Goal: Complete application form

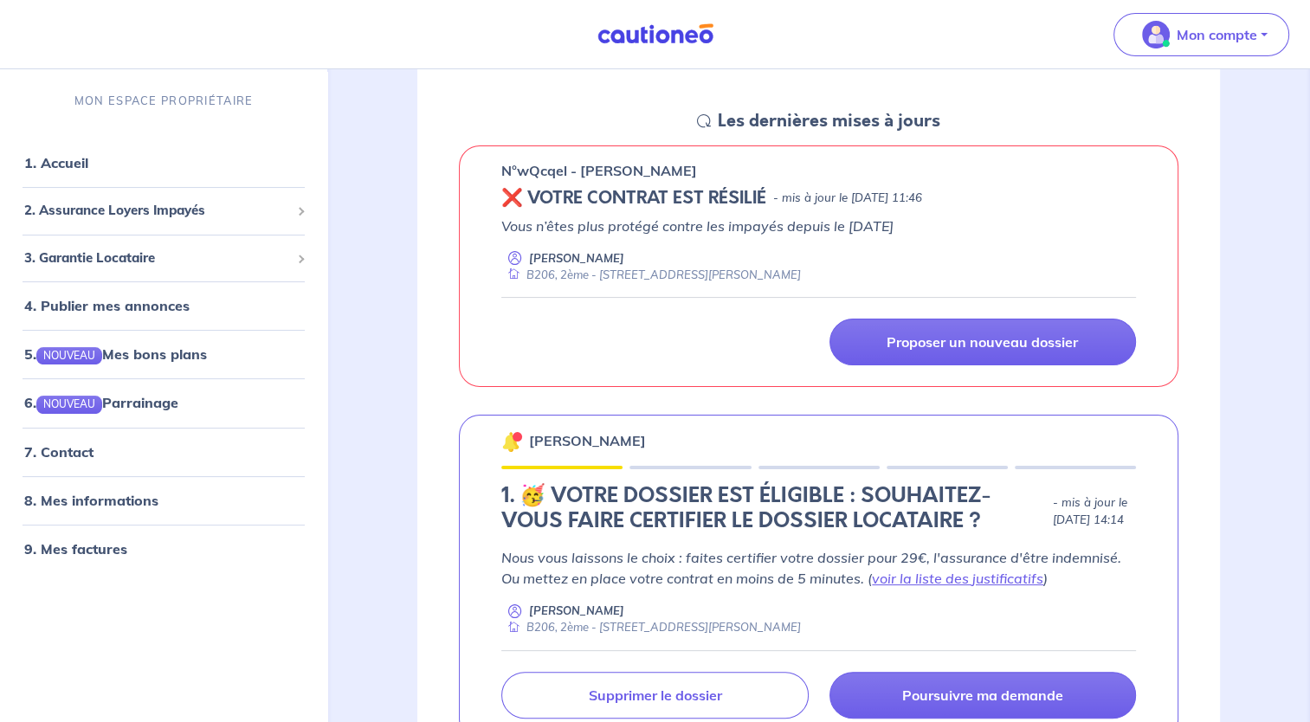
scroll to position [260, 0]
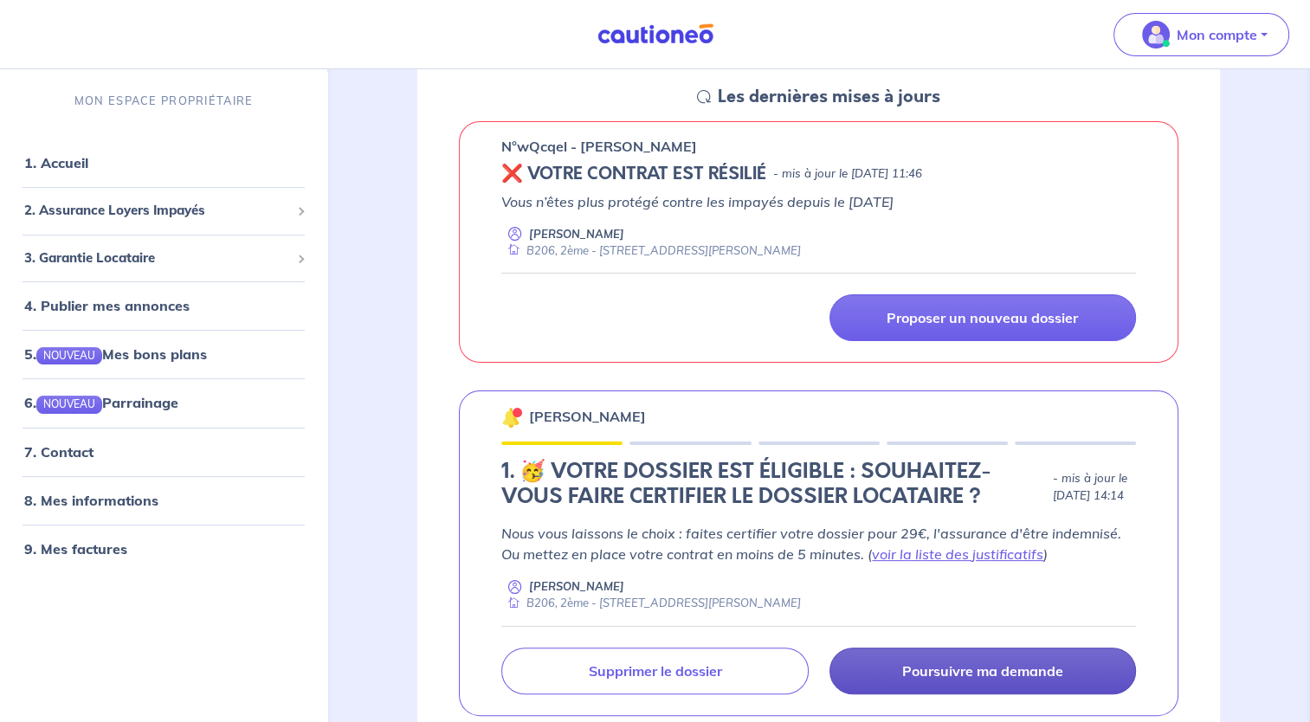
click at [1028, 670] on p "Poursuivre ma demande" at bounding box center [982, 670] width 161 height 17
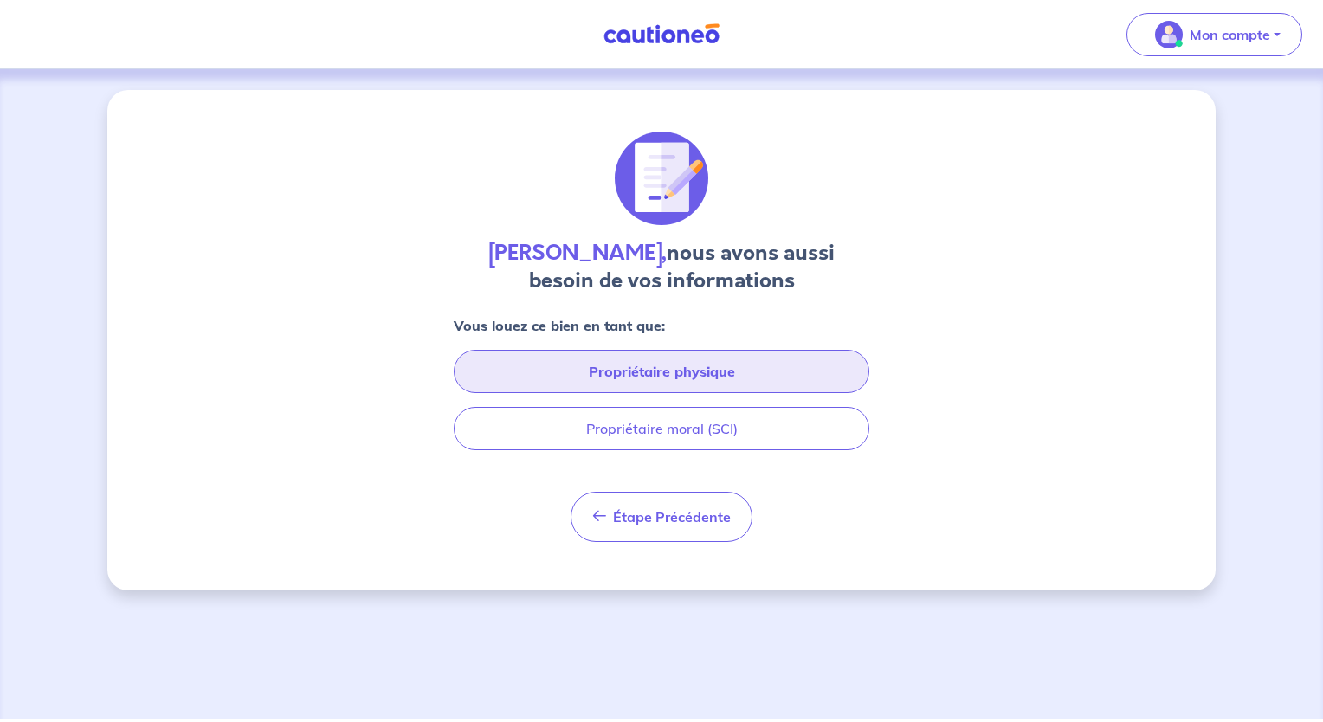
click at [613, 378] on button "Propriétaire physique" at bounding box center [662, 371] width 416 height 43
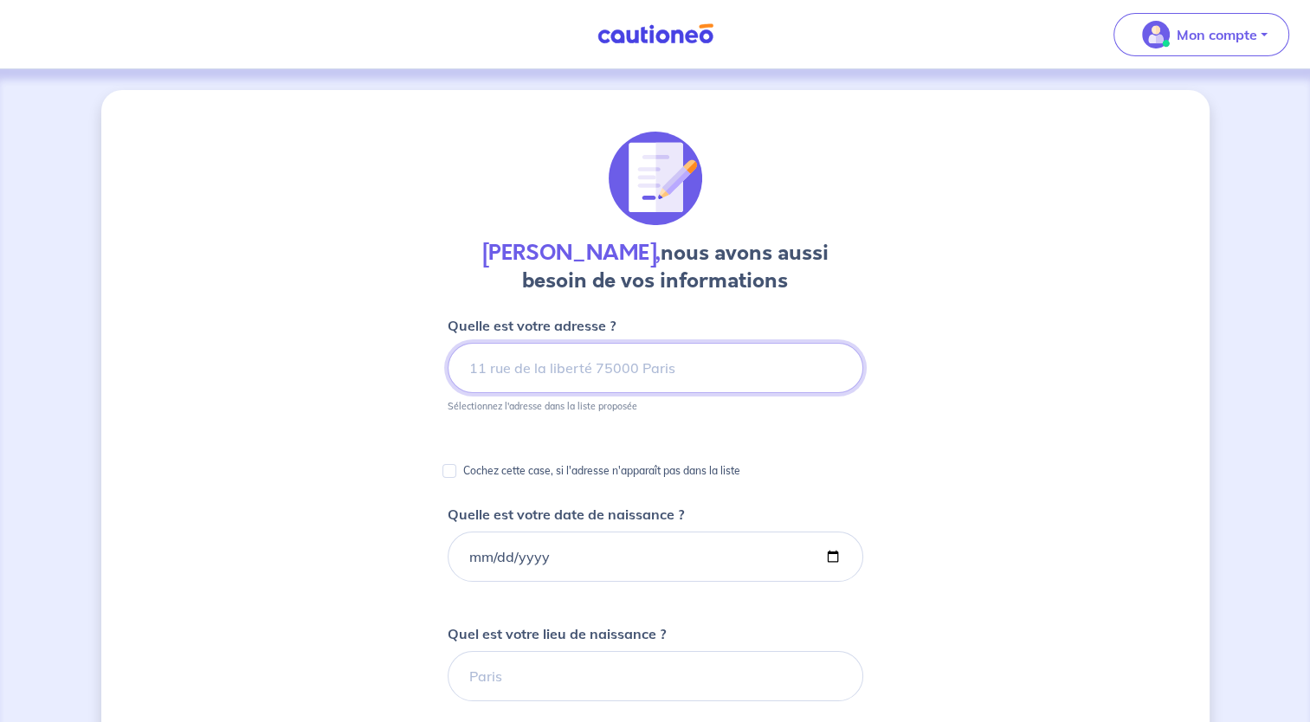
click at [514, 365] on input at bounding box center [656, 368] width 416 height 50
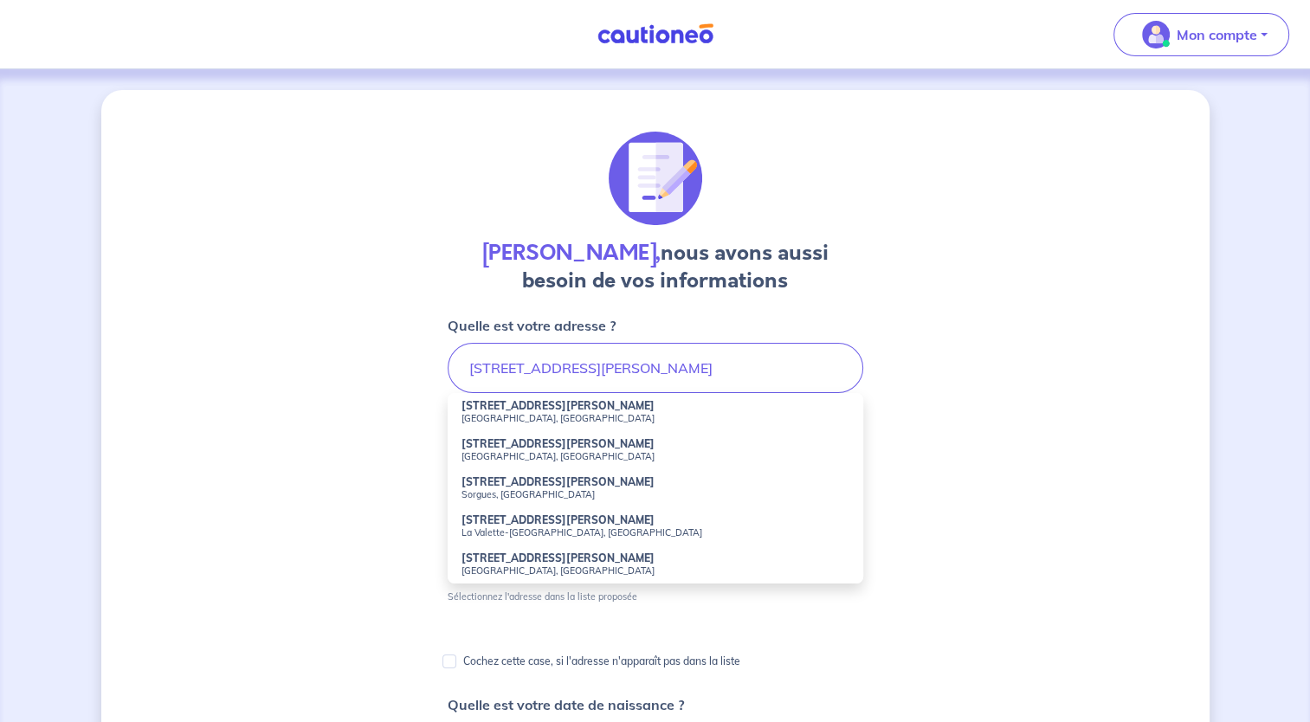
click at [519, 414] on small "Saint-Aunès, France" at bounding box center [656, 418] width 388 height 12
type input "51 Avenue Pablo Picasso, Saint-Aunès, France"
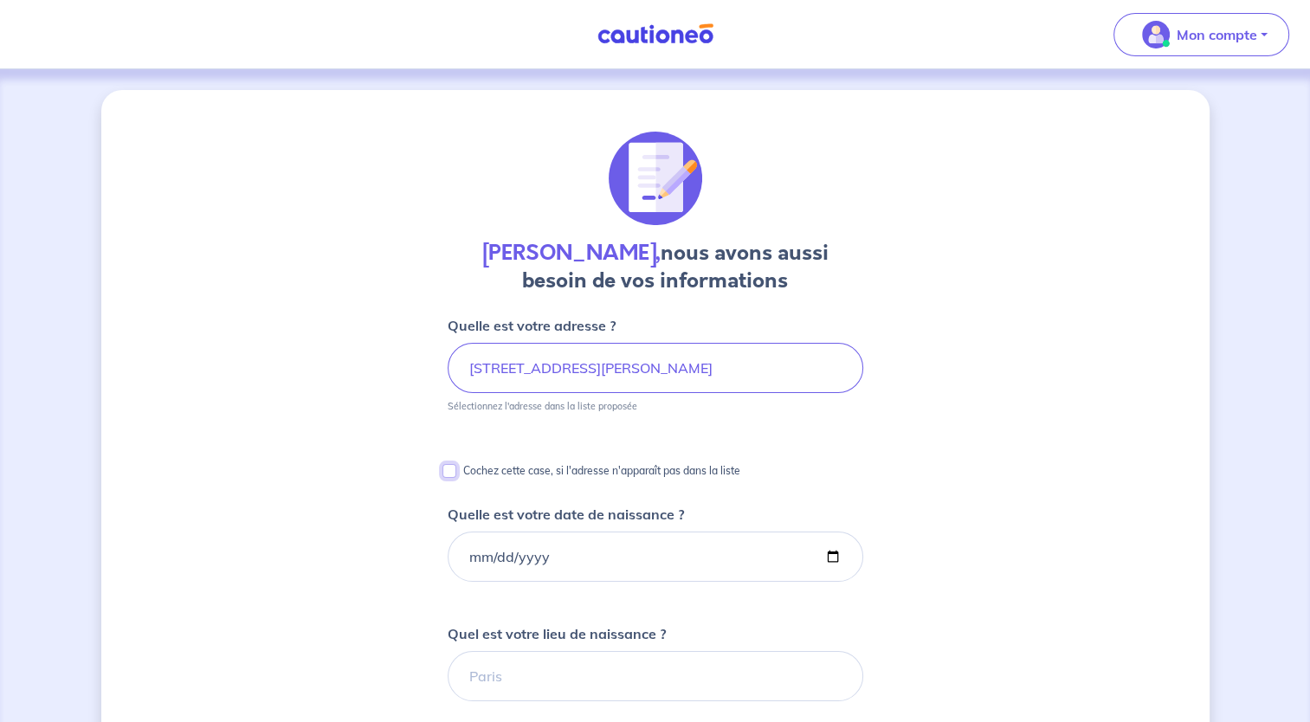
click at [447, 468] on input "Cochez cette case, si l'adresse n'apparaît pas dans la liste" at bounding box center [449, 471] width 14 height 14
checkbox input "true"
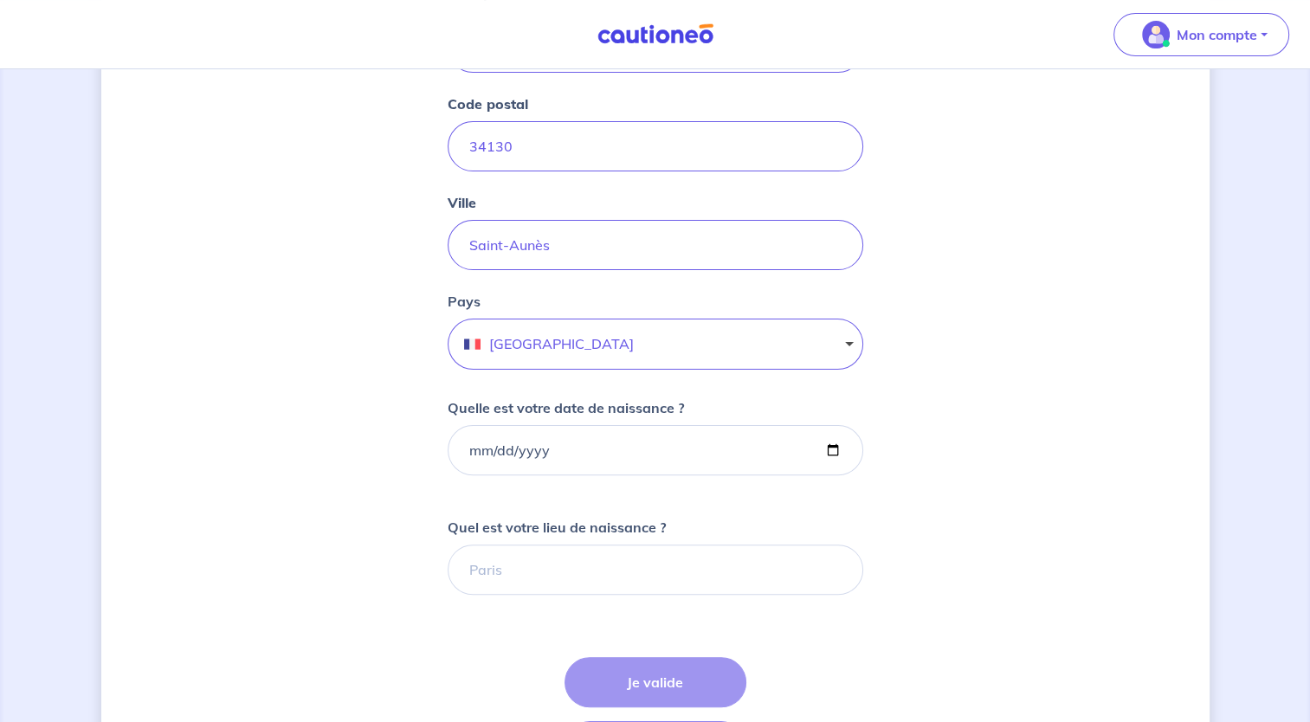
scroll to position [433, 0]
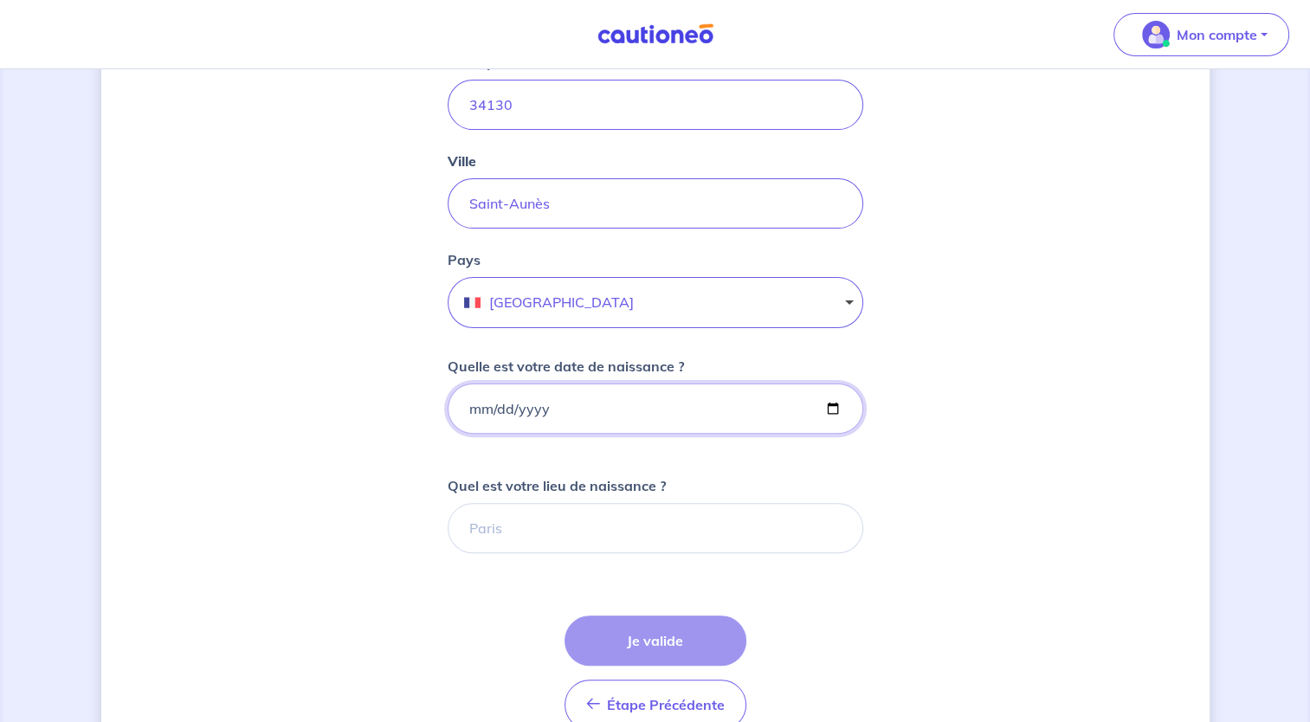
click at [551, 414] on input "Quelle est votre date de naissance ?" at bounding box center [656, 409] width 416 height 50
type input "[DATE]"
click at [532, 528] on input "Quel est votre lieu de naissance ?" at bounding box center [656, 528] width 416 height 50
type input "[GEOGRAPHIC_DATA]"
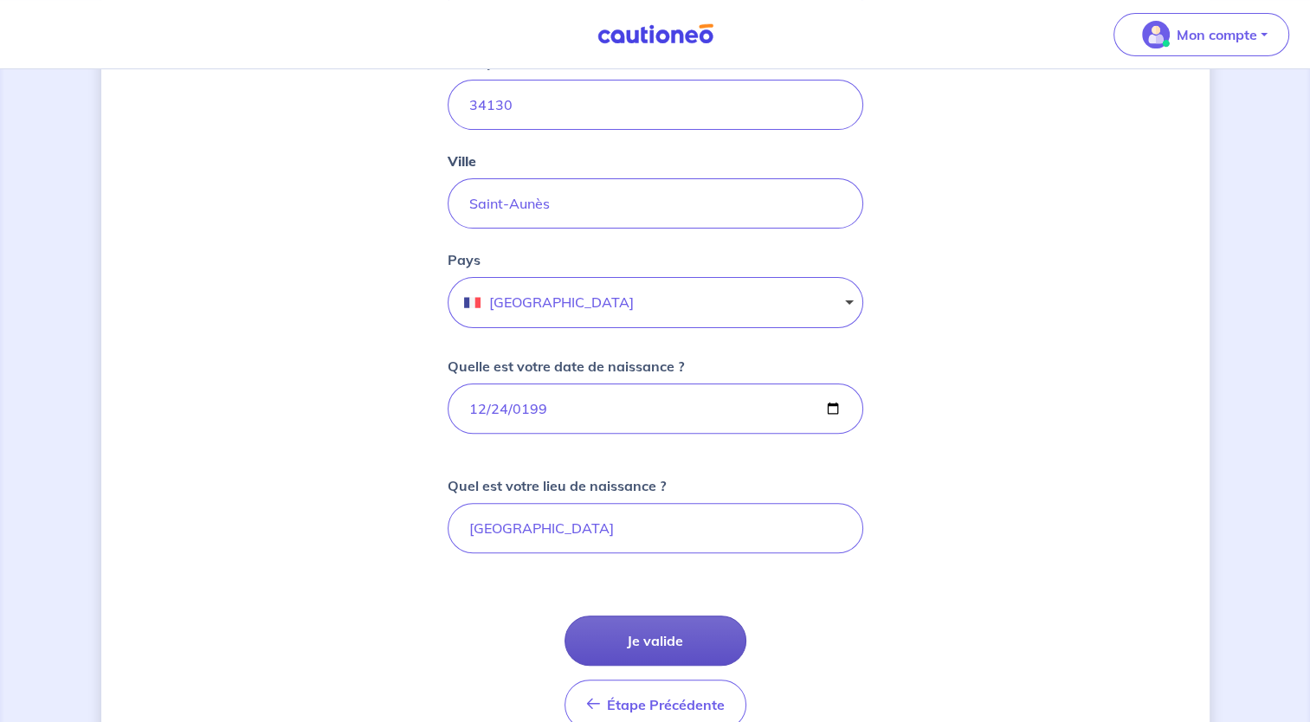
click at [638, 647] on button "Je valide" at bounding box center [656, 641] width 182 height 50
drag, startPoint x: 665, startPoint y: 647, endPoint x: 617, endPoint y: 633, distance: 50.4
click at [665, 647] on button "Je valide" at bounding box center [656, 641] width 182 height 50
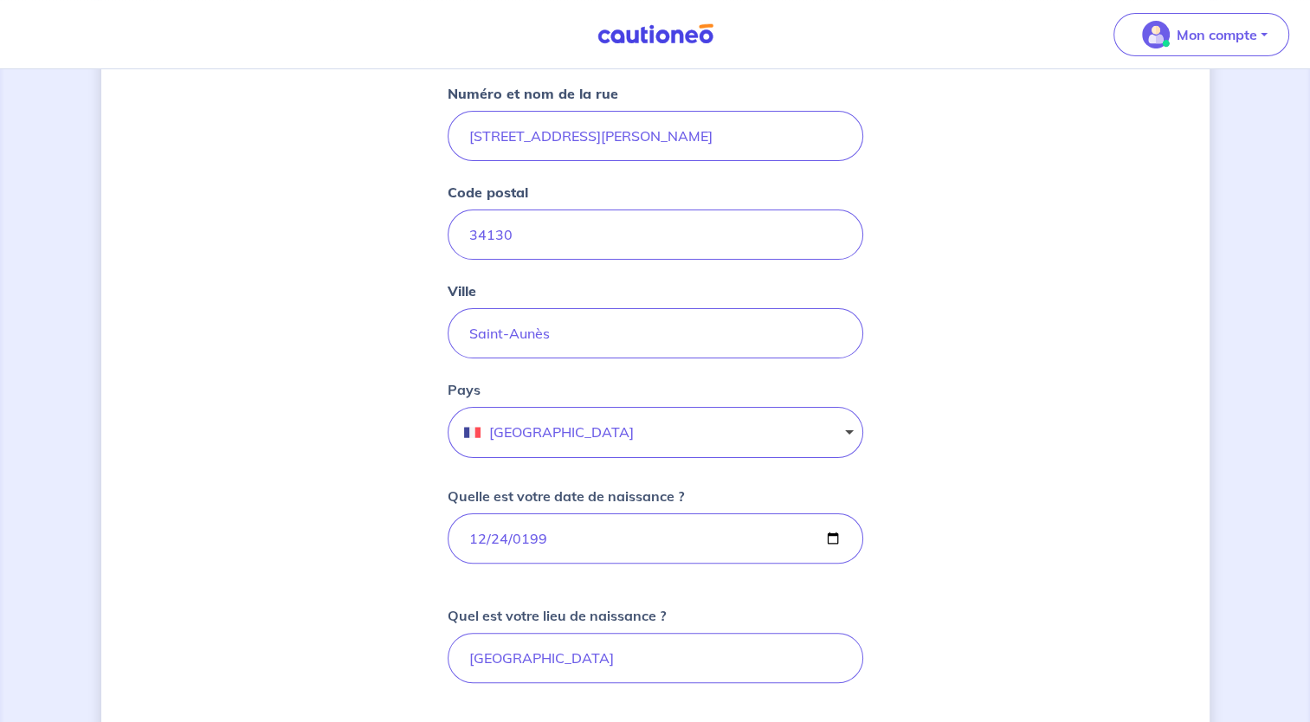
scroll to position [358, 0]
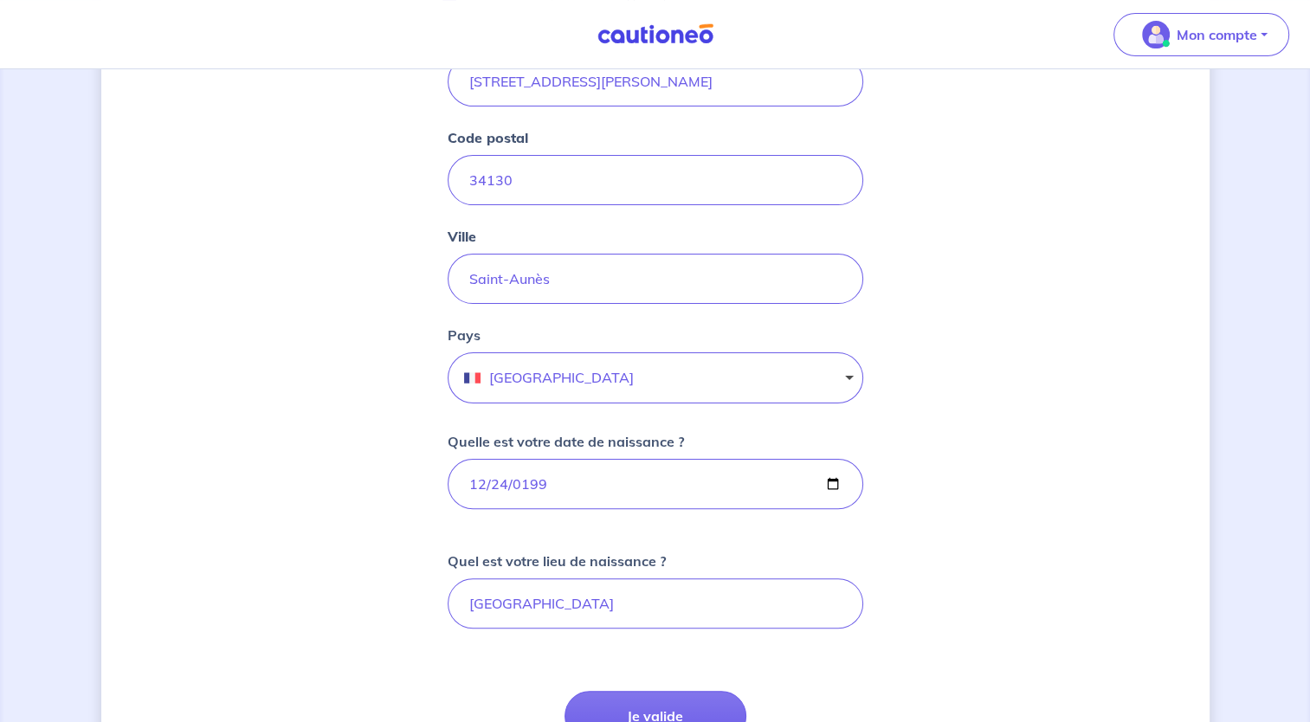
click at [610, 371] on button "[GEOGRAPHIC_DATA]" at bounding box center [656, 377] width 416 height 51
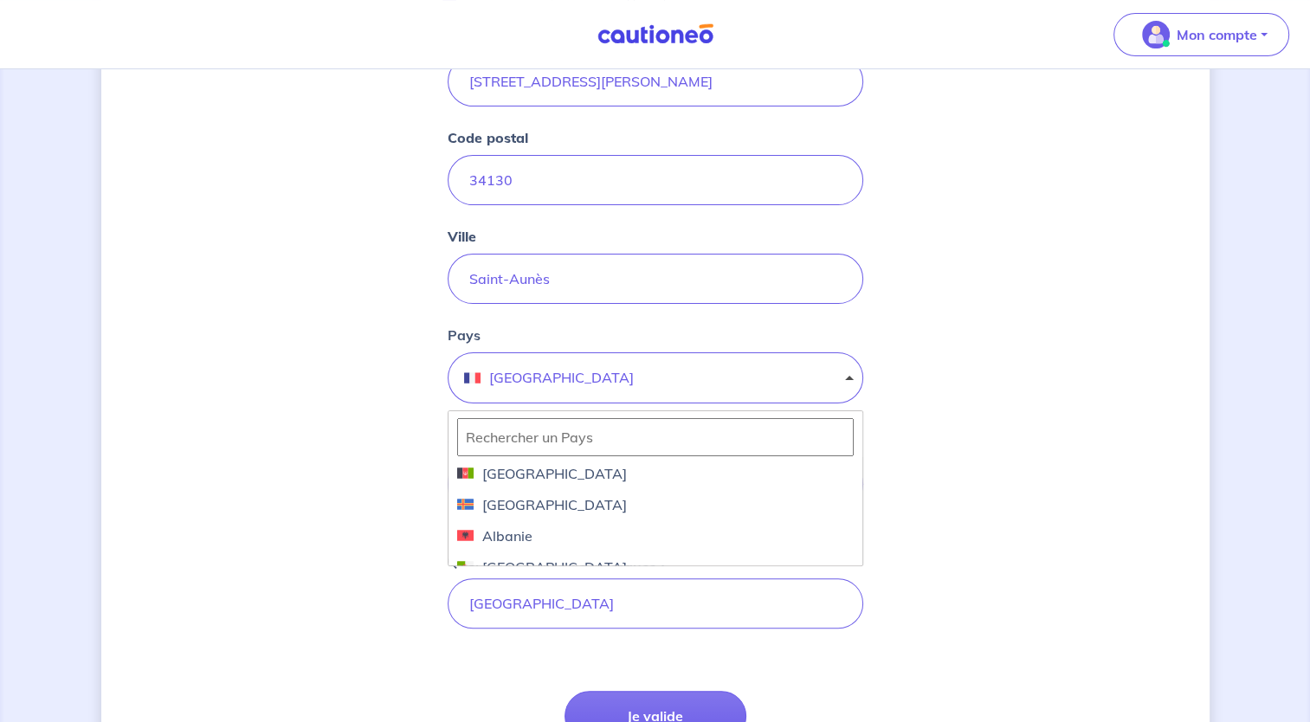
click at [530, 420] on input "text" at bounding box center [655, 437] width 397 height 38
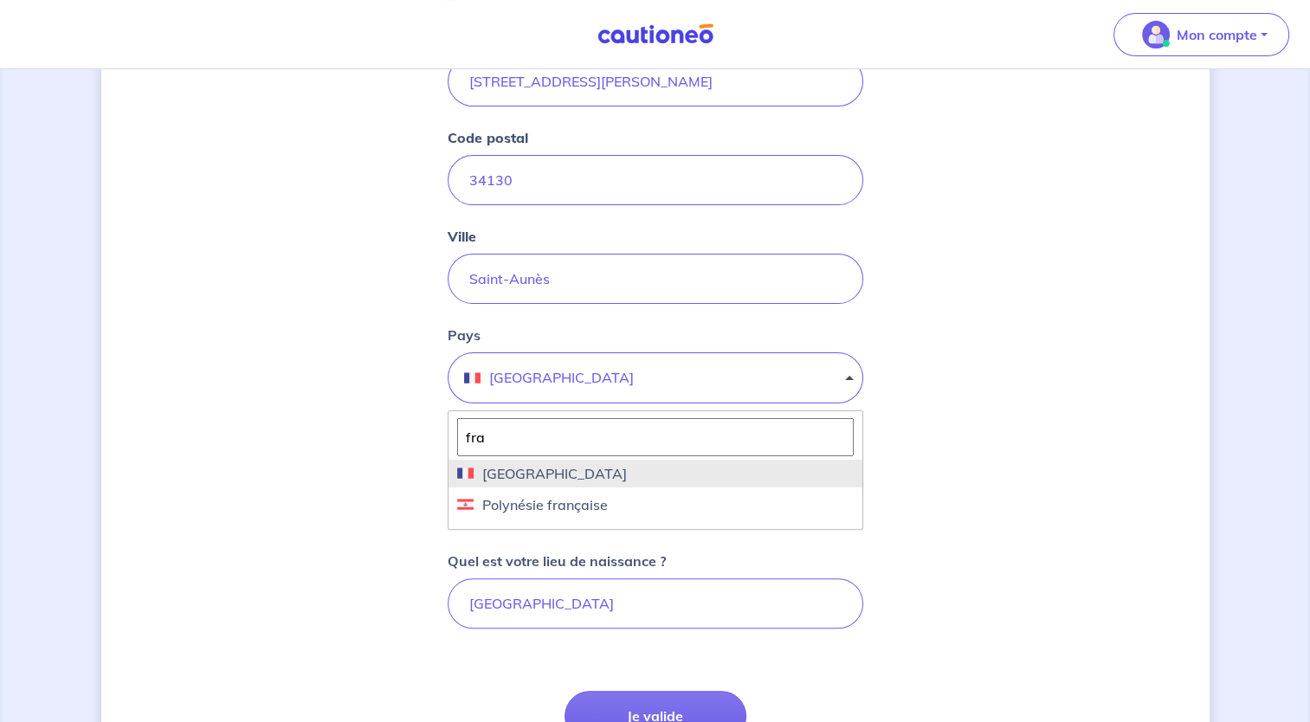
type input "fra"
click at [475, 469] on span "[GEOGRAPHIC_DATA]" at bounding box center [550, 473] width 153 height 21
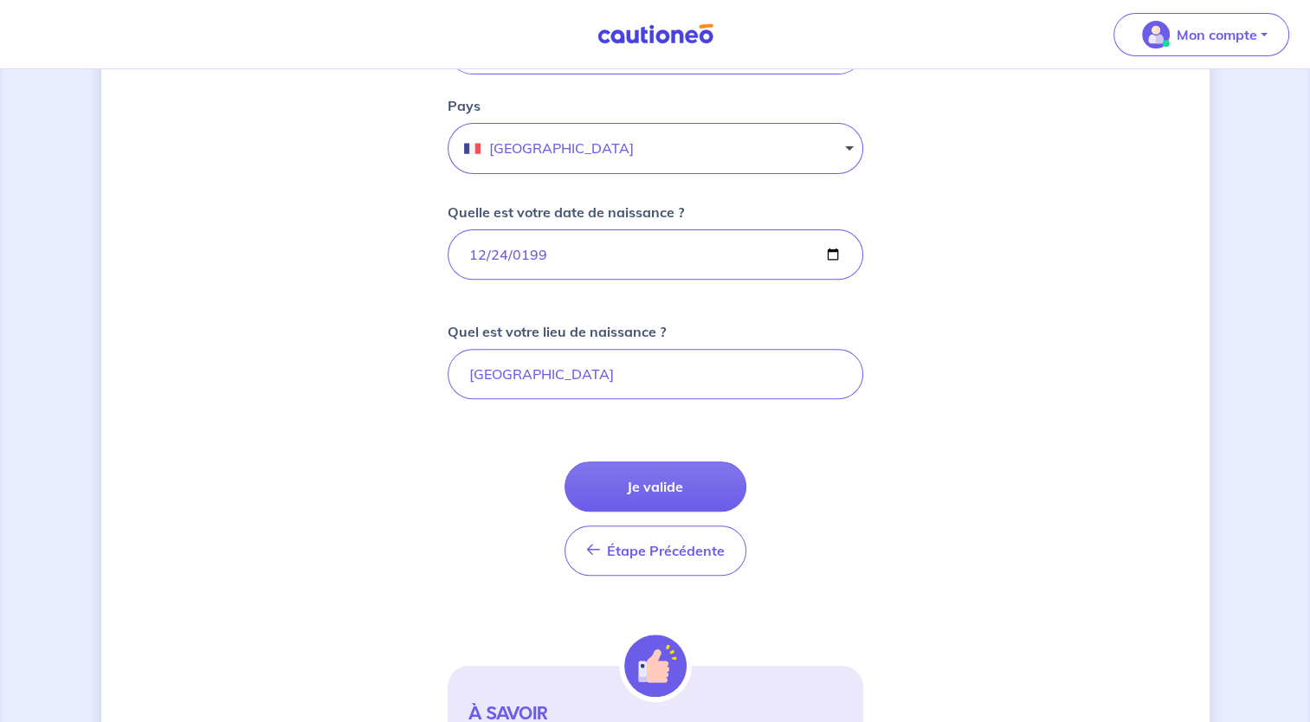
scroll to position [617, 0]
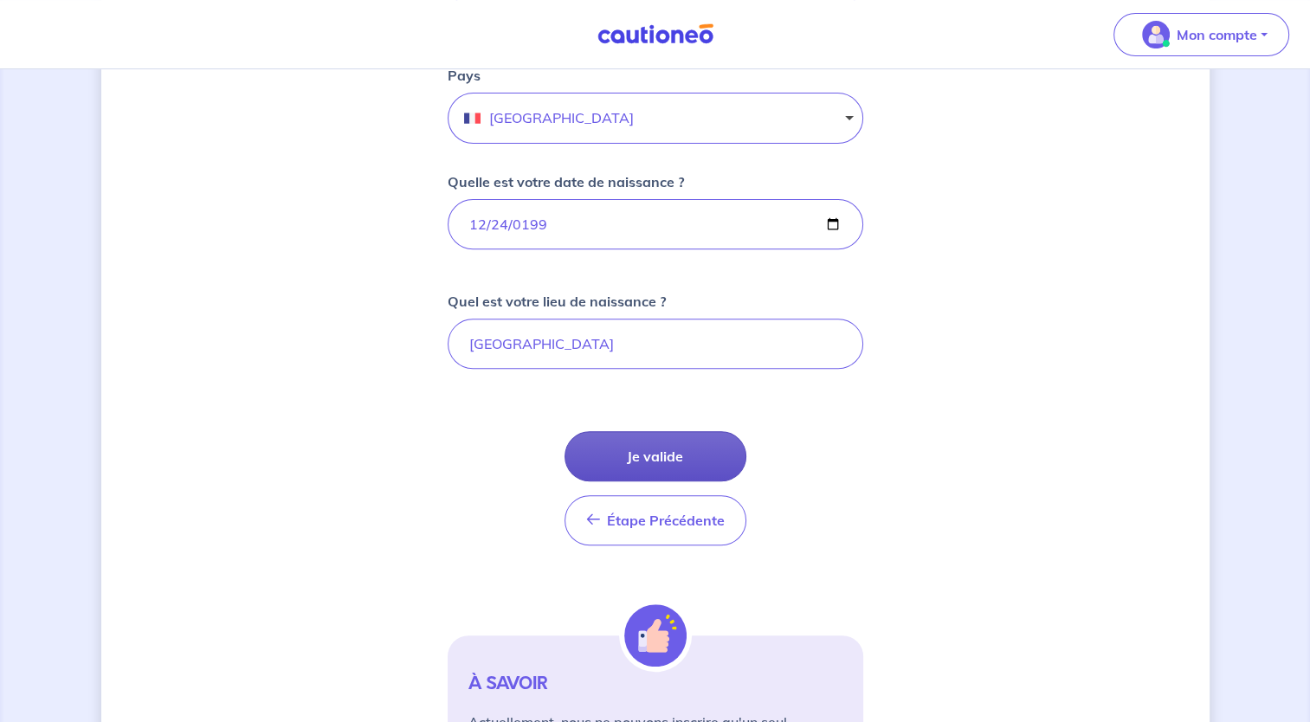
click at [661, 455] on button "Je valide" at bounding box center [656, 456] width 182 height 50
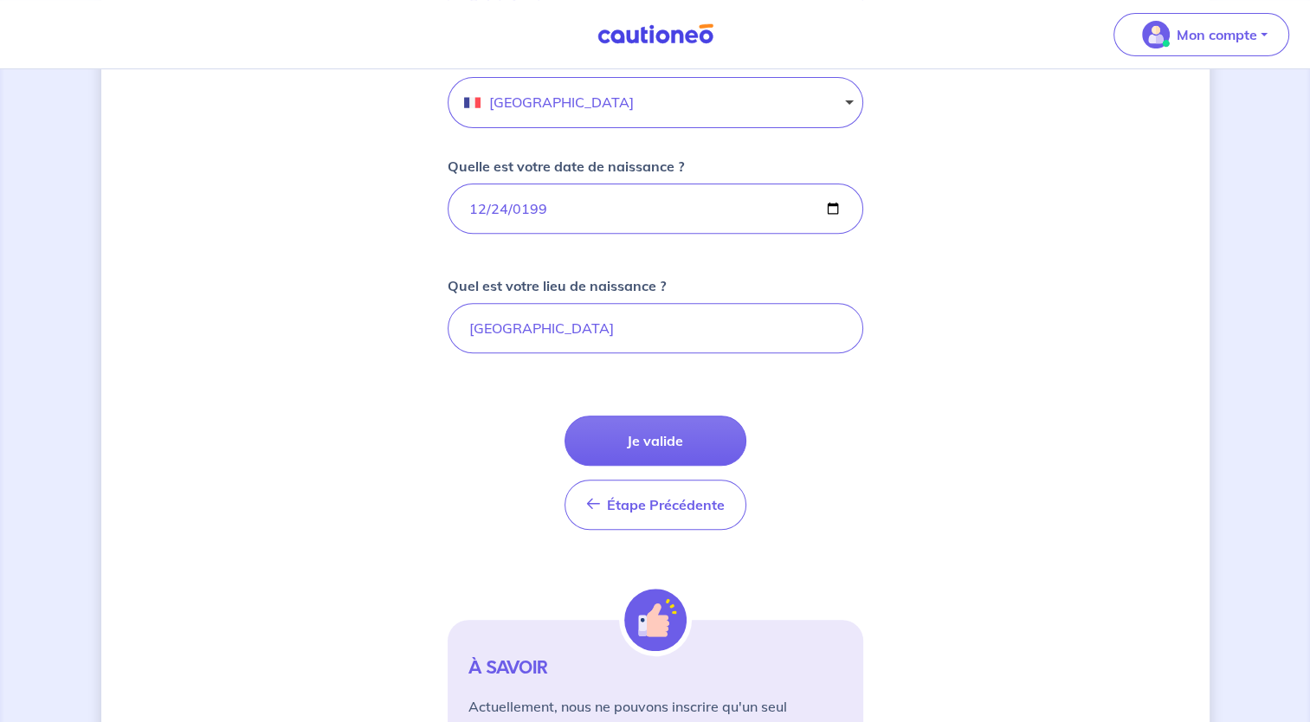
scroll to position [693, 0]
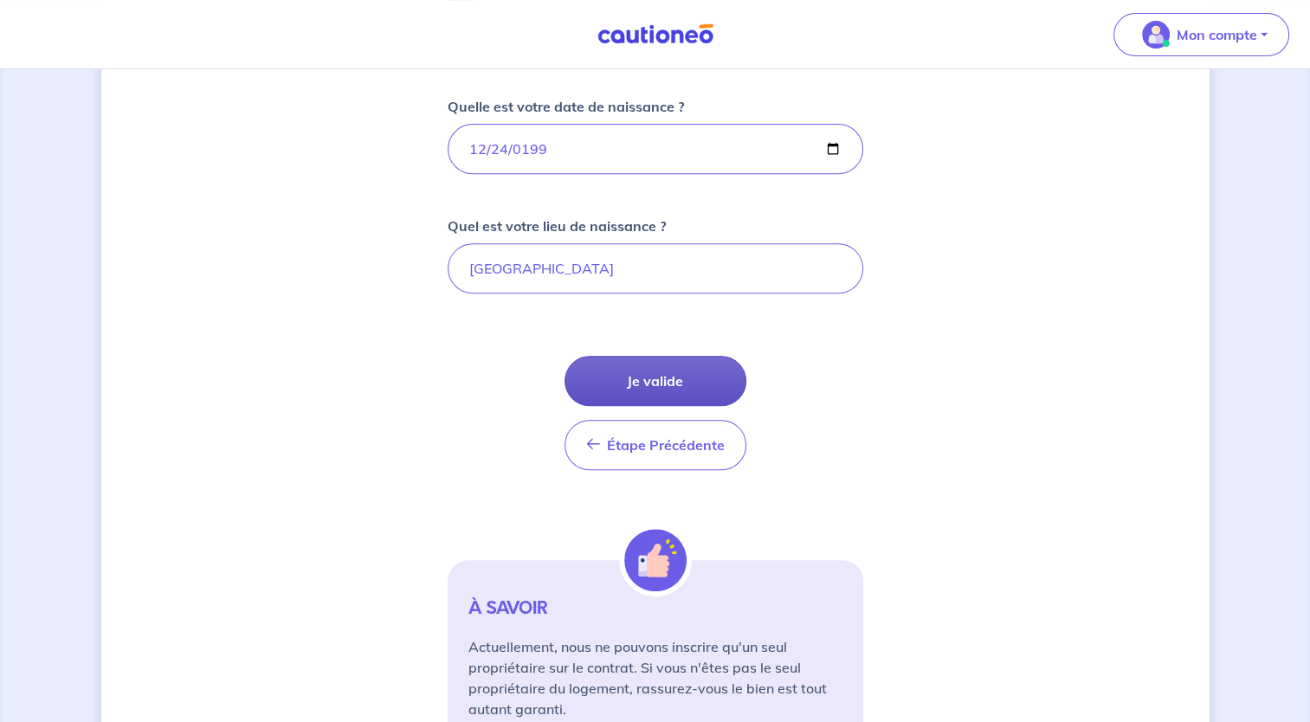
click at [667, 383] on button "Je valide" at bounding box center [656, 381] width 182 height 50
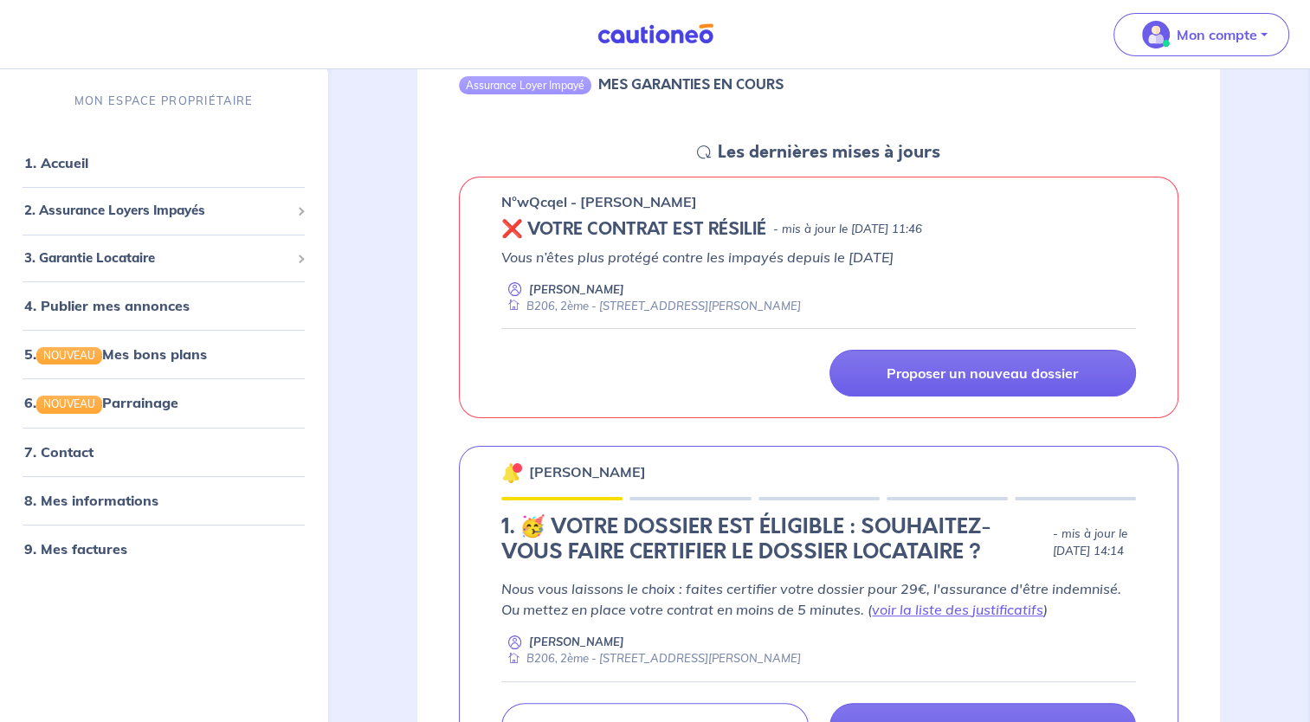
scroll to position [260, 0]
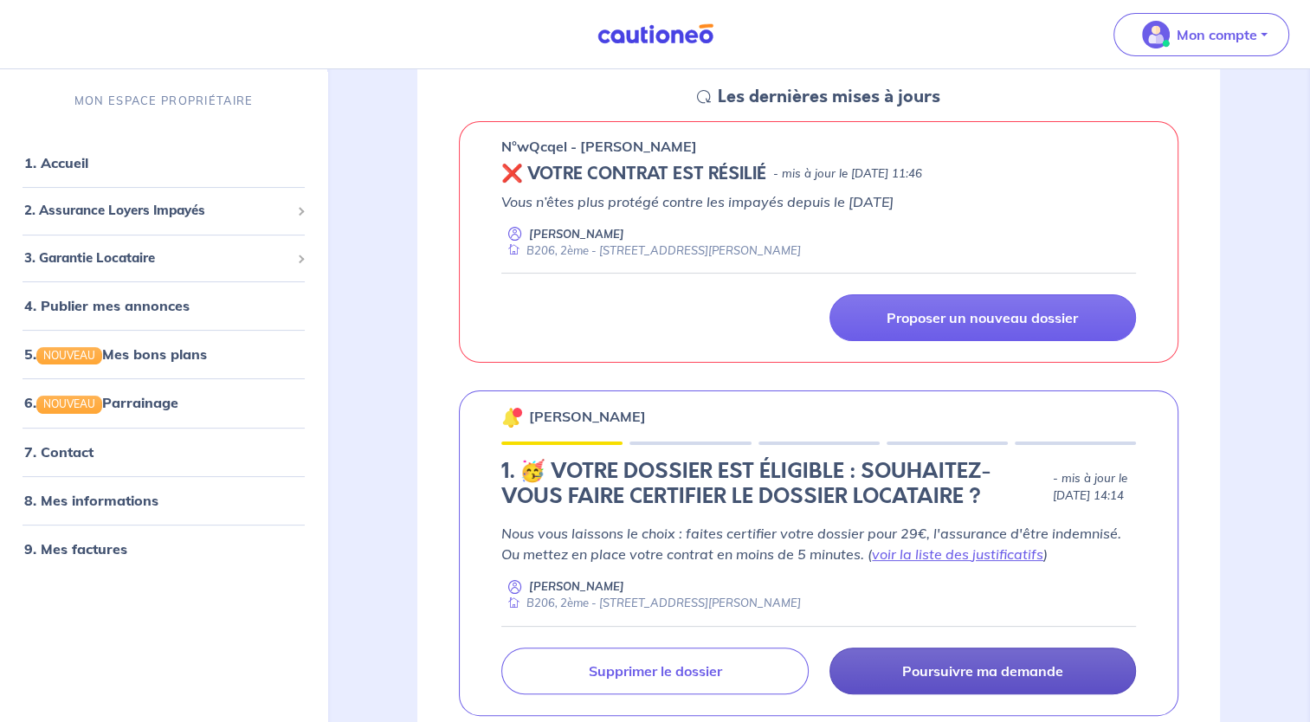
click at [977, 673] on p "Poursuivre ma demande" at bounding box center [982, 670] width 161 height 17
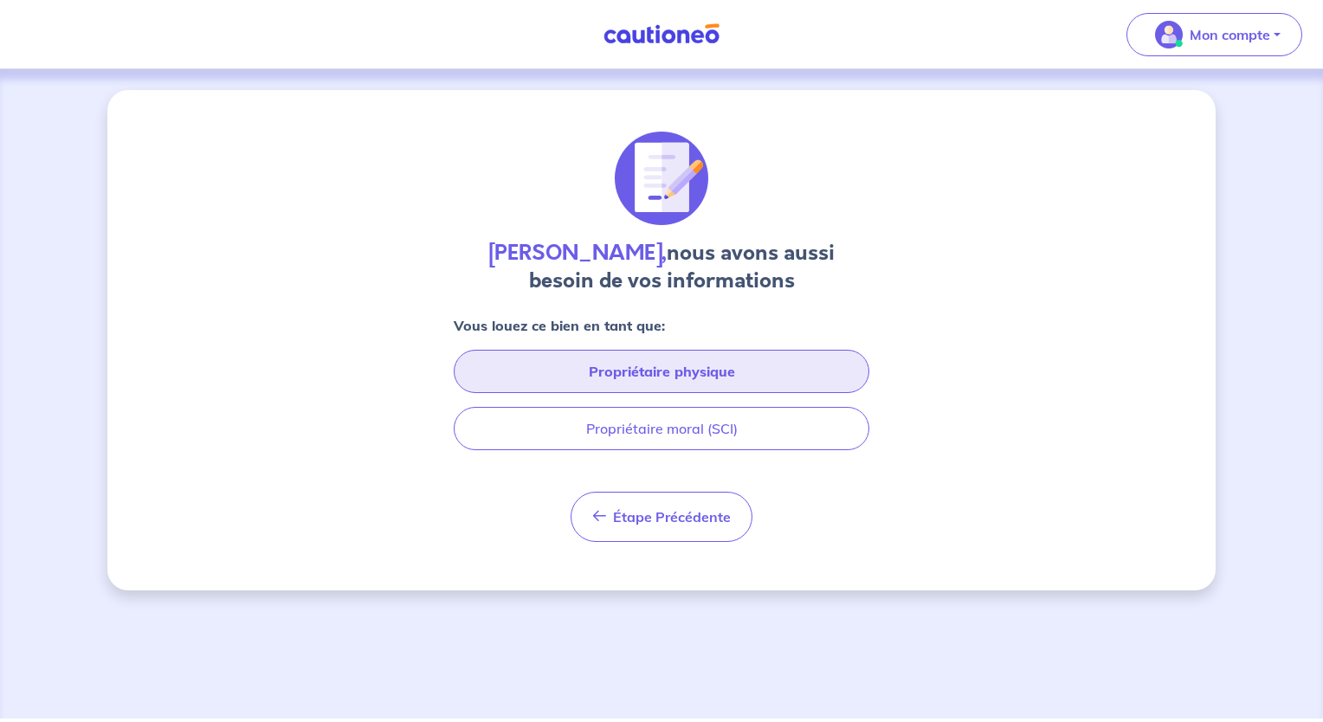
click at [665, 372] on button "Propriétaire physique" at bounding box center [662, 371] width 416 height 43
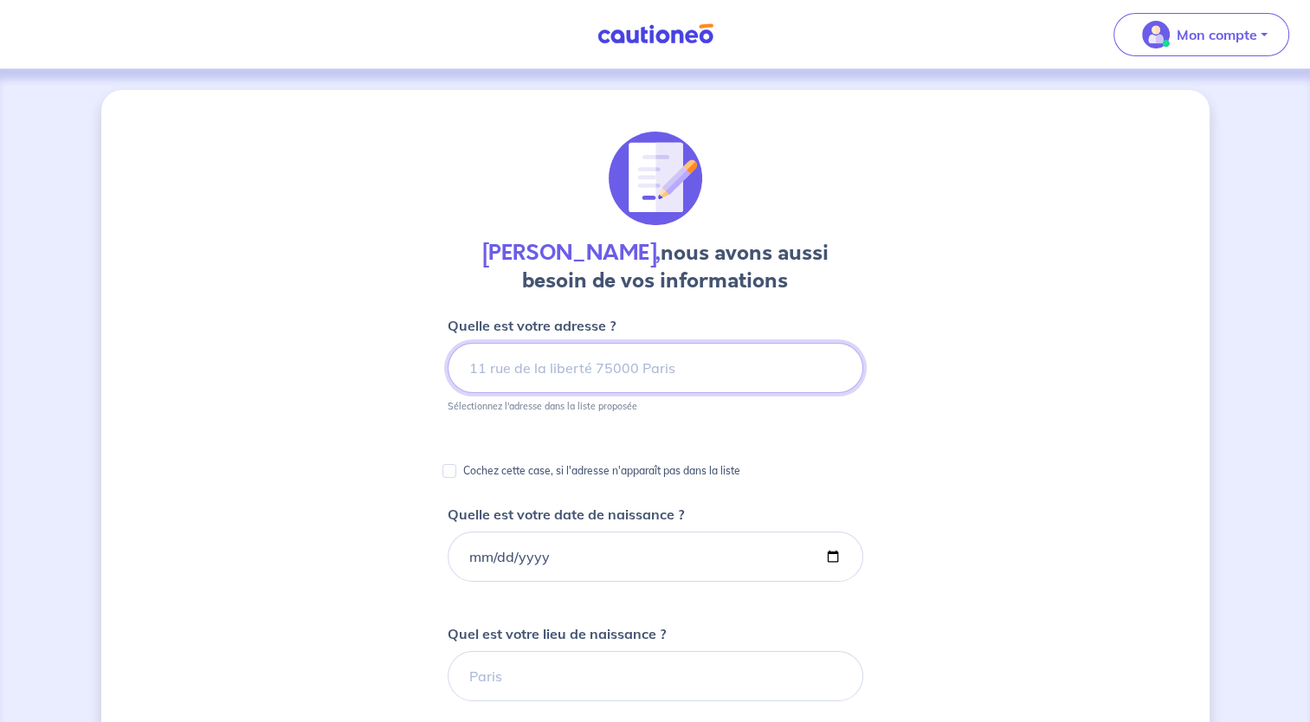
click at [584, 362] on input at bounding box center [656, 368] width 416 height 50
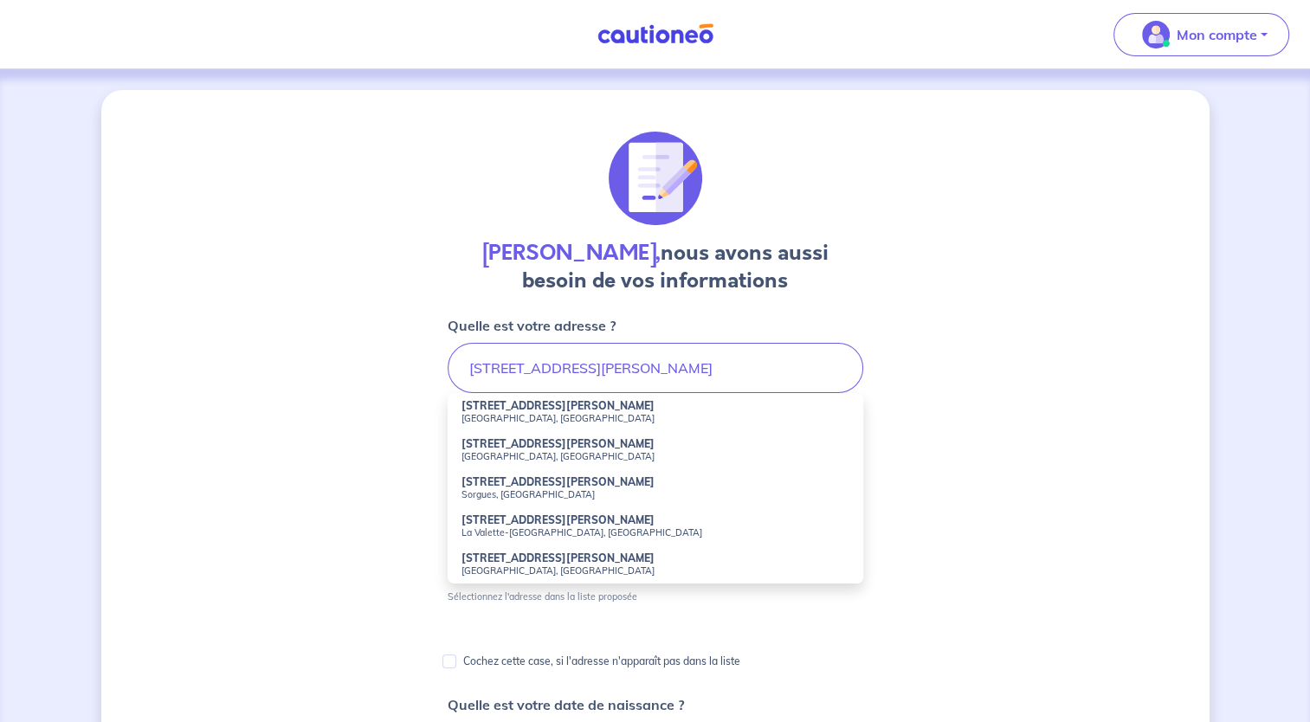
click at [546, 402] on strong "51 Avenue Pablo Picasso" at bounding box center [558, 405] width 193 height 13
type input "51 Avenue Pablo Picasso, Saint-Aunès, France"
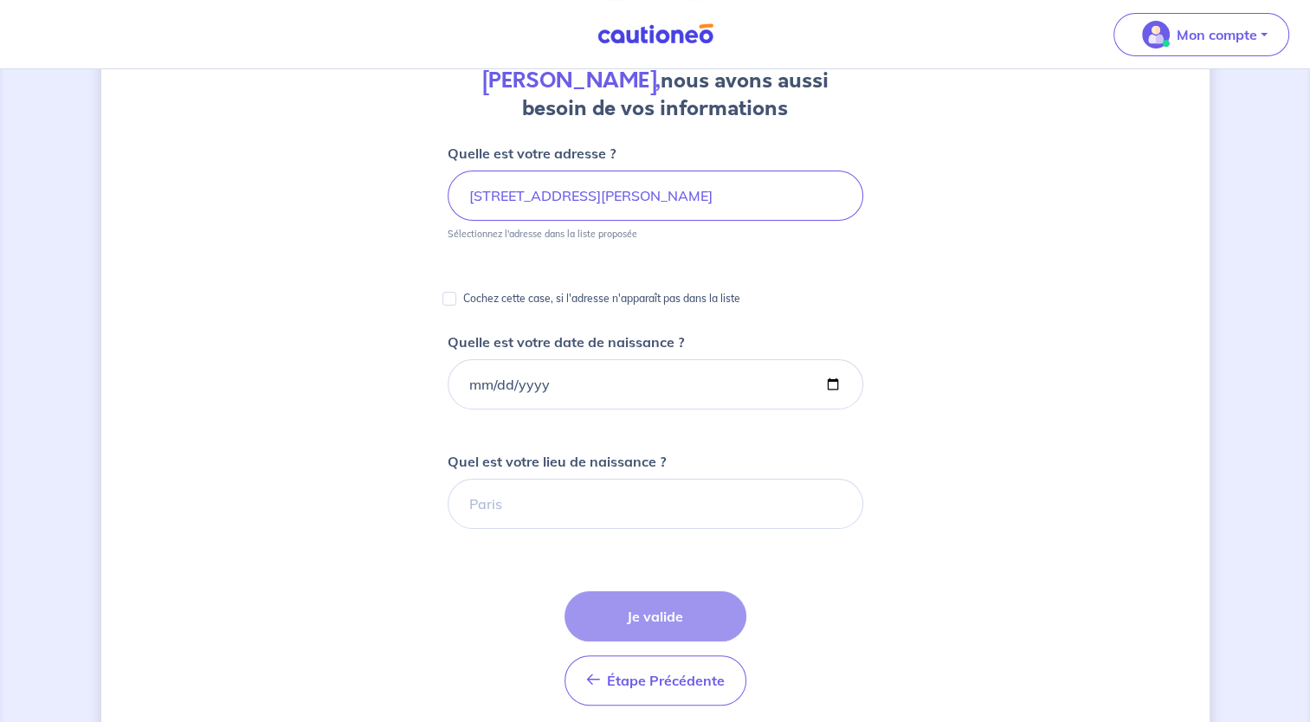
scroll to position [173, 0]
click at [472, 389] on input "Quelle est votre date de naissance ?" at bounding box center [656, 383] width 416 height 50
type input "0002-12-24"
type input "[DATE]"
drag, startPoint x: 537, startPoint y: 488, endPoint x: 534, endPoint y: 497, distance: 9.9
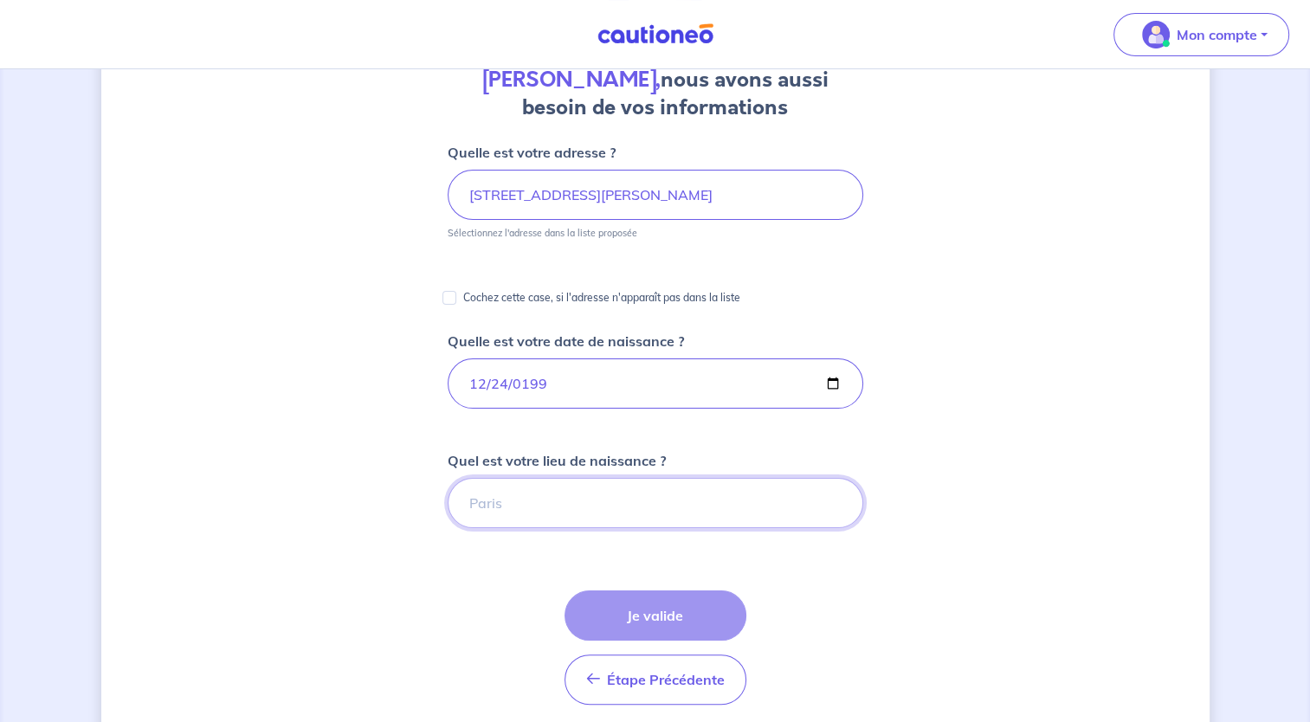
click at [537, 488] on input "Quel est votre lieu de naissance ?" at bounding box center [656, 503] width 416 height 50
type input "[GEOGRAPHIC_DATA]"
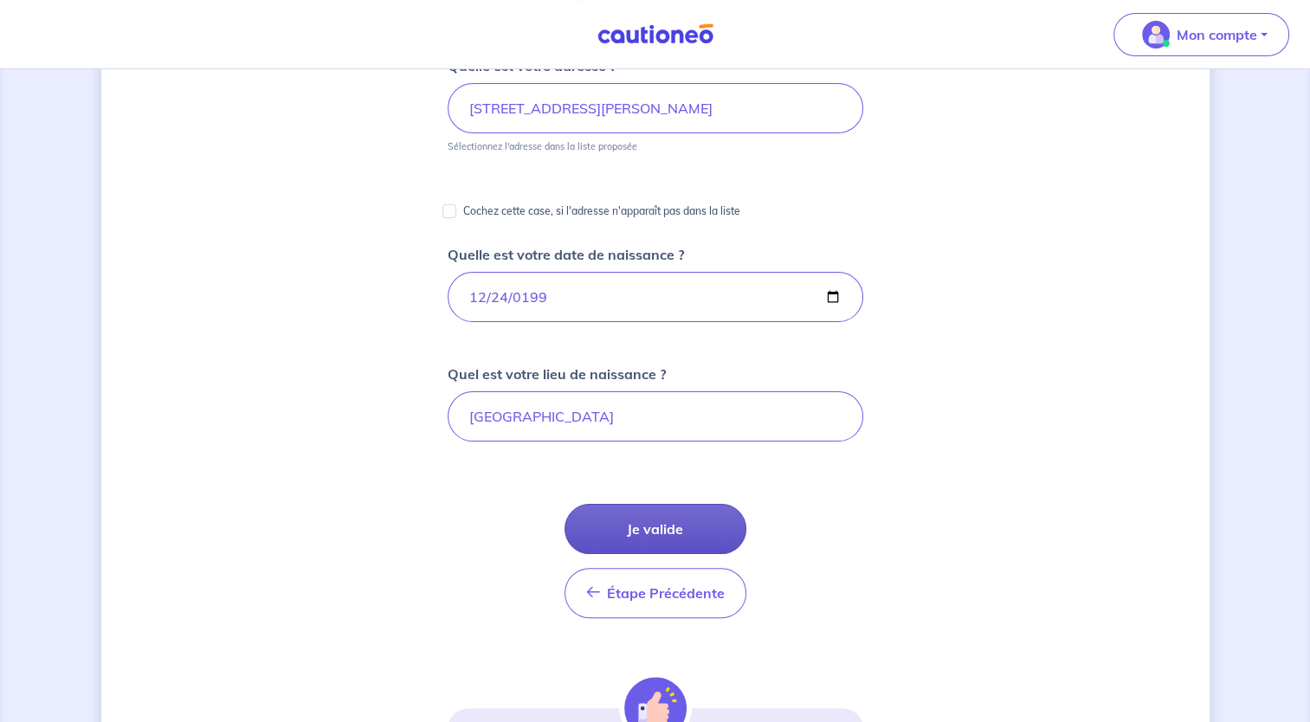
click at [582, 517] on button "Je valide" at bounding box center [656, 529] width 182 height 50
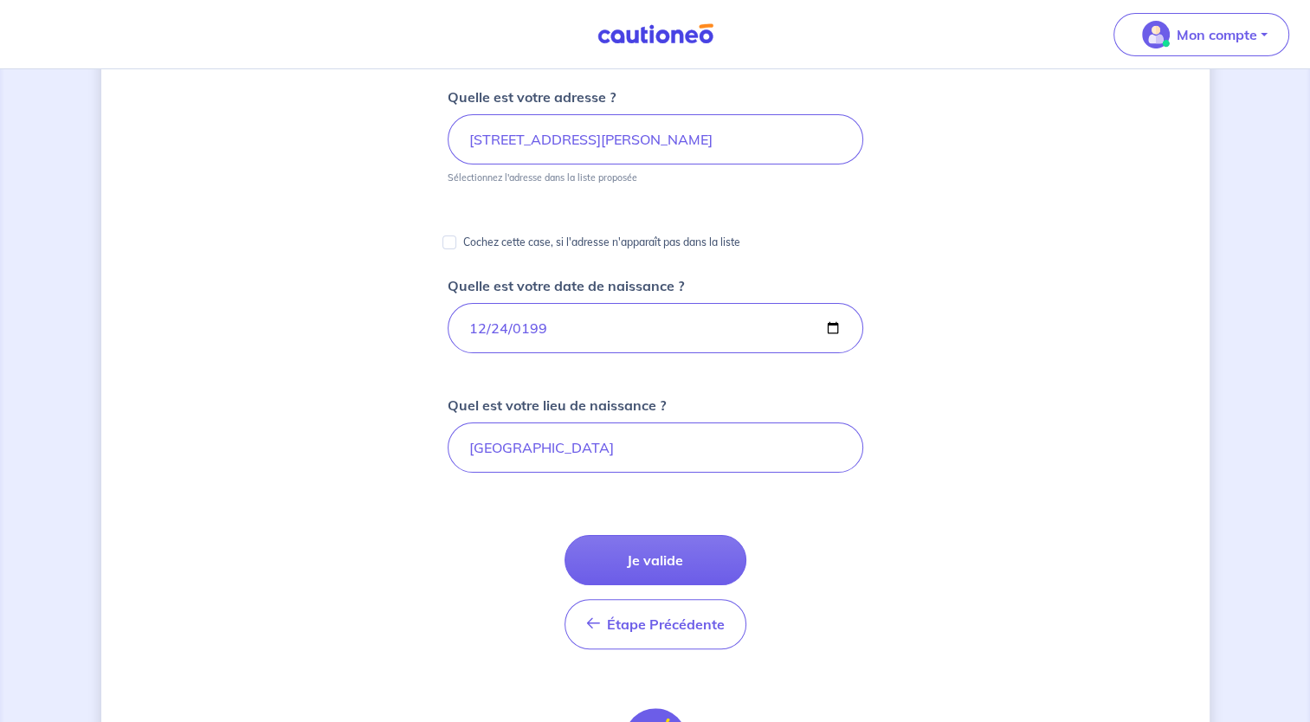
scroll to position [507, 0]
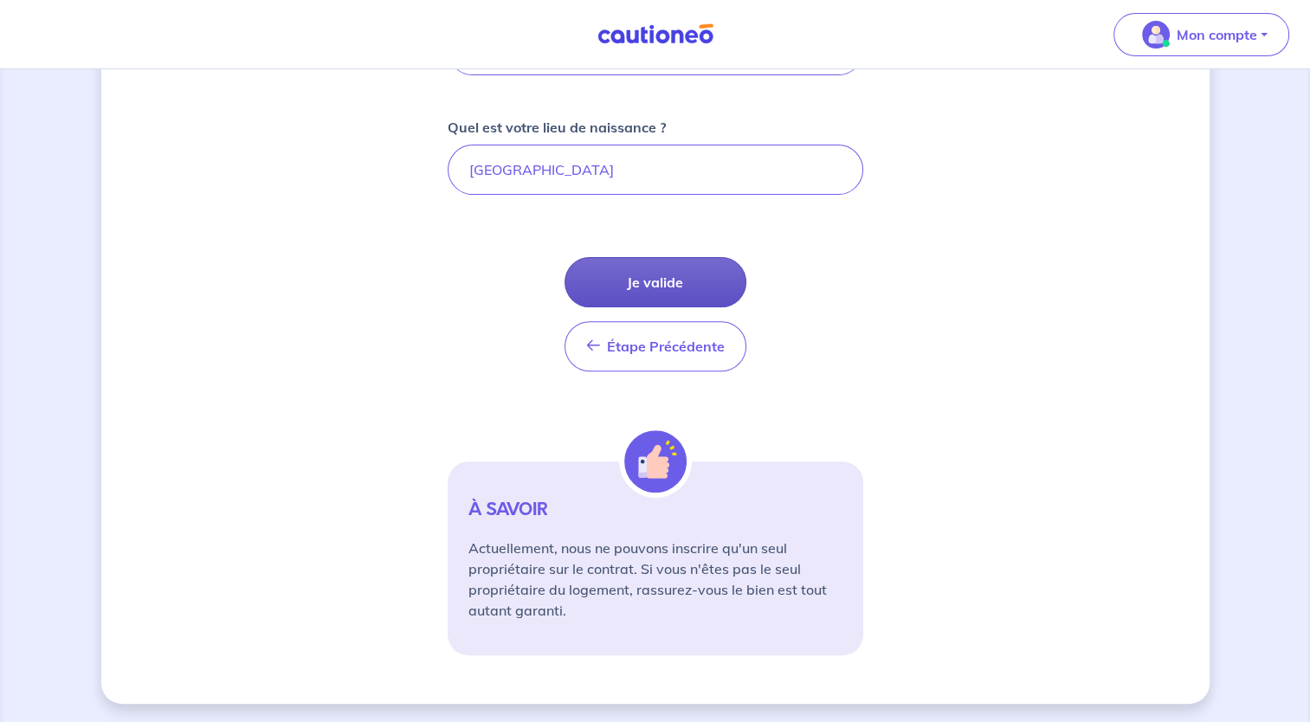
drag, startPoint x: 694, startPoint y: 281, endPoint x: 682, endPoint y: 272, distance: 15.4
click at [682, 272] on button "Je valide" at bounding box center [656, 282] width 182 height 50
click at [620, 268] on div "Étape Précédente Précédent Je valide Je valide" at bounding box center [656, 314] width 182 height 114
click at [626, 278] on div "Étape Précédente Précédent Je valide Je valide" at bounding box center [656, 314] width 182 height 114
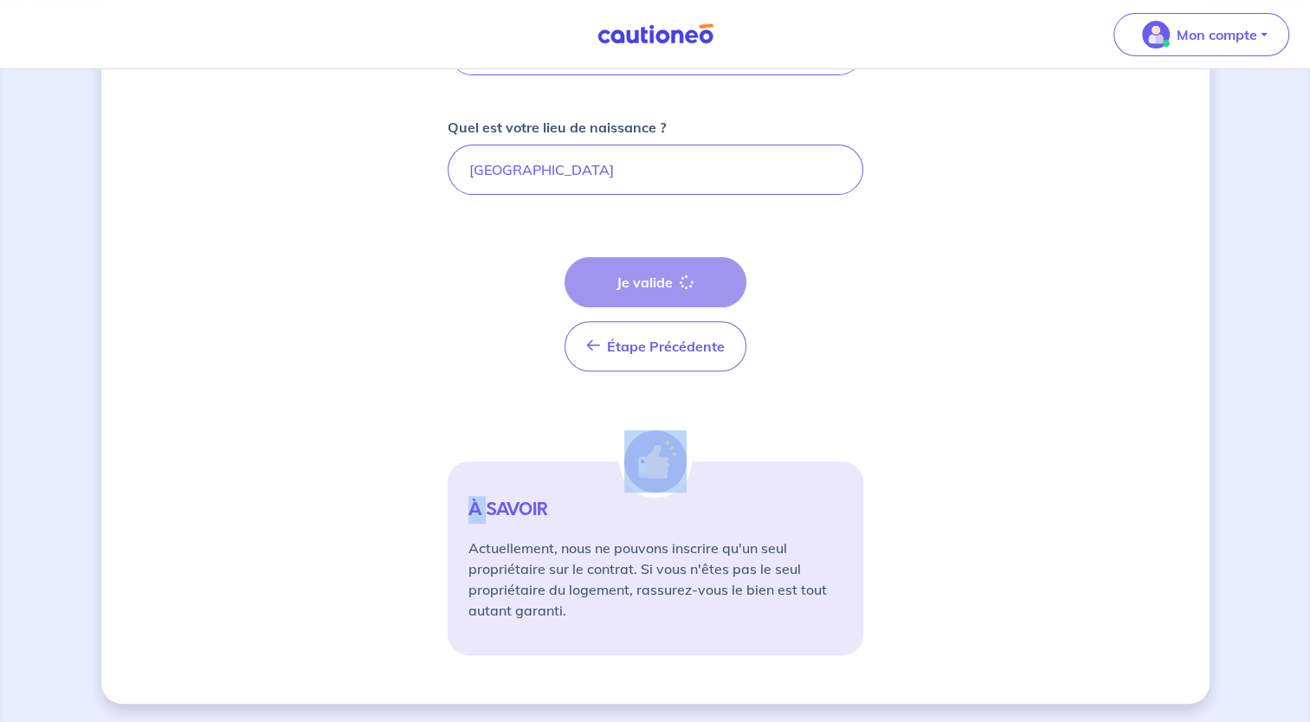
click at [626, 278] on div "Étape Précédente Précédent Je valide Je valide" at bounding box center [656, 314] width 182 height 114
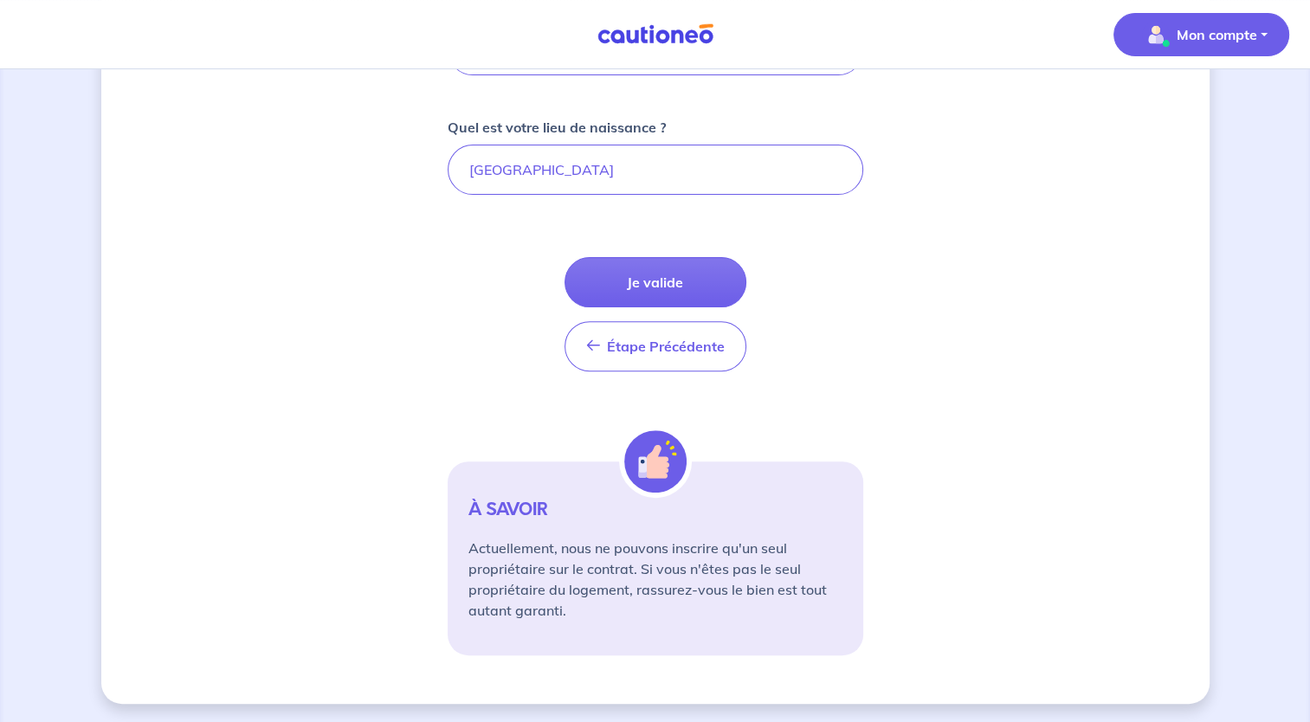
click at [1196, 40] on p "Mon compte" at bounding box center [1217, 34] width 81 height 21
click at [1152, 116] on link "Mes informations" at bounding box center [1183, 108] width 139 height 28
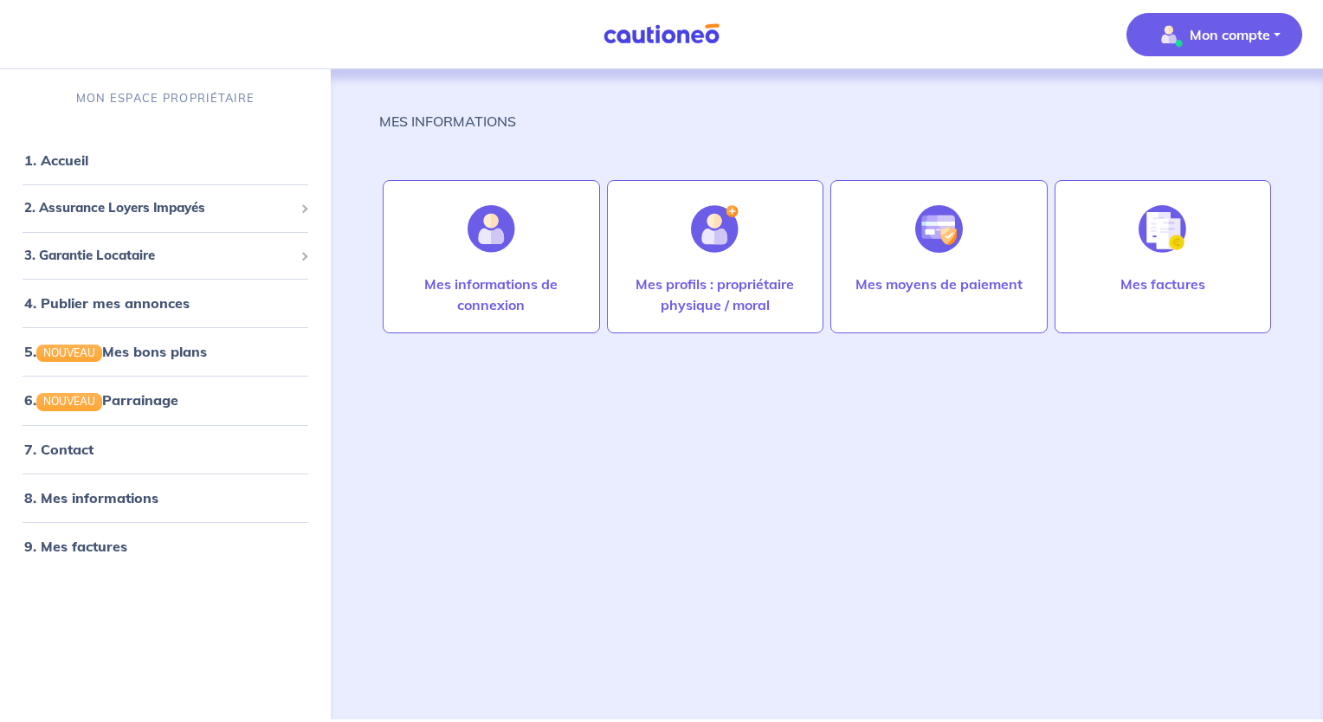
click at [1171, 45] on img "button" at bounding box center [1169, 35] width 28 height 28
click at [1189, 139] on link "Me déconnecter" at bounding box center [1196, 149] width 139 height 28
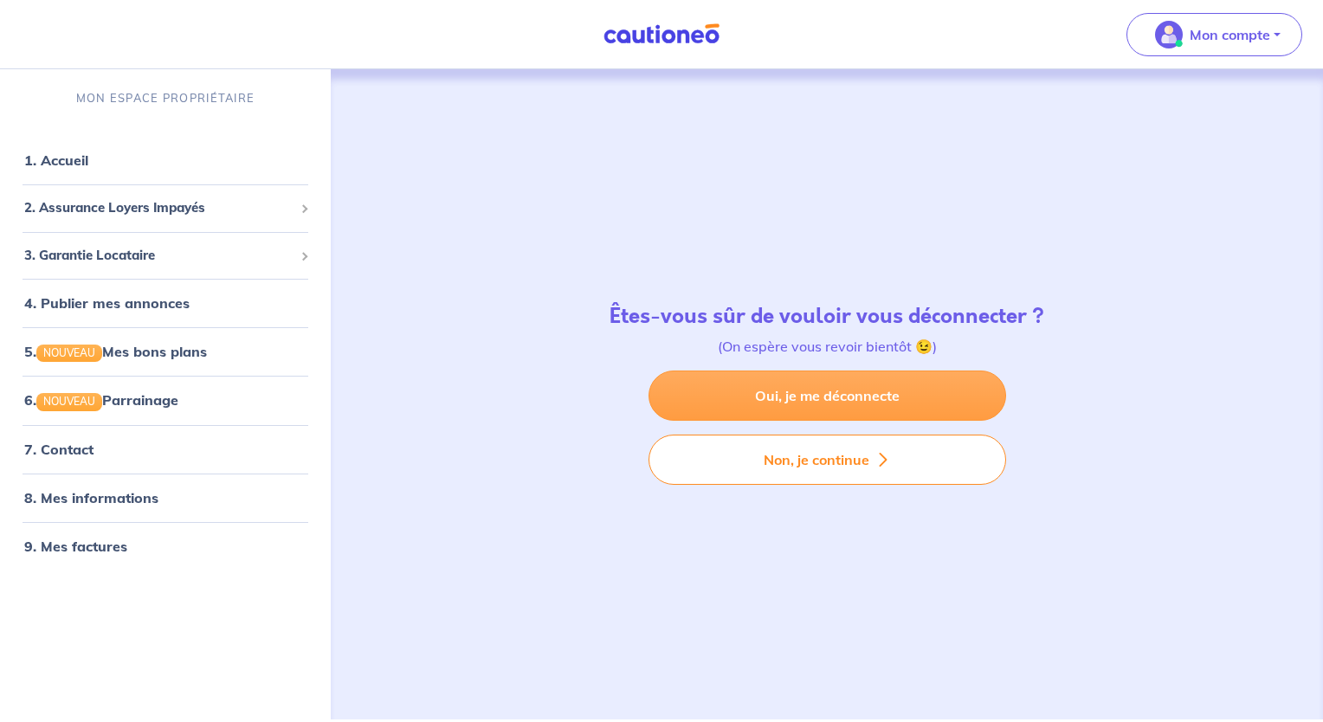
click at [895, 400] on link "Oui, je me déconnecte" at bounding box center [828, 396] width 358 height 50
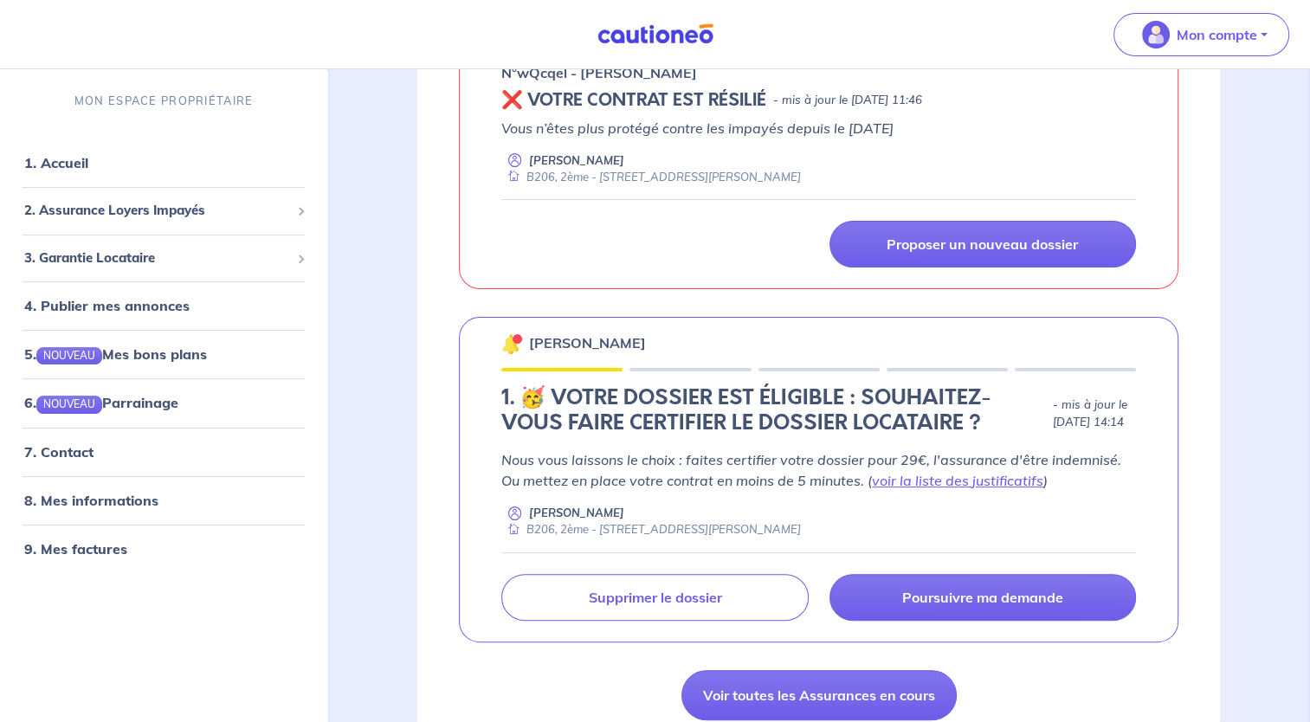
scroll to position [346, 0]
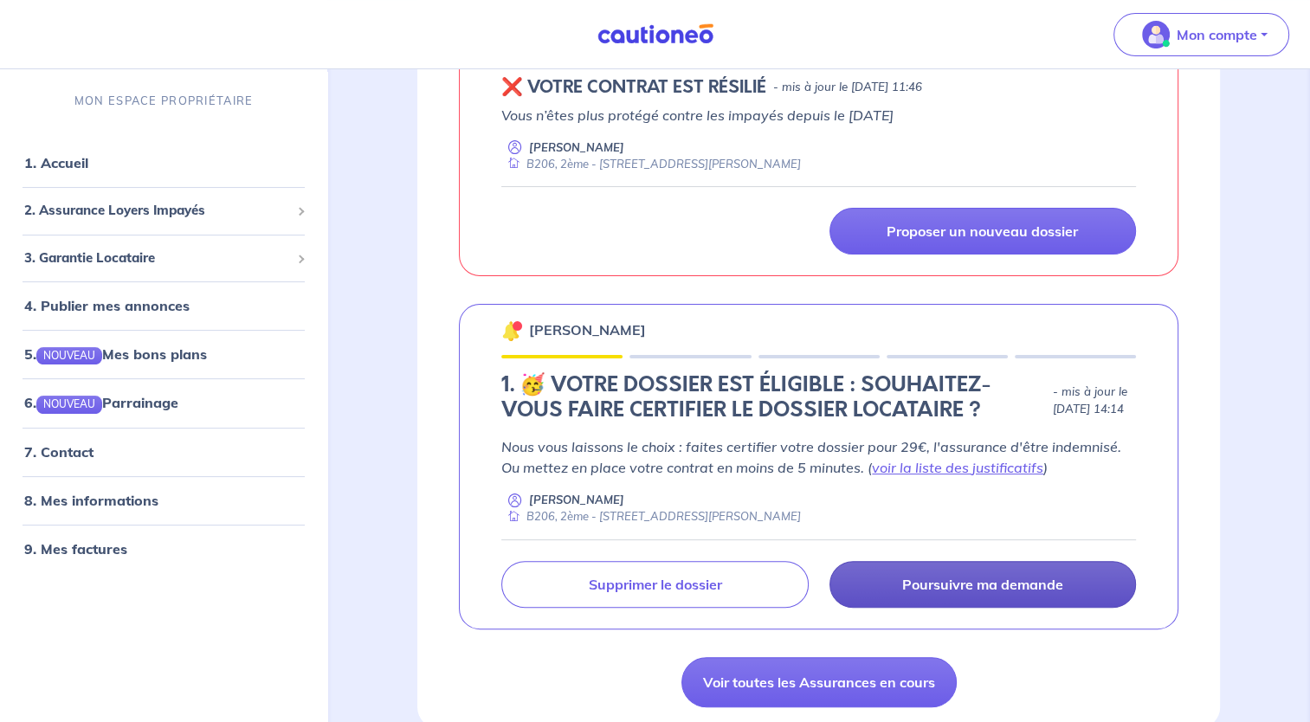
click at [980, 589] on p "Poursuivre ma demande" at bounding box center [982, 584] width 161 height 17
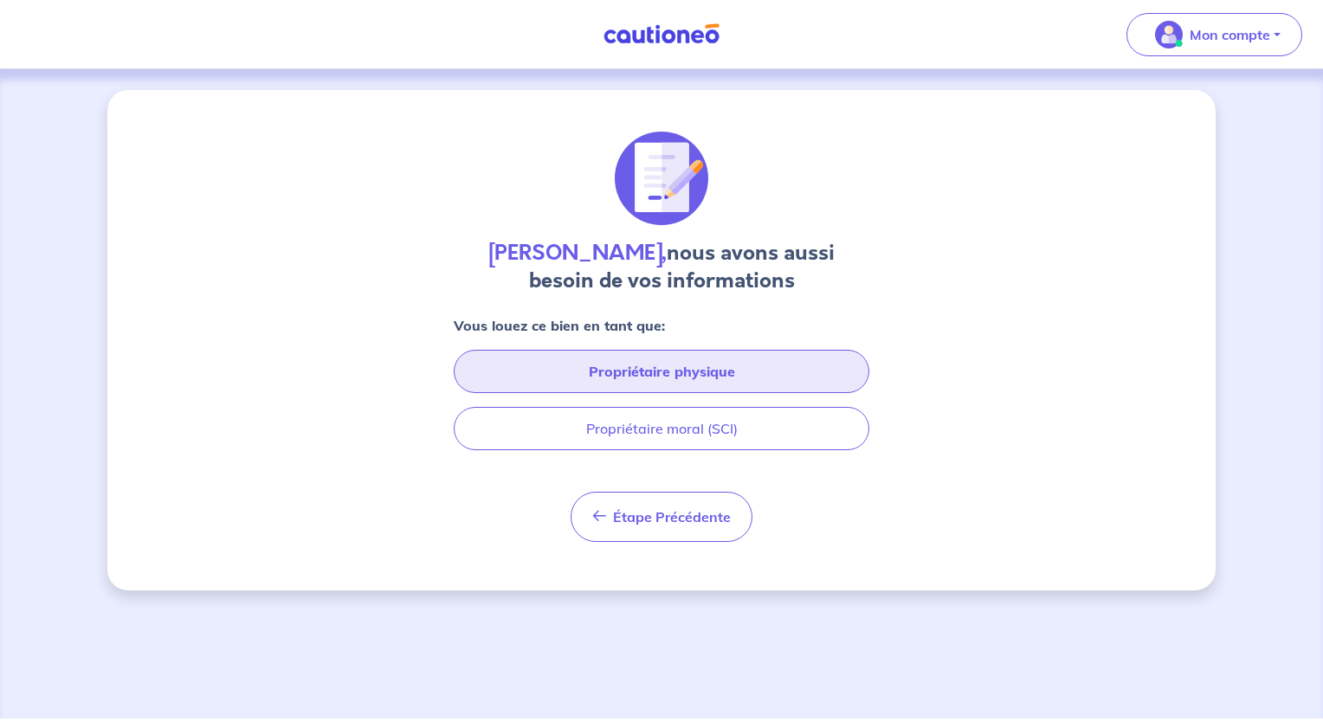
click at [733, 373] on button "Propriétaire physique" at bounding box center [662, 371] width 416 height 43
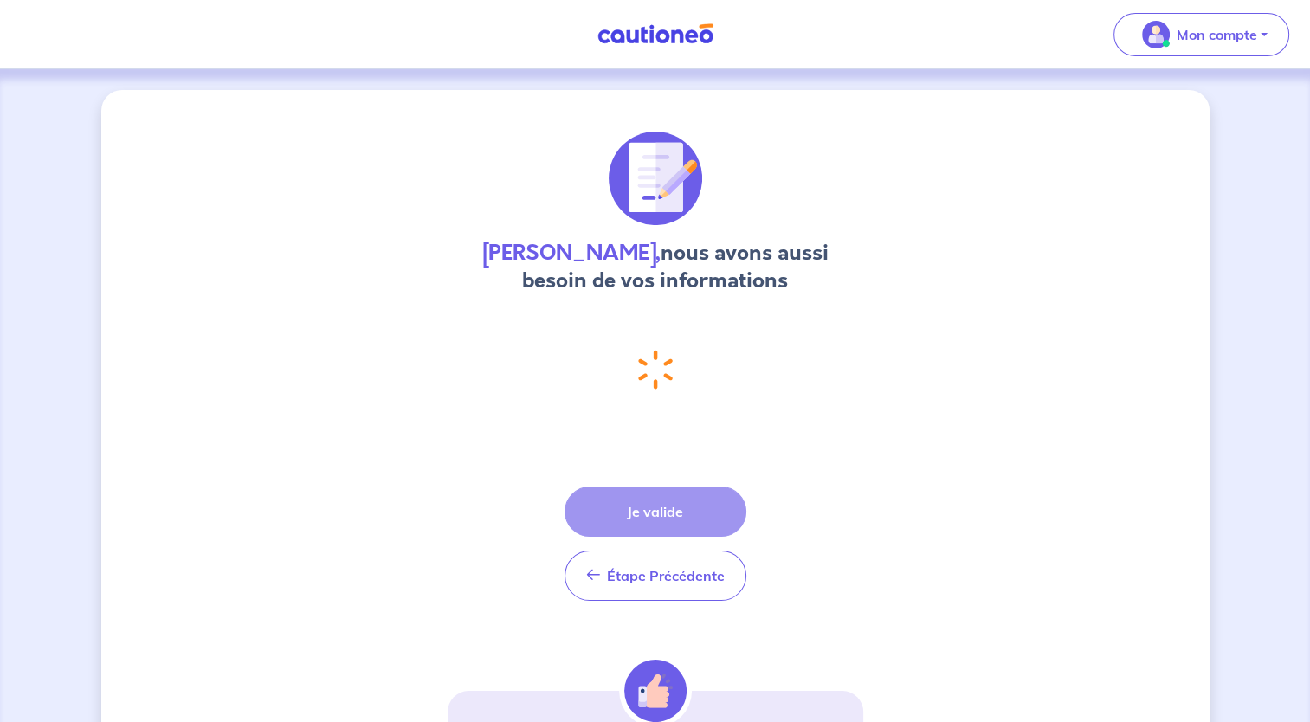
select select "FR"
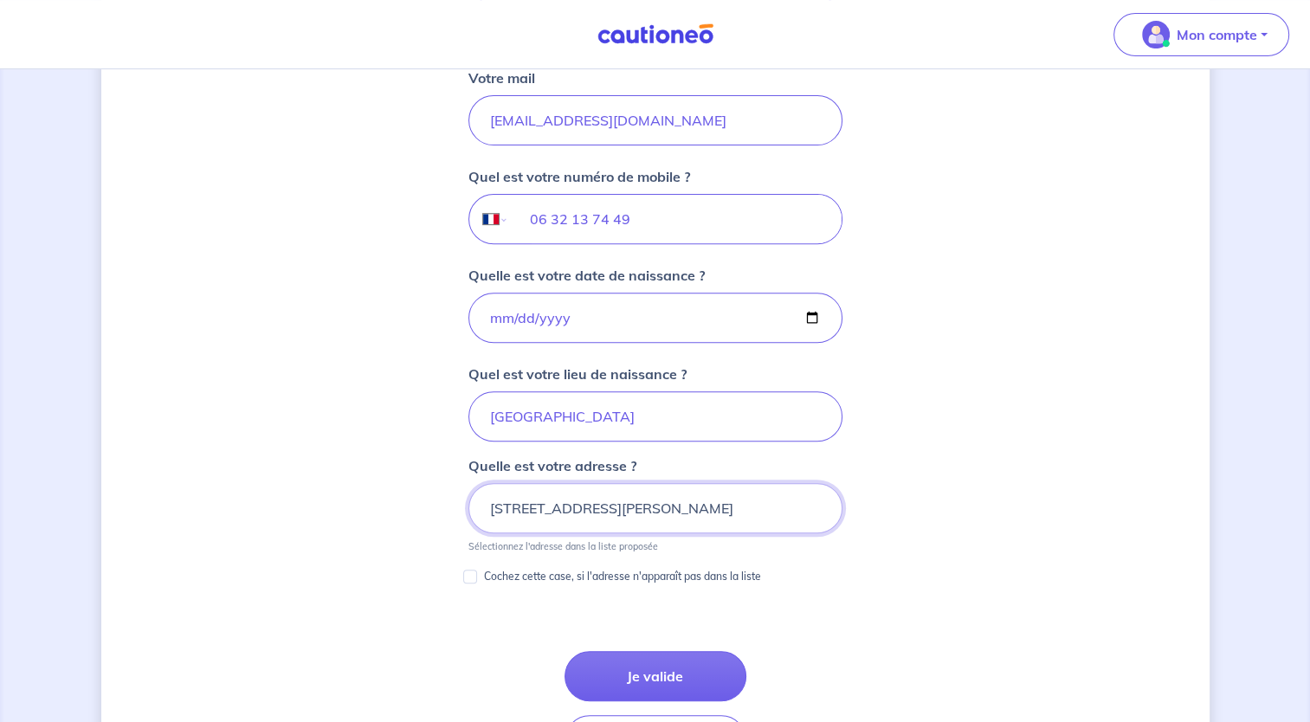
scroll to position [693, 0]
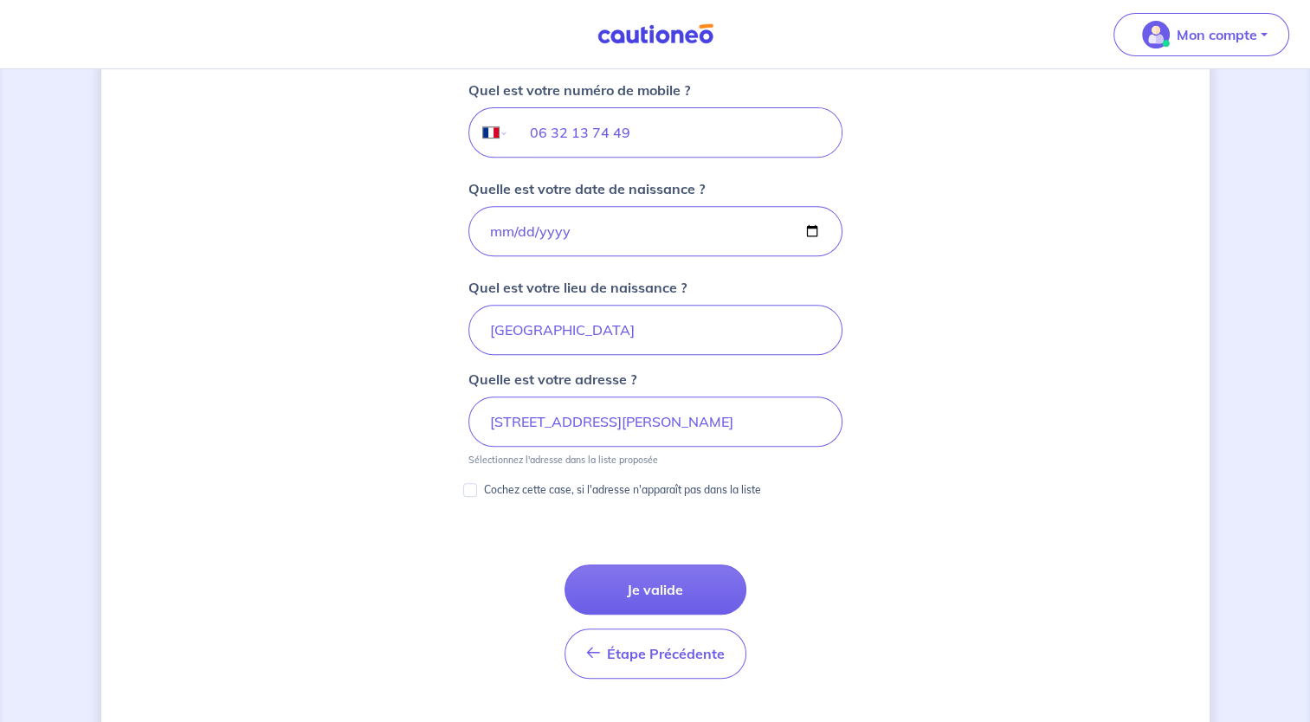
drag, startPoint x: 634, startPoint y: 574, endPoint x: 559, endPoint y: 545, distance: 80.1
click at [635, 574] on button "Je valide" at bounding box center [656, 590] width 182 height 50
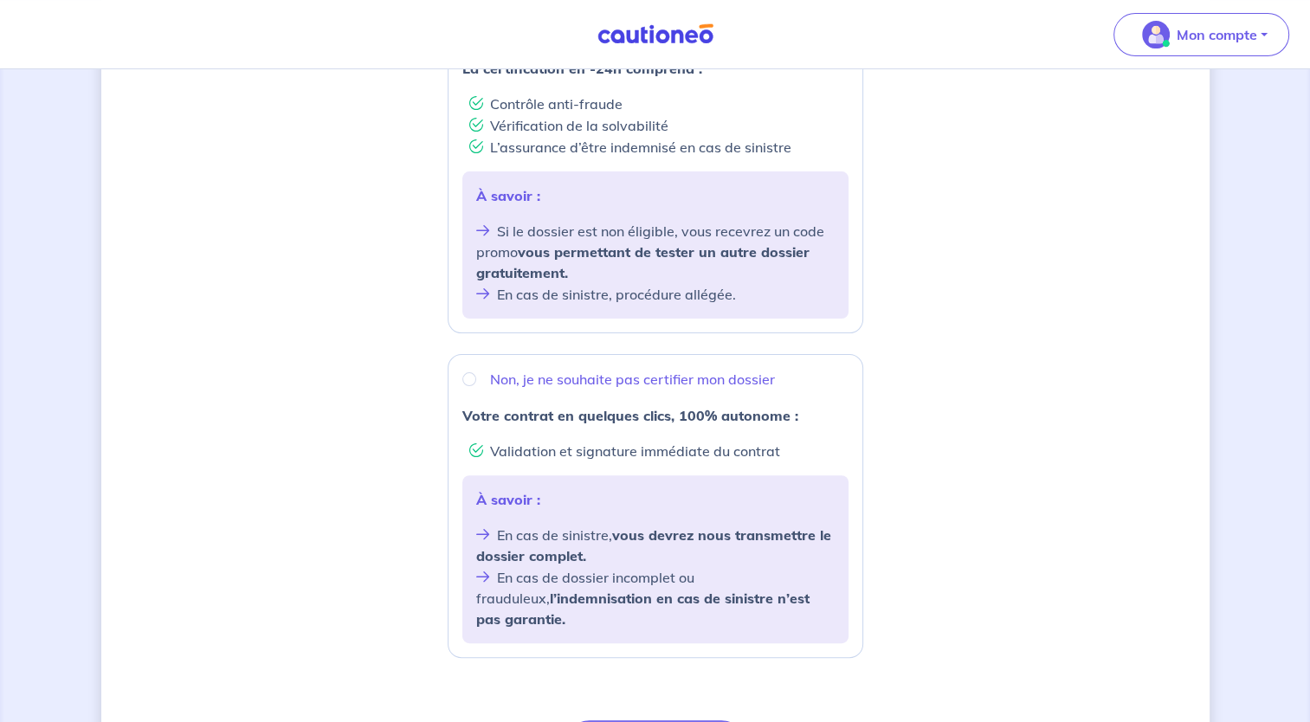
scroll to position [433, 0]
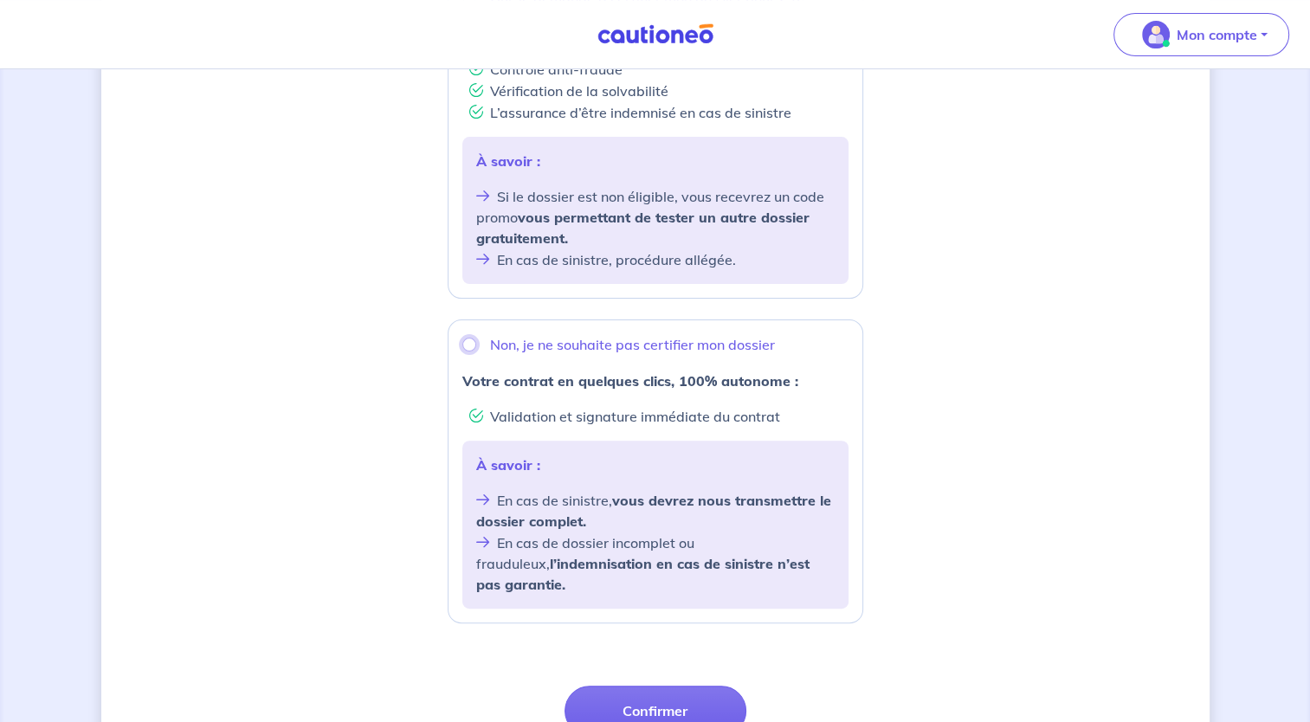
click at [468, 344] on input "Non, je ne souhaite pas certifier mon dossier" at bounding box center [469, 345] width 14 height 14
radio input "true"
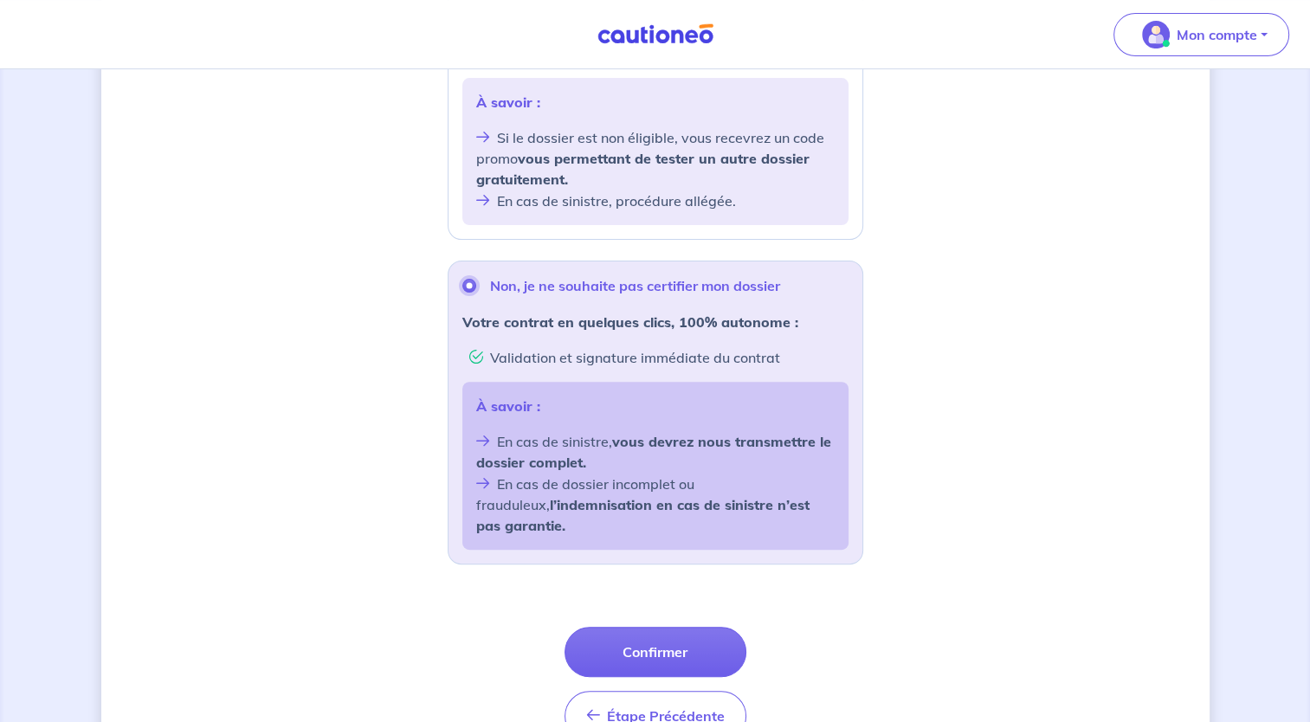
scroll to position [520, 0]
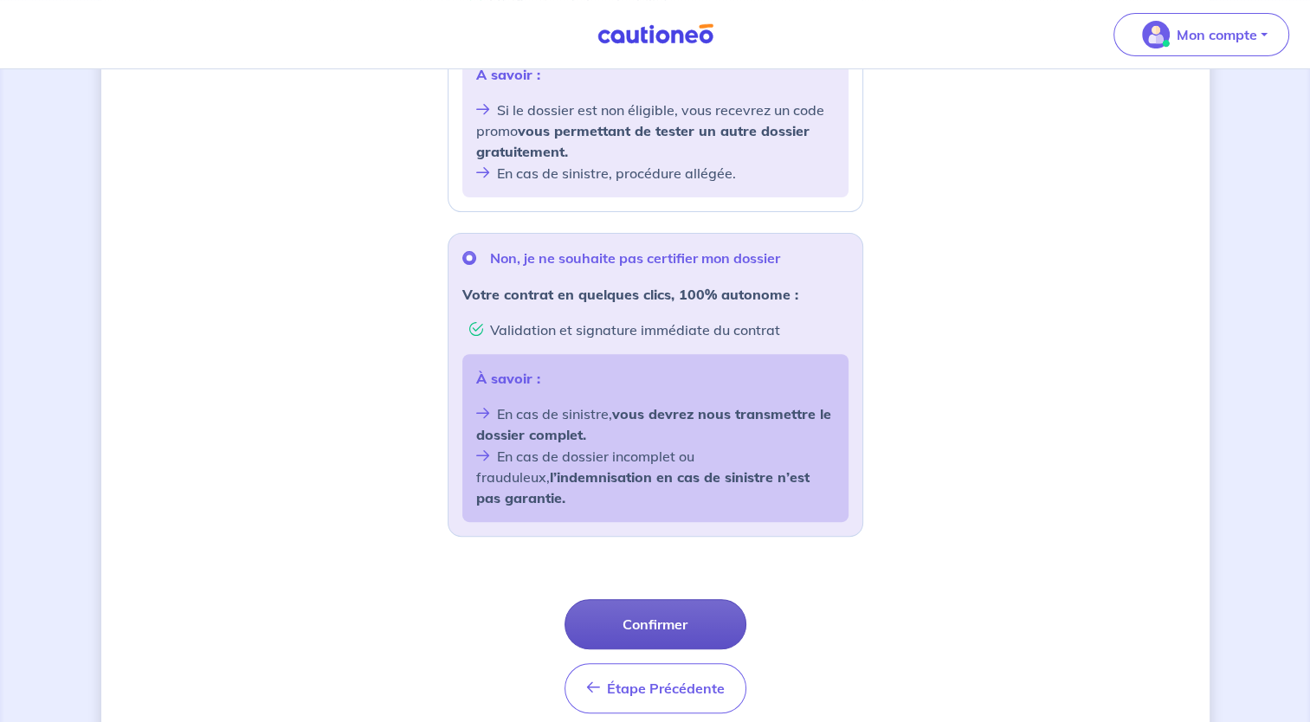
click at [668, 608] on button "Confirmer" at bounding box center [656, 624] width 182 height 50
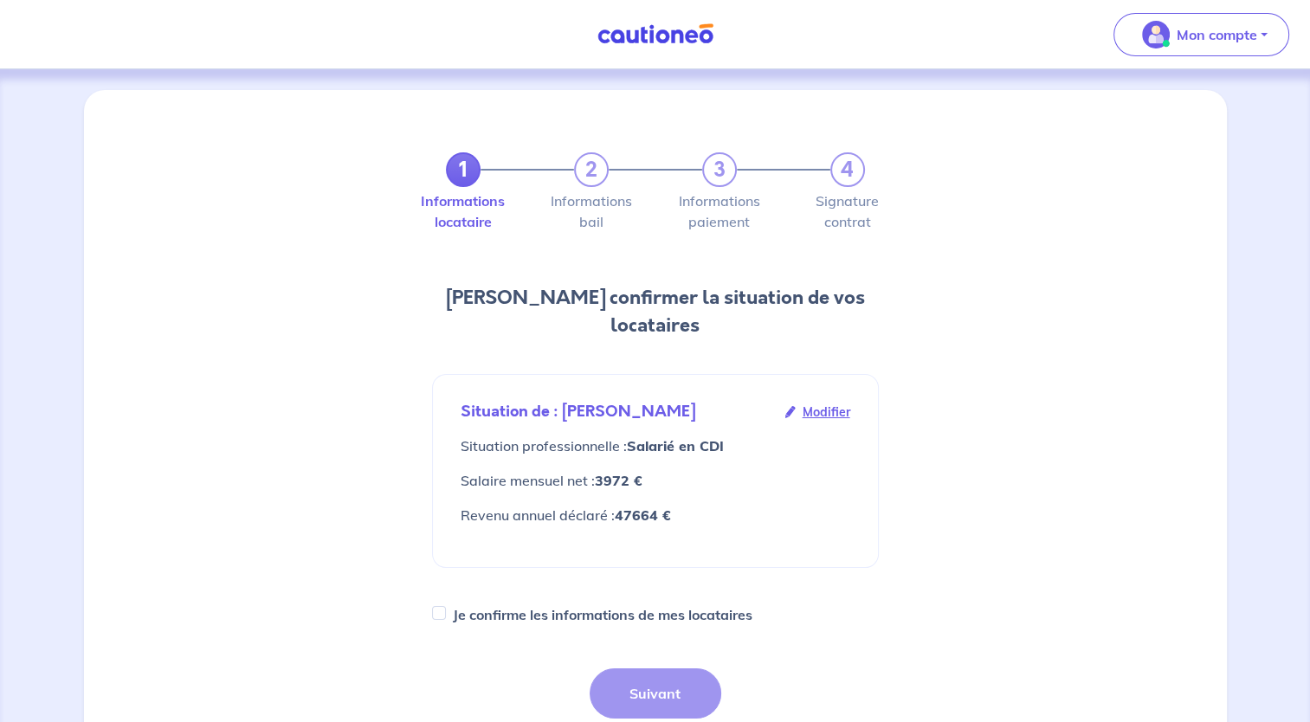
scroll to position [87, 0]
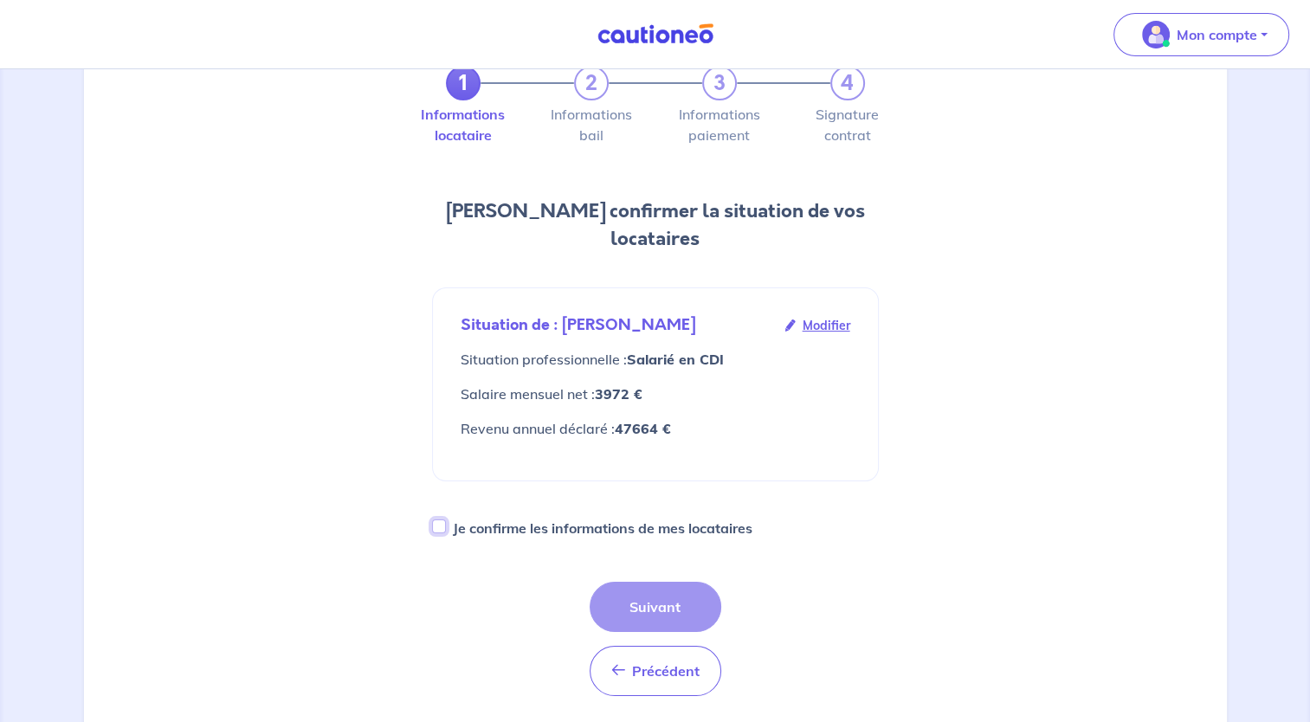
click at [442, 520] on input "Je confirme les informations de mes locataires" at bounding box center [439, 527] width 14 height 14
checkbox input "true"
click at [833, 721] on html "Mon compte Me déconnecter 1 2 3 4 Informations locataire Informations bail Info…" at bounding box center [655, 471] width 1310 height 1117
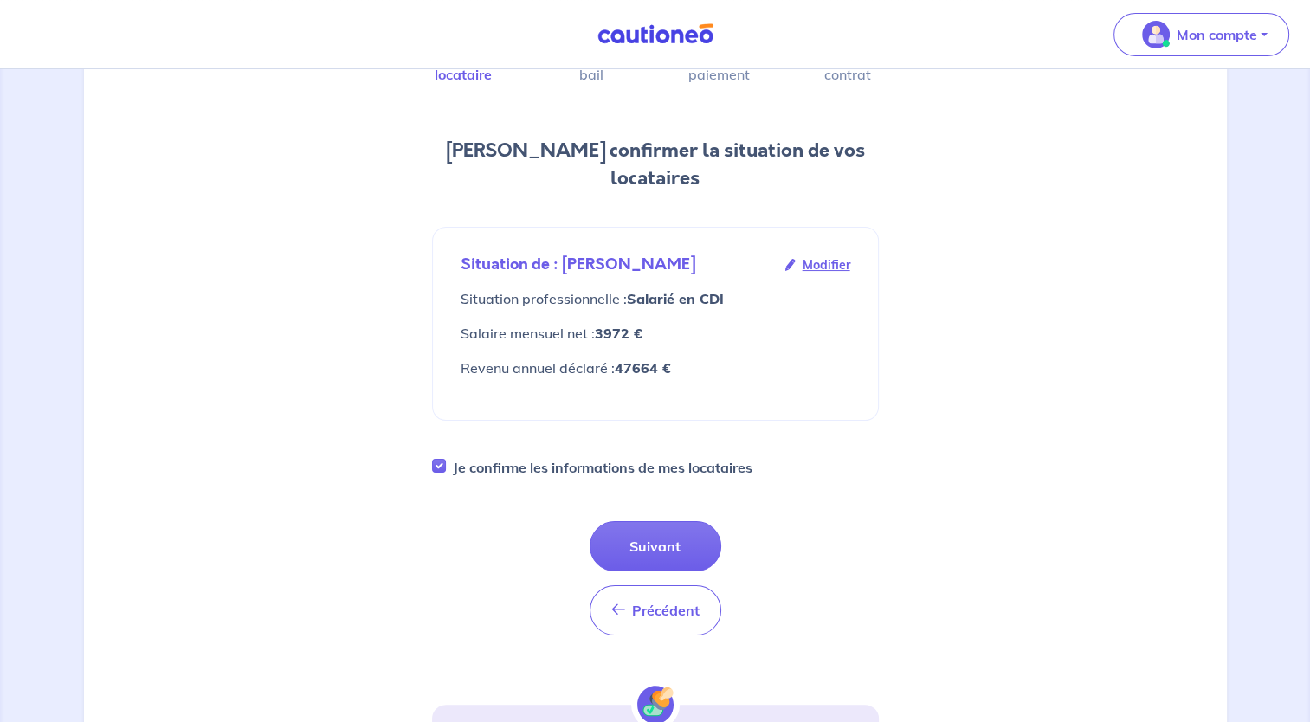
scroll to position [173, 0]
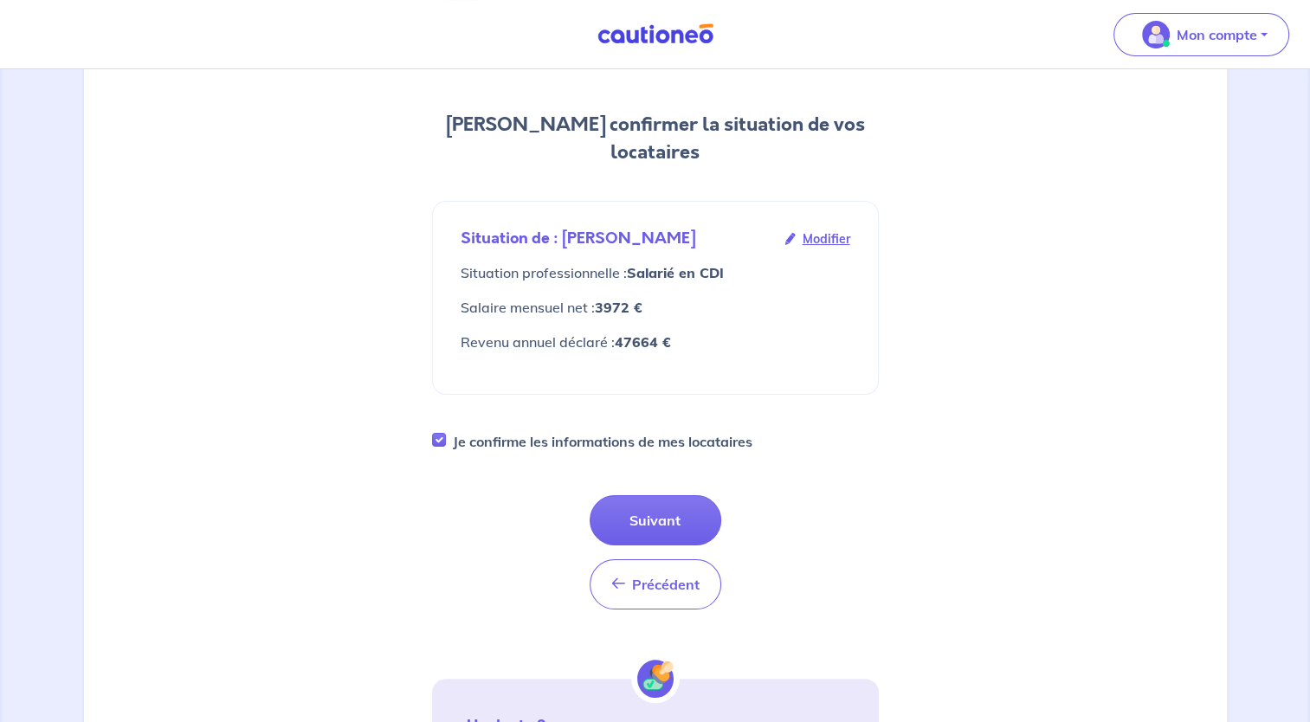
drag, startPoint x: 823, startPoint y: 214, endPoint x: 802, endPoint y: 235, distance: 30.0
click at [823, 229] on span "Modifier" at bounding box center [827, 238] width 48 height 19
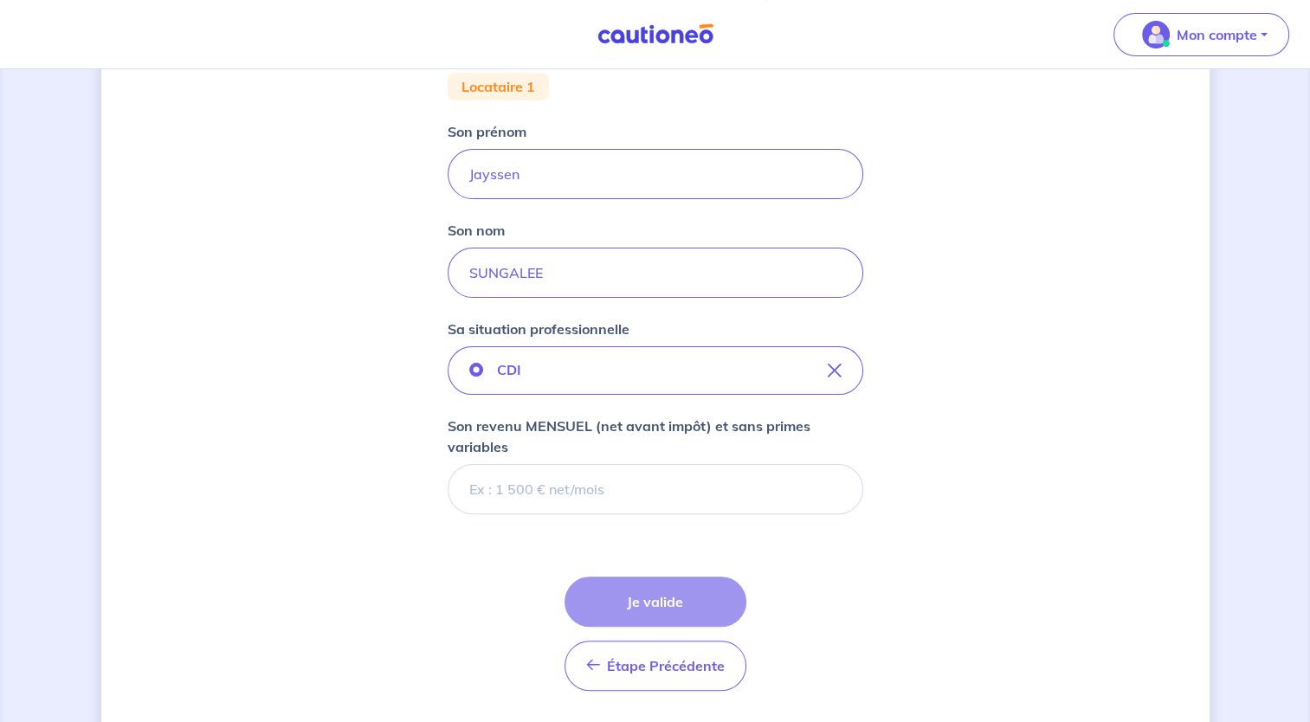
scroll to position [396, 0]
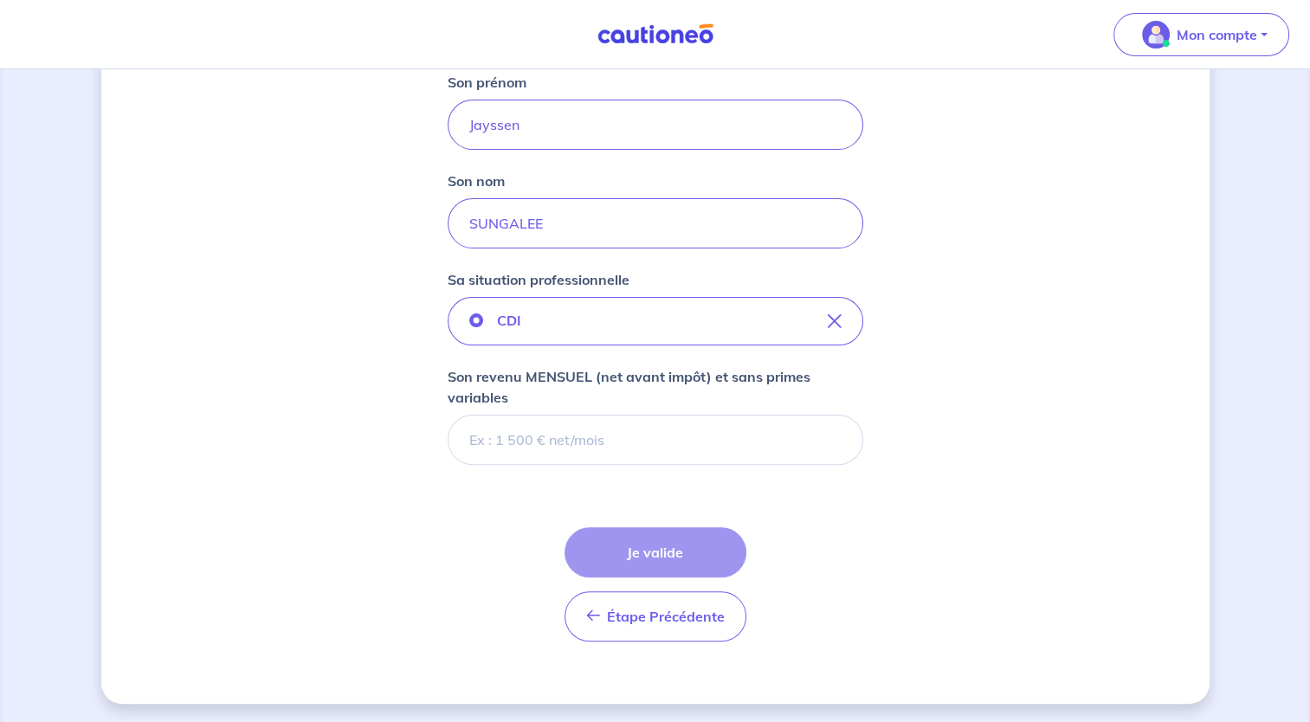
click at [584, 441] on input "Son revenu MENSUEL (net avant impôt) et sans primes variables" at bounding box center [656, 440] width 416 height 50
click at [604, 612] on button "Étape Précédente Précédent" at bounding box center [656, 616] width 182 height 50
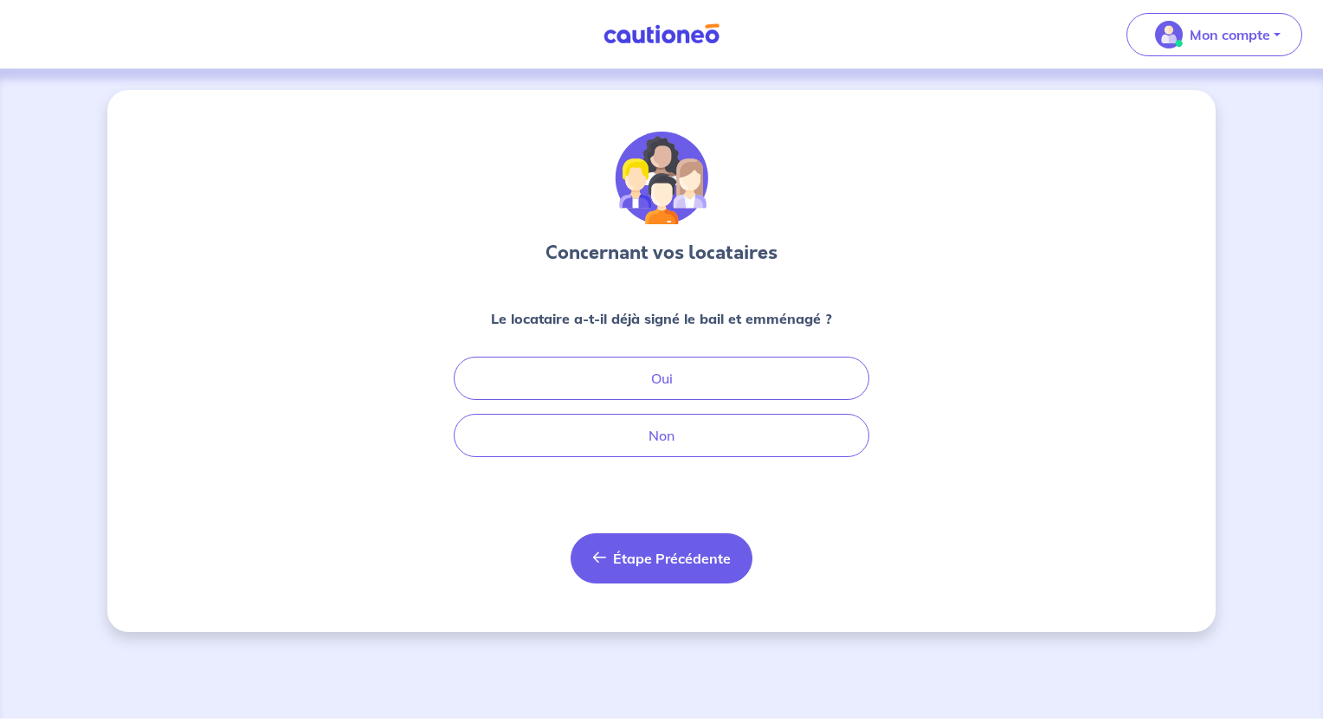
click at [634, 564] on span "Étape Précédente" at bounding box center [672, 558] width 118 height 17
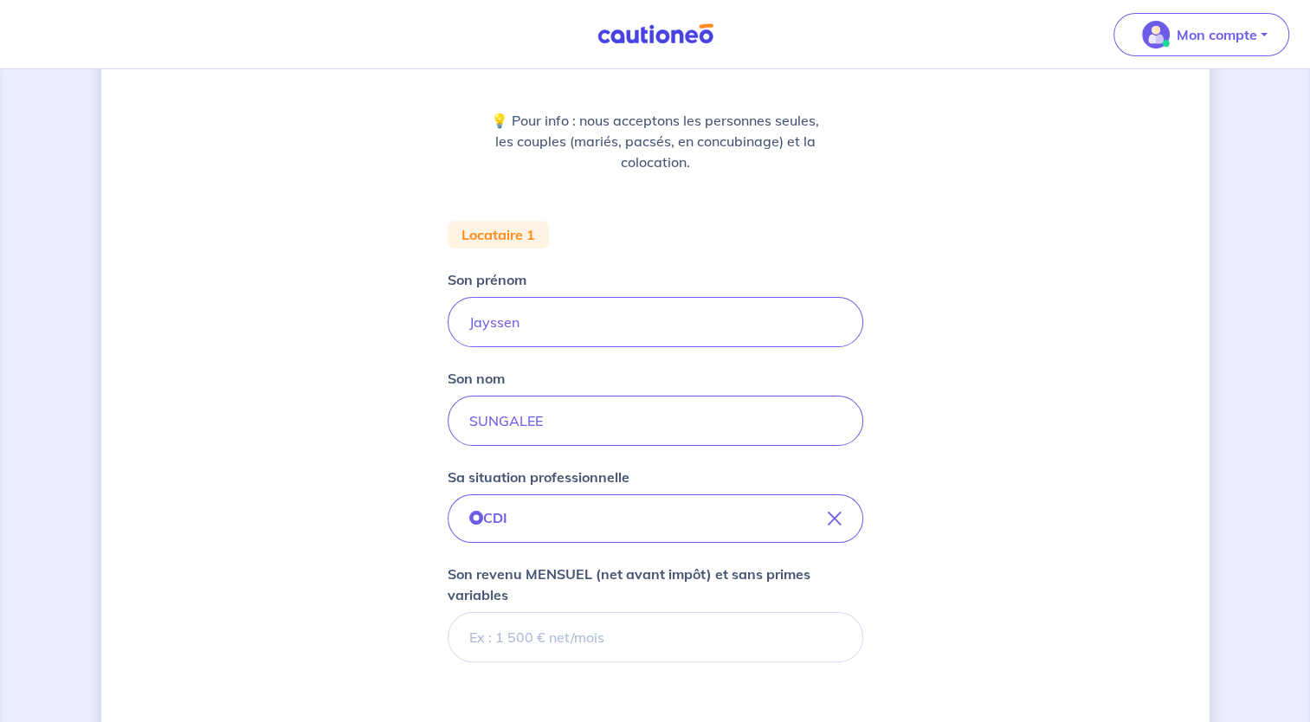
scroll to position [22, 0]
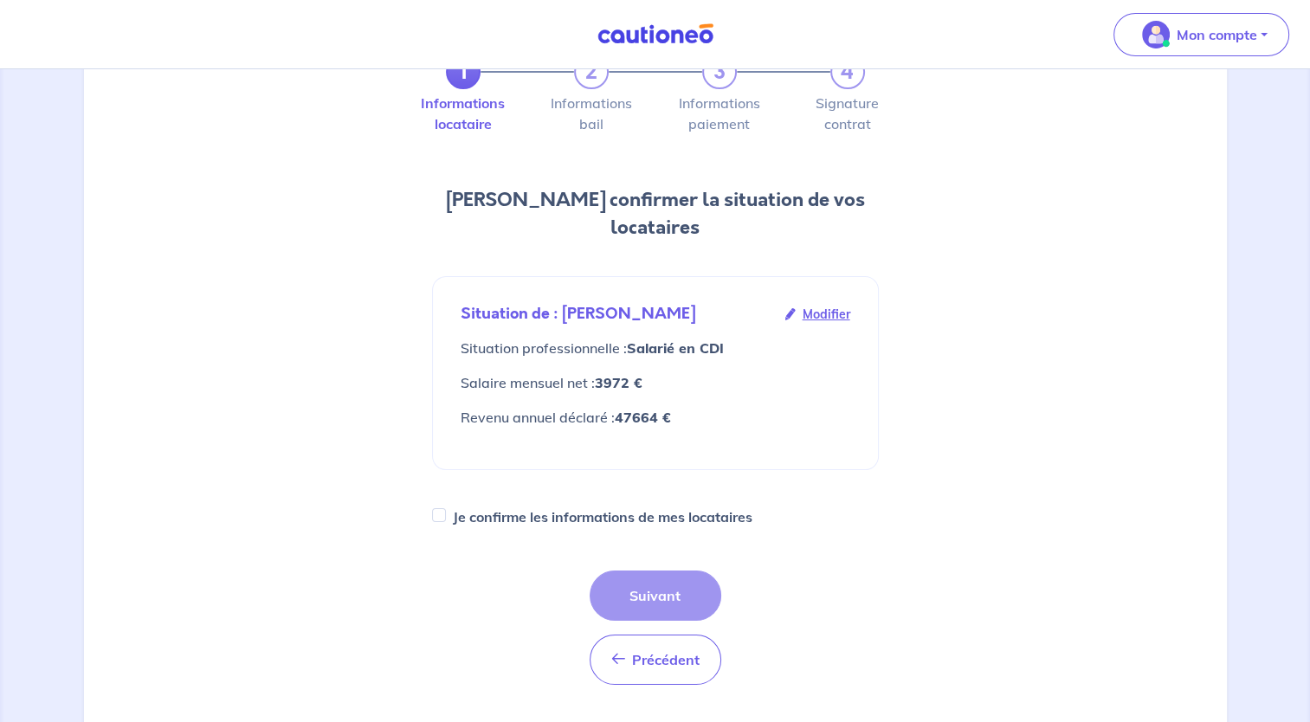
scroll to position [173, 0]
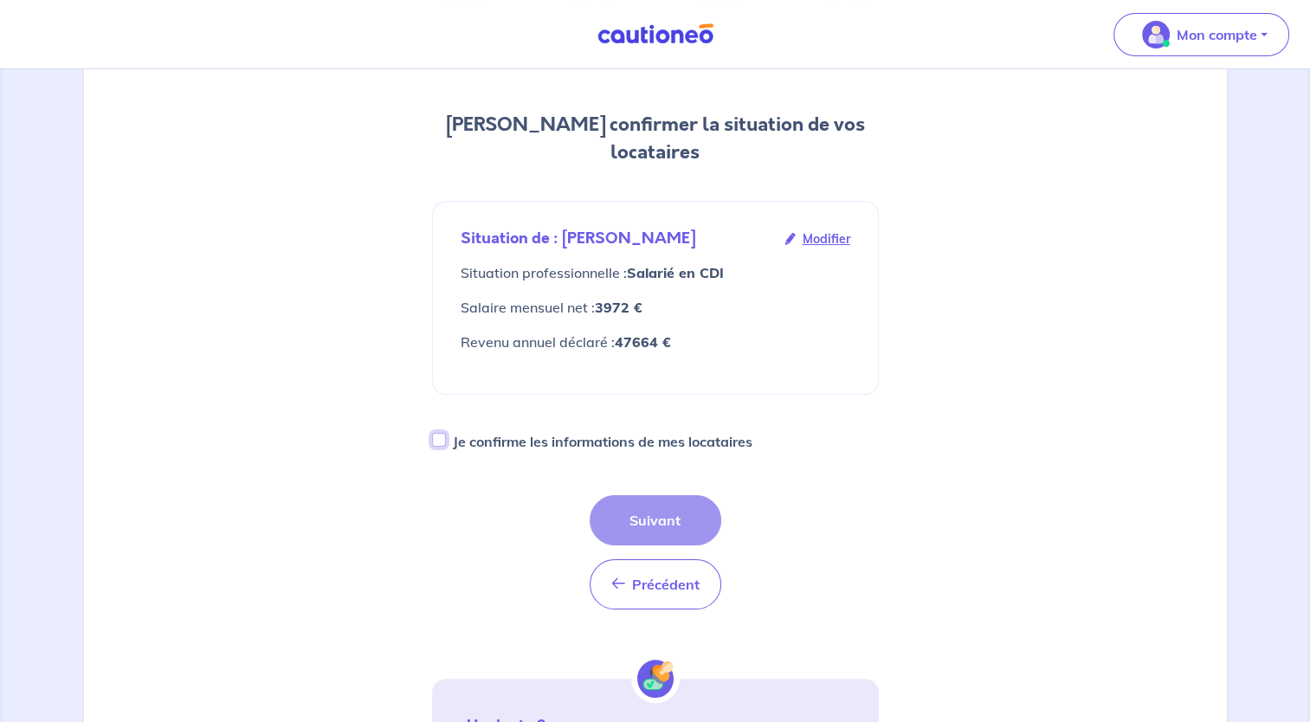
click at [436, 433] on input "Je confirme les informations de mes locataires" at bounding box center [439, 440] width 14 height 14
checkbox input "true"
click at [679, 495] on button "Suivant" at bounding box center [656, 520] width 132 height 50
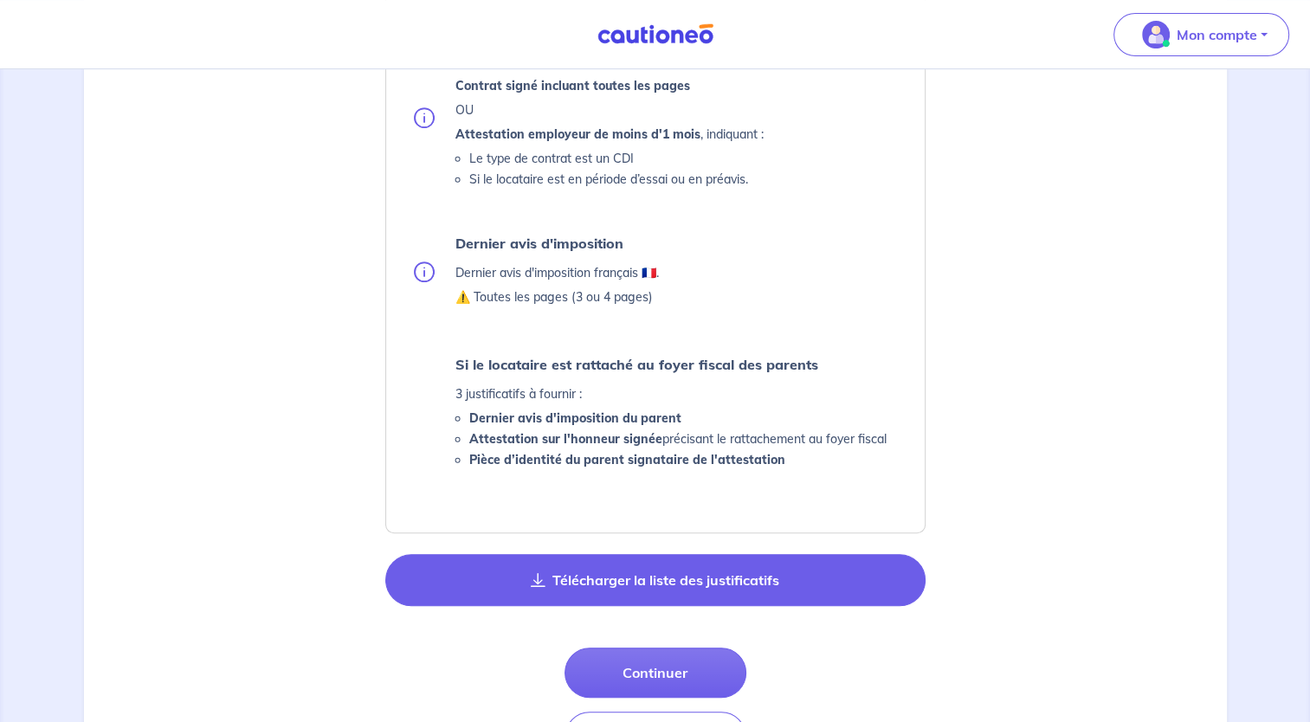
scroll to position [779, 0]
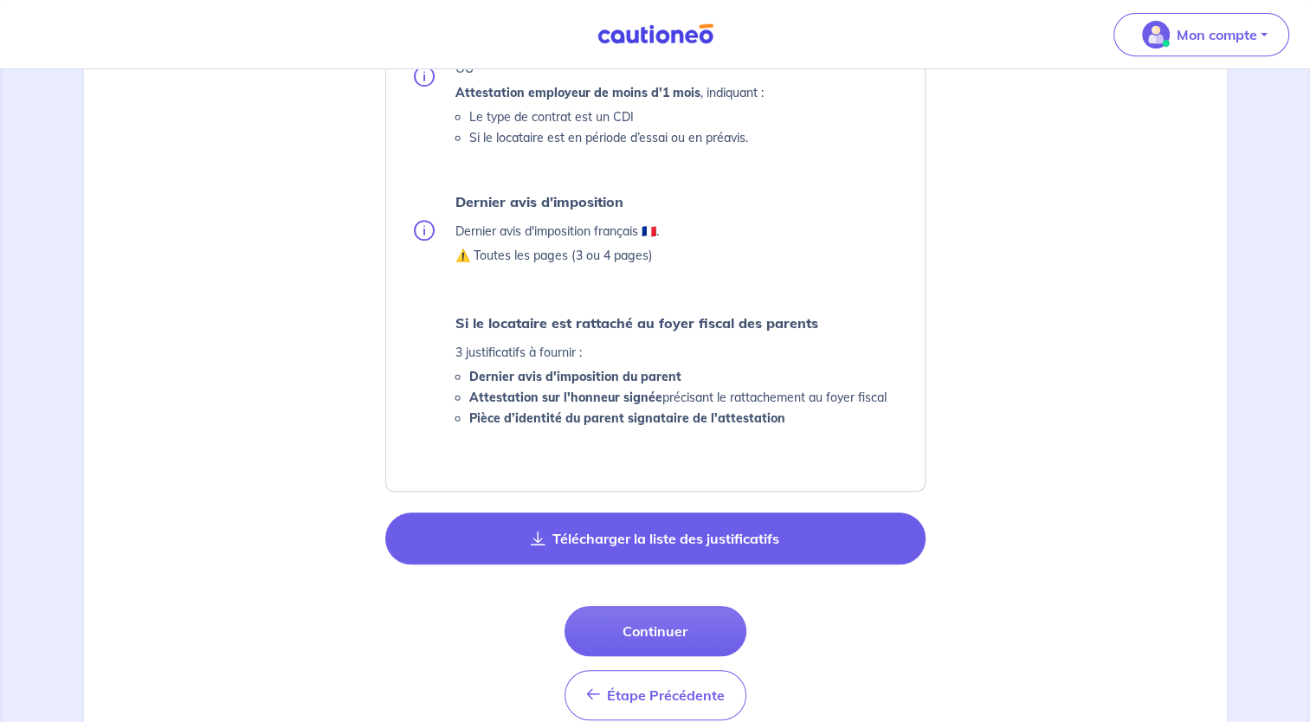
click at [586, 551] on button "Télécharger la liste des justificatifs" at bounding box center [655, 539] width 540 height 52
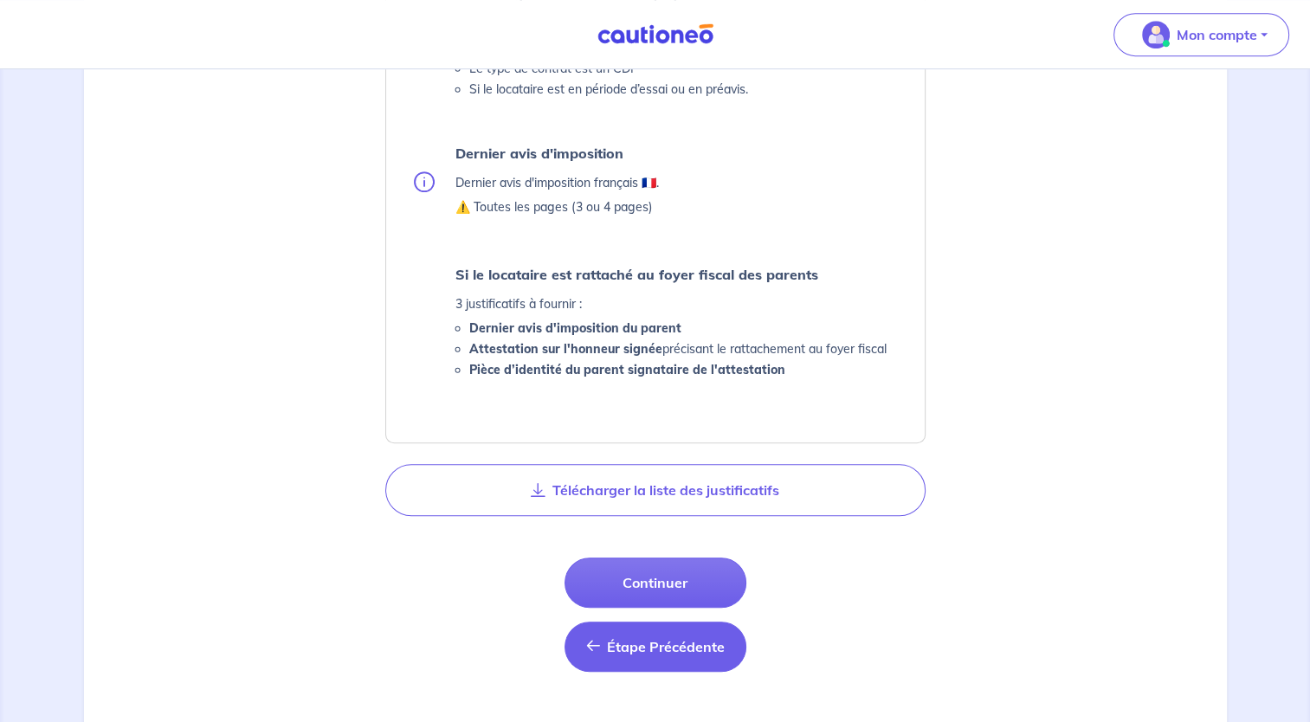
scroll to position [866, 0]
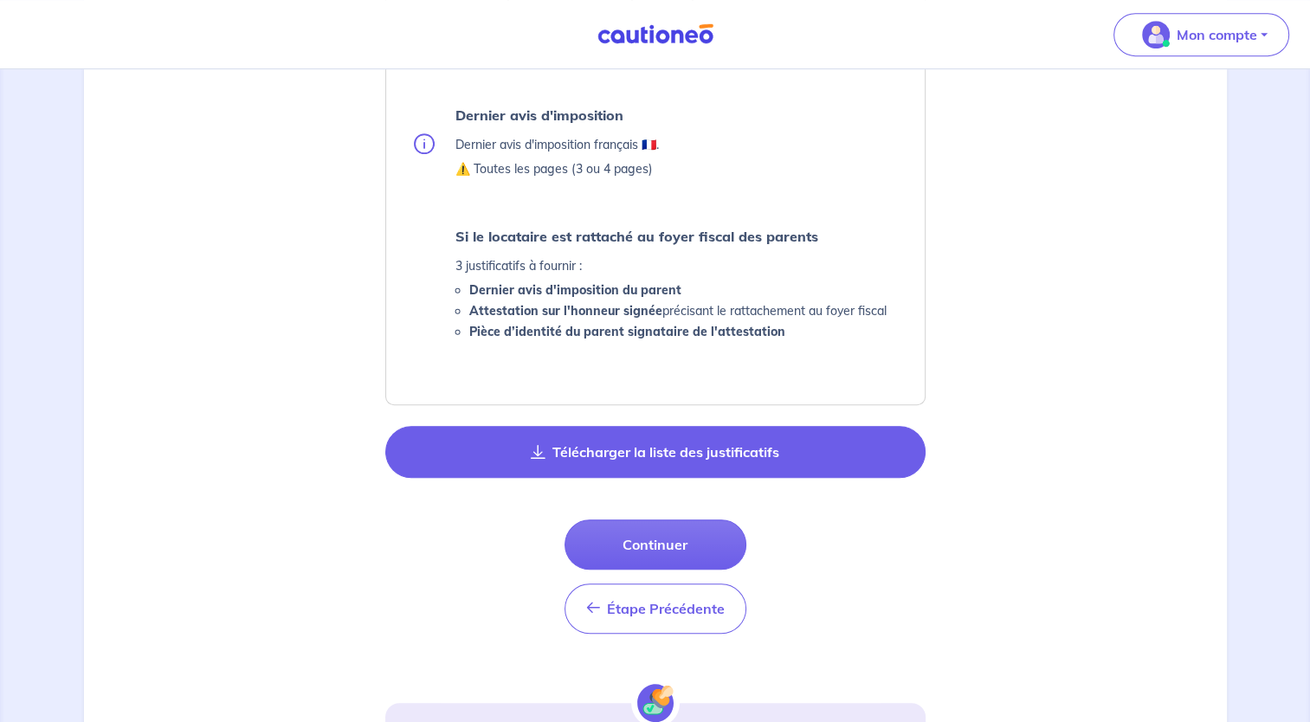
click at [621, 456] on button "Télécharger la liste des justificatifs" at bounding box center [655, 452] width 540 height 52
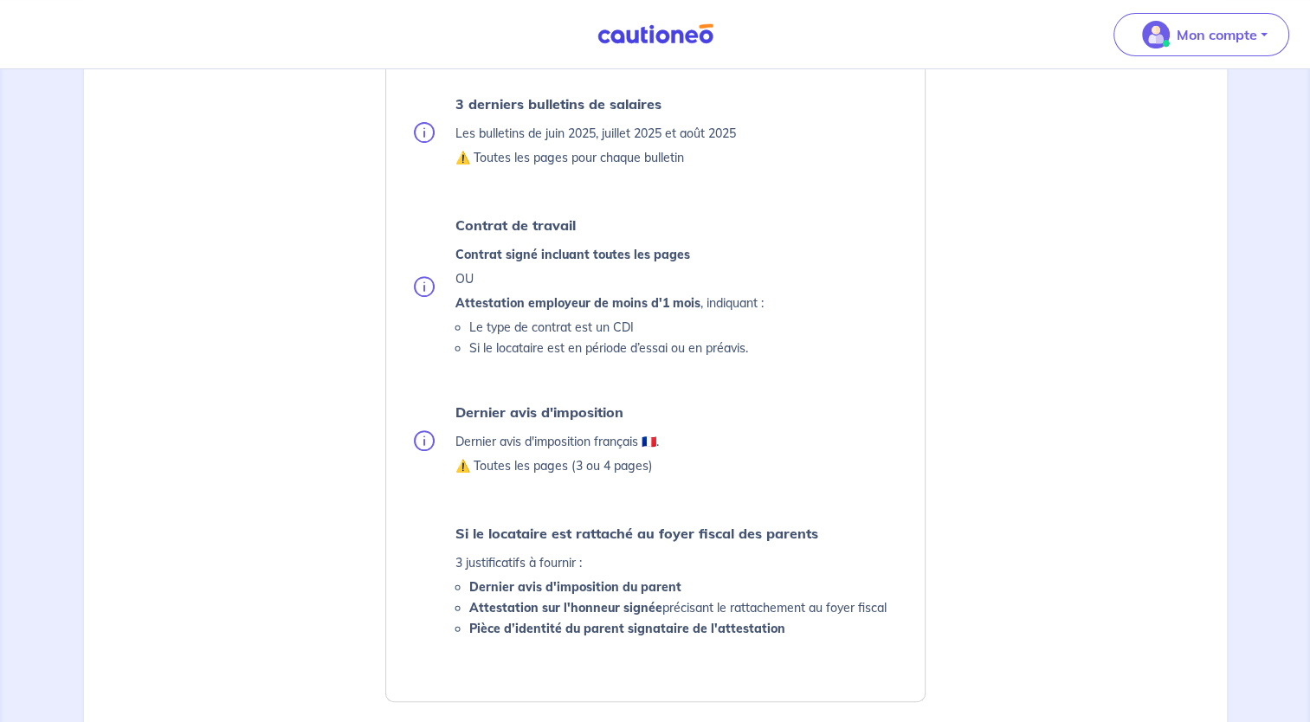
scroll to position [223, 0]
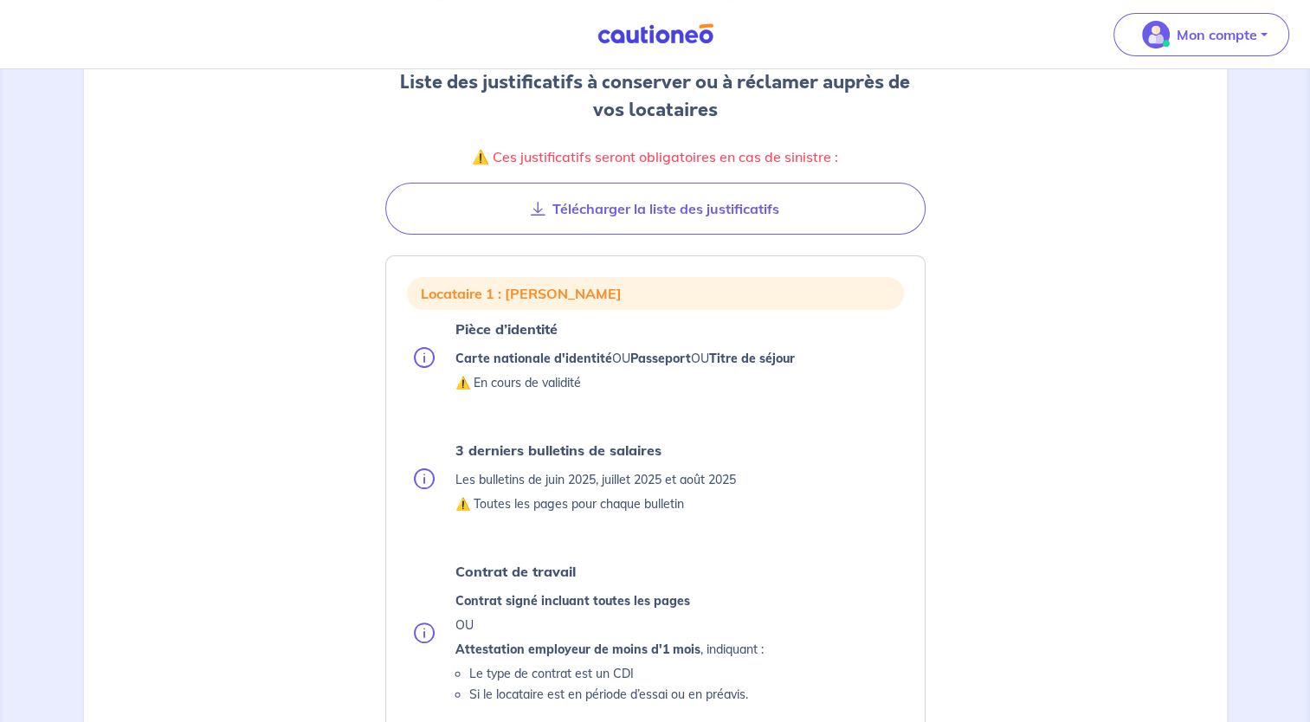
click at [432, 352] on img at bounding box center [424, 357] width 21 height 21
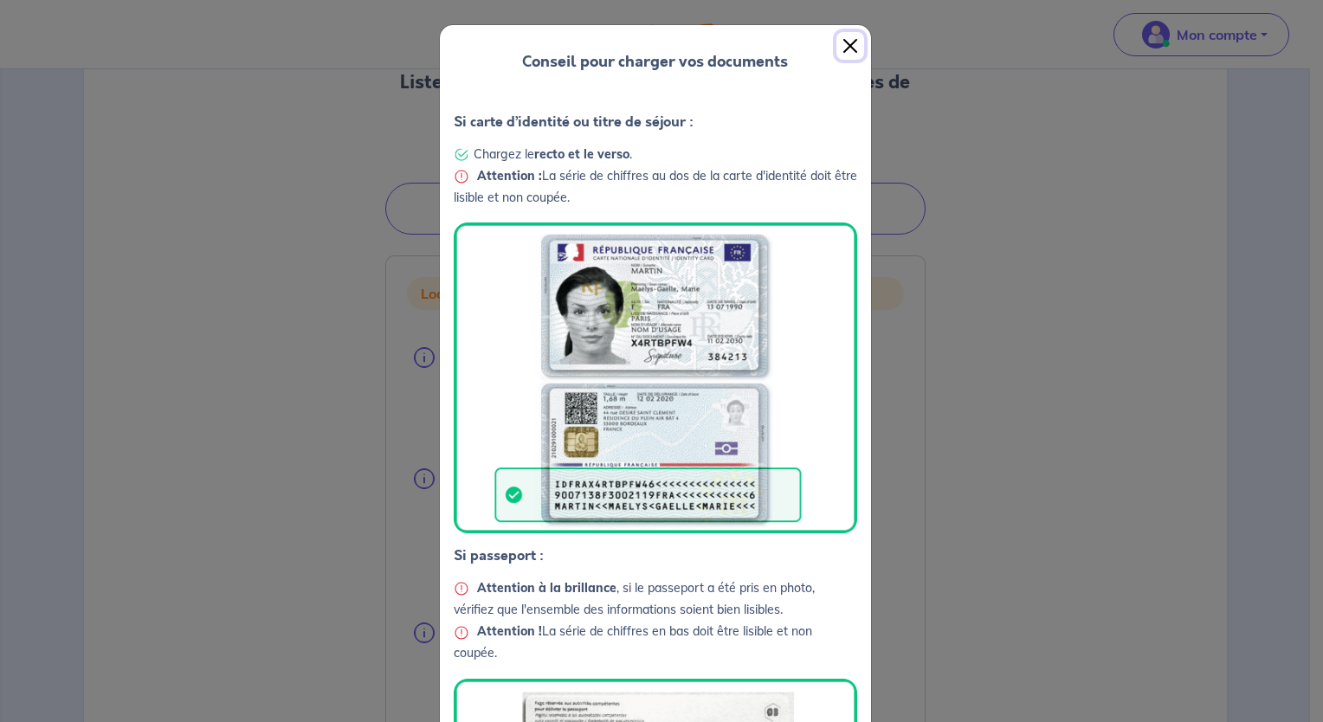
click at [838, 39] on button "Close" at bounding box center [850, 46] width 28 height 28
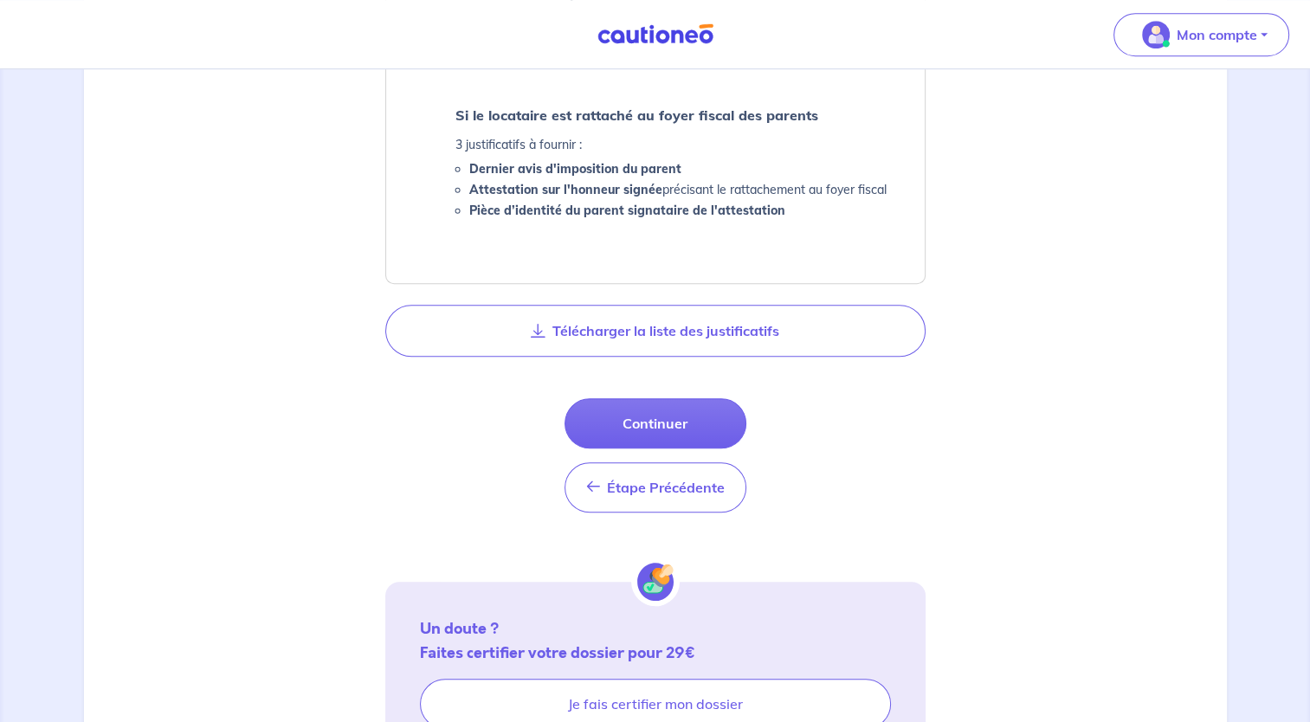
scroll to position [1088, 0]
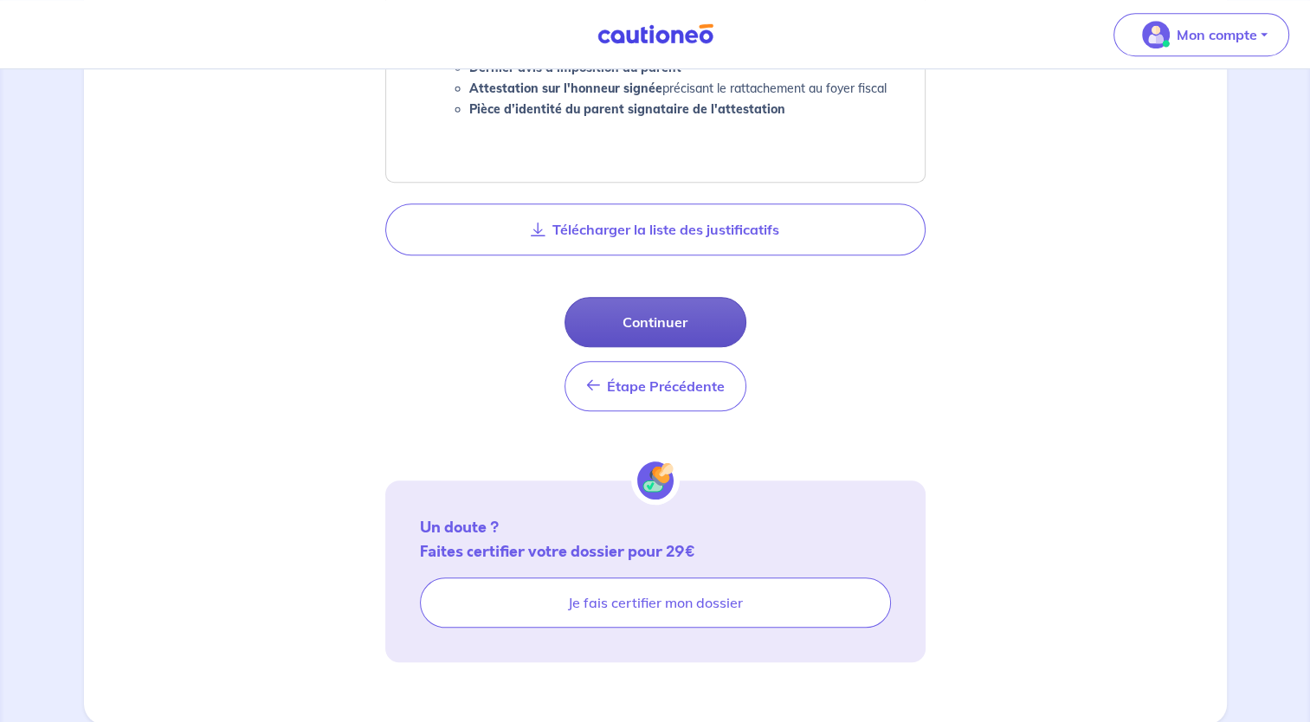
click at [672, 312] on button "Continuer" at bounding box center [656, 322] width 182 height 50
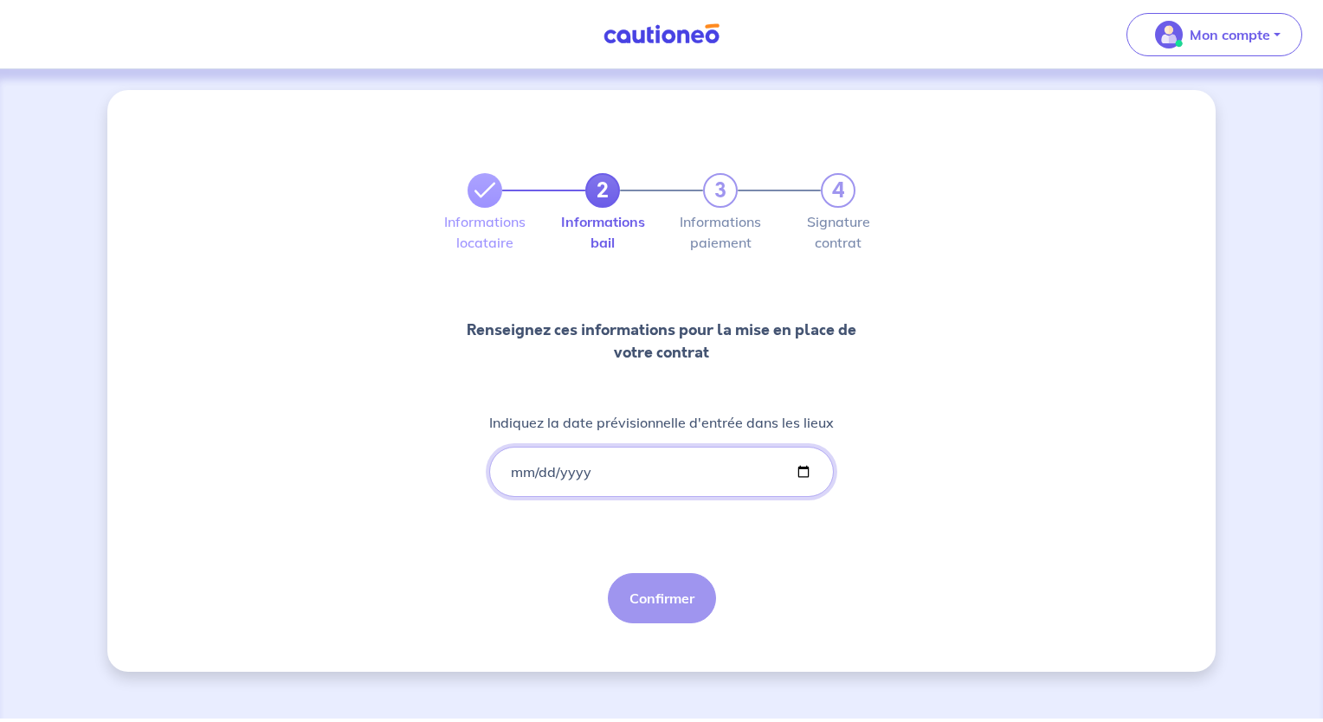
click at [630, 479] on input "Indiquez la date prévisionnelle d'entrée dans les lieux" at bounding box center [661, 472] width 345 height 50
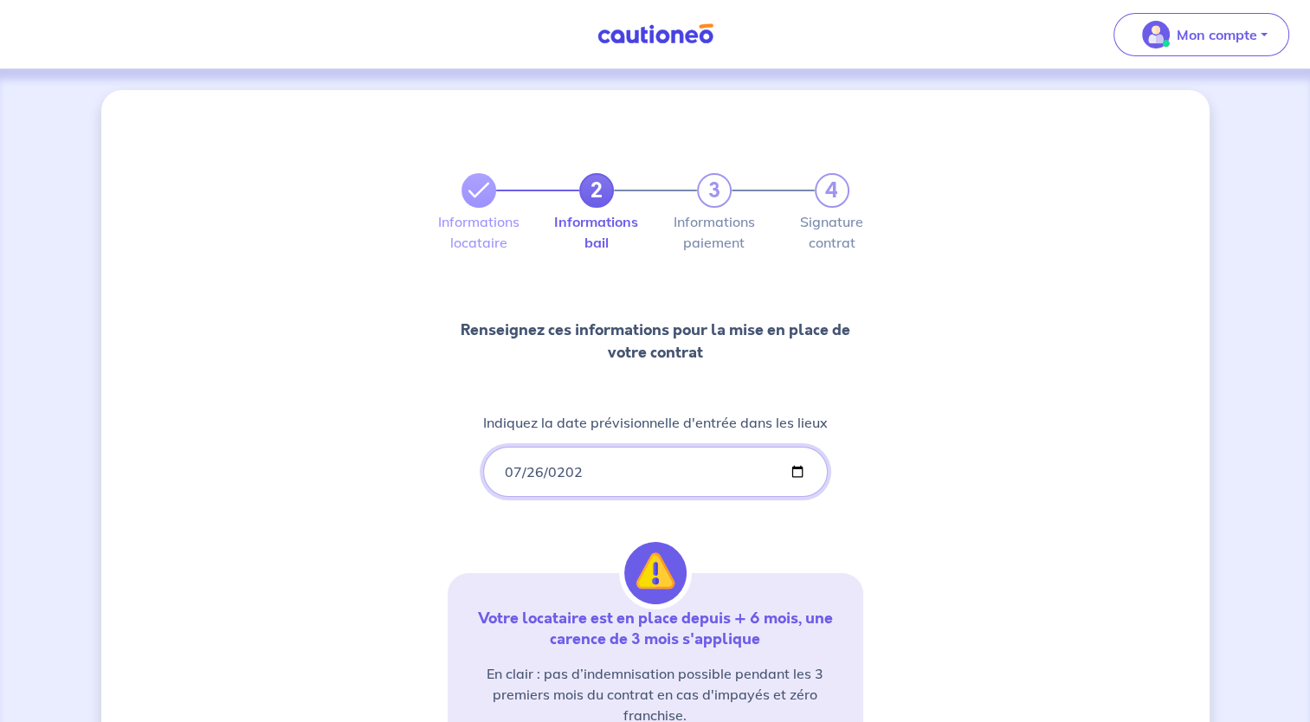
type input "[DATE]"
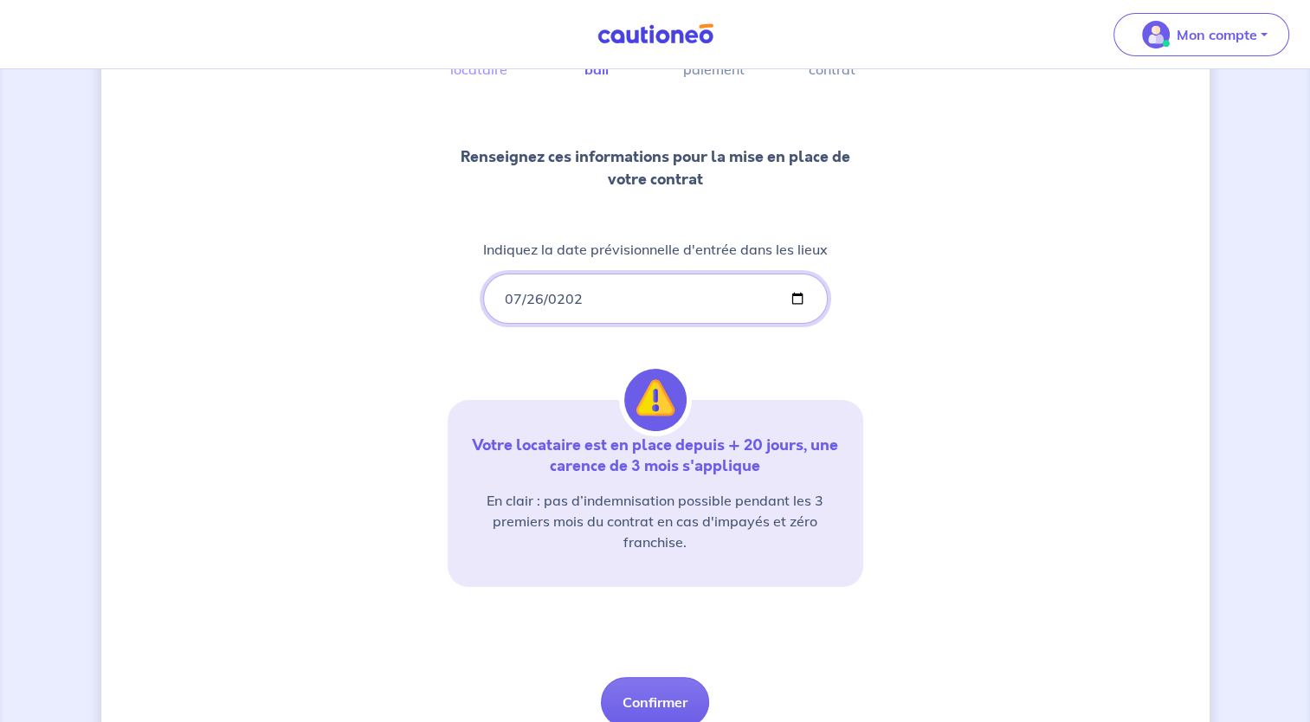
scroll to position [246, 0]
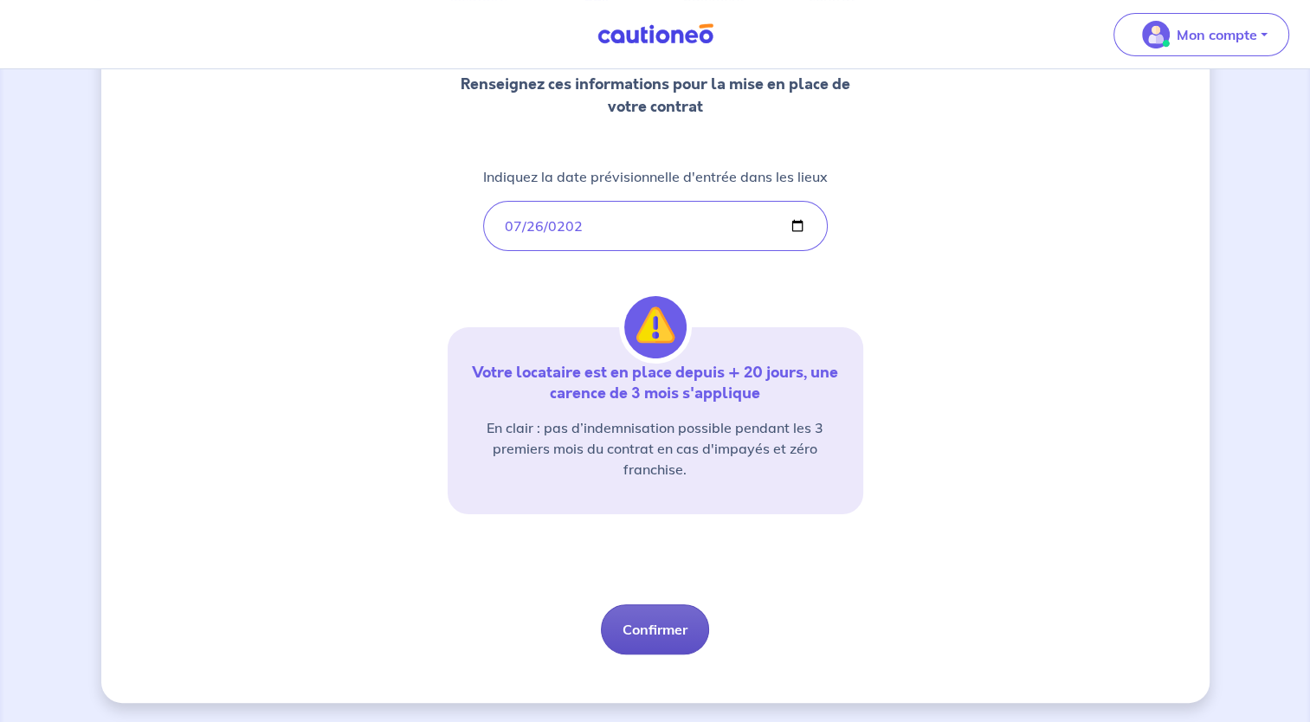
click at [624, 636] on button "Confirmer" at bounding box center [655, 629] width 108 height 50
select select "FR"
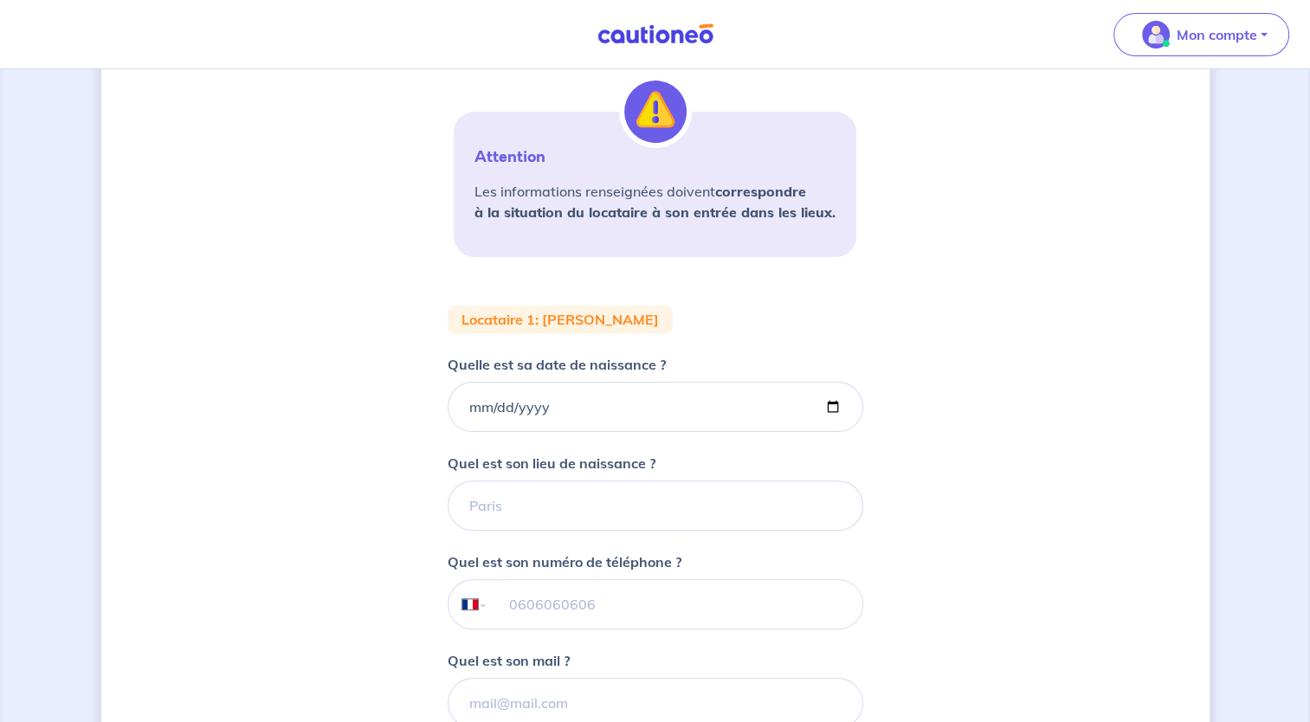
scroll to position [346, 0]
click at [475, 417] on input "Quelle est sa date de naissance ?" at bounding box center [656, 406] width 416 height 50
type input "[DATE]"
click at [495, 501] on input "Quel est son lieu de naissance ?" at bounding box center [656, 505] width 416 height 50
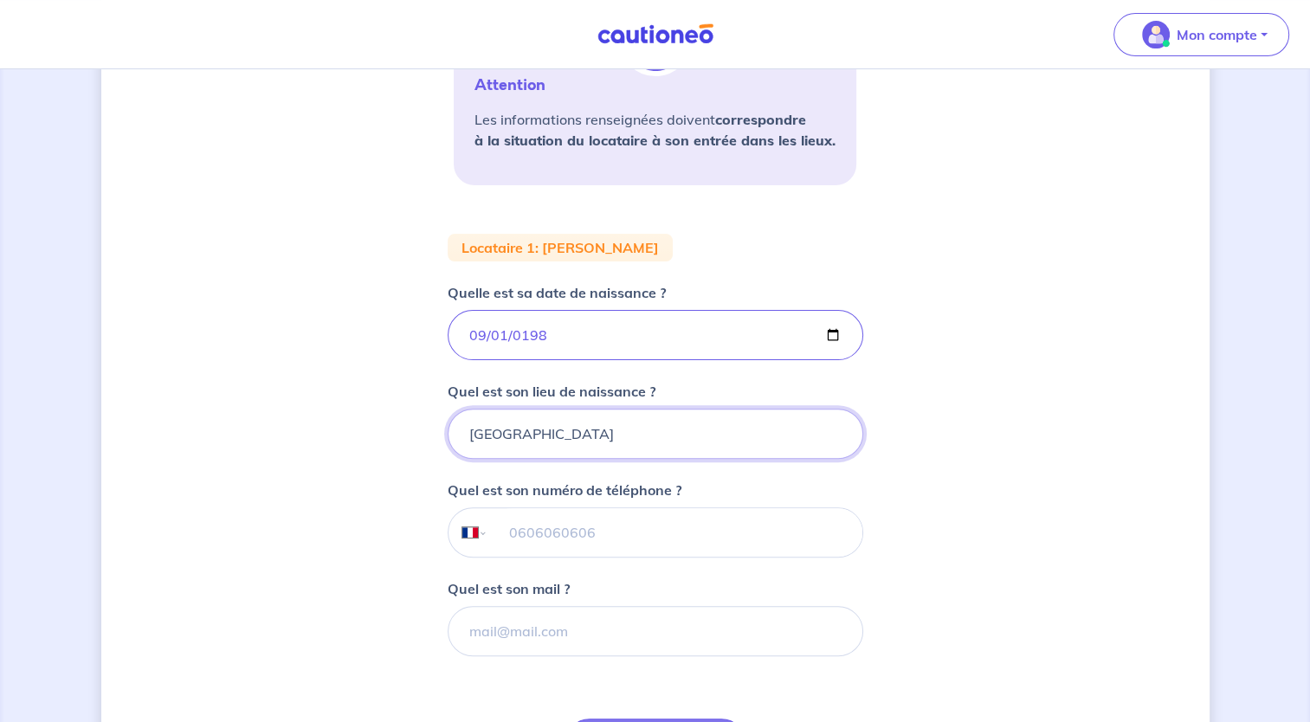
scroll to position [520, 0]
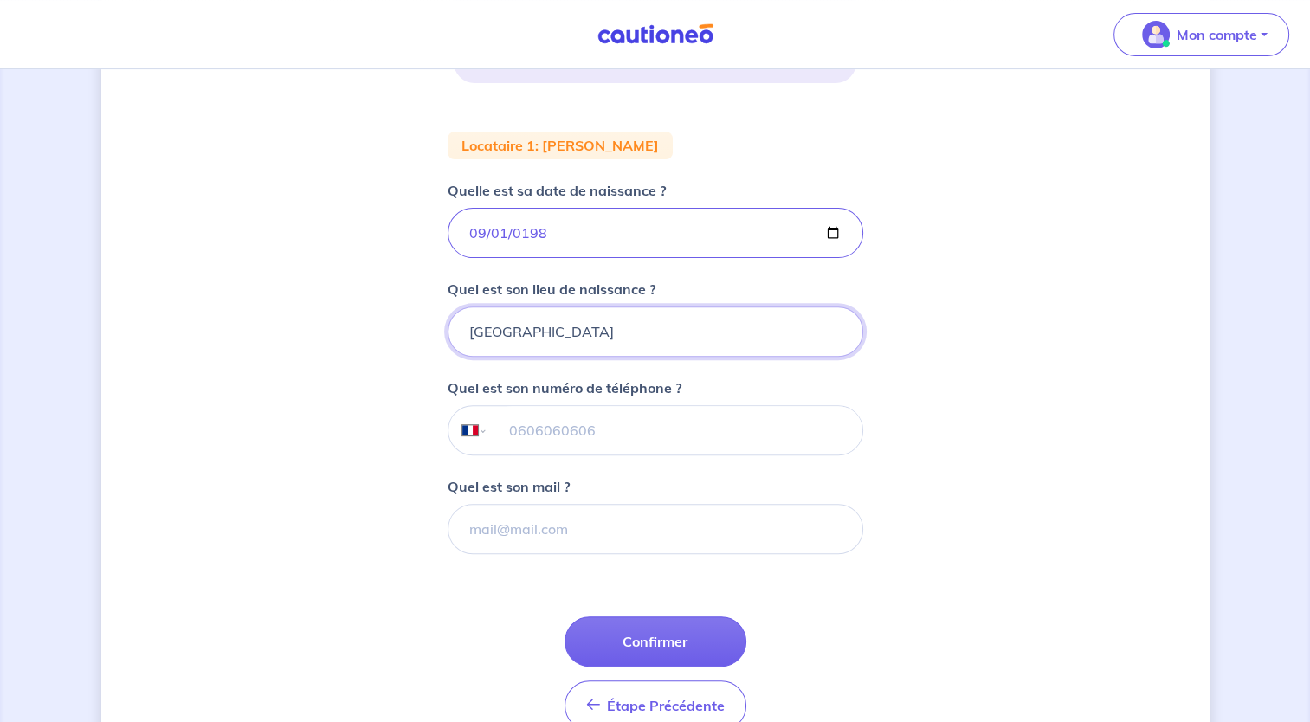
type input "[GEOGRAPHIC_DATA]"
drag, startPoint x: 211, startPoint y: 475, endPoint x: 236, endPoint y: 479, distance: 25.5
click at [214, 475] on div "2 3 4 Informations locataire Informations bail Informations paiement Signature …" at bounding box center [655, 182] width 1108 height 1223
click at [687, 643] on button "Confirmer" at bounding box center [656, 642] width 182 height 50
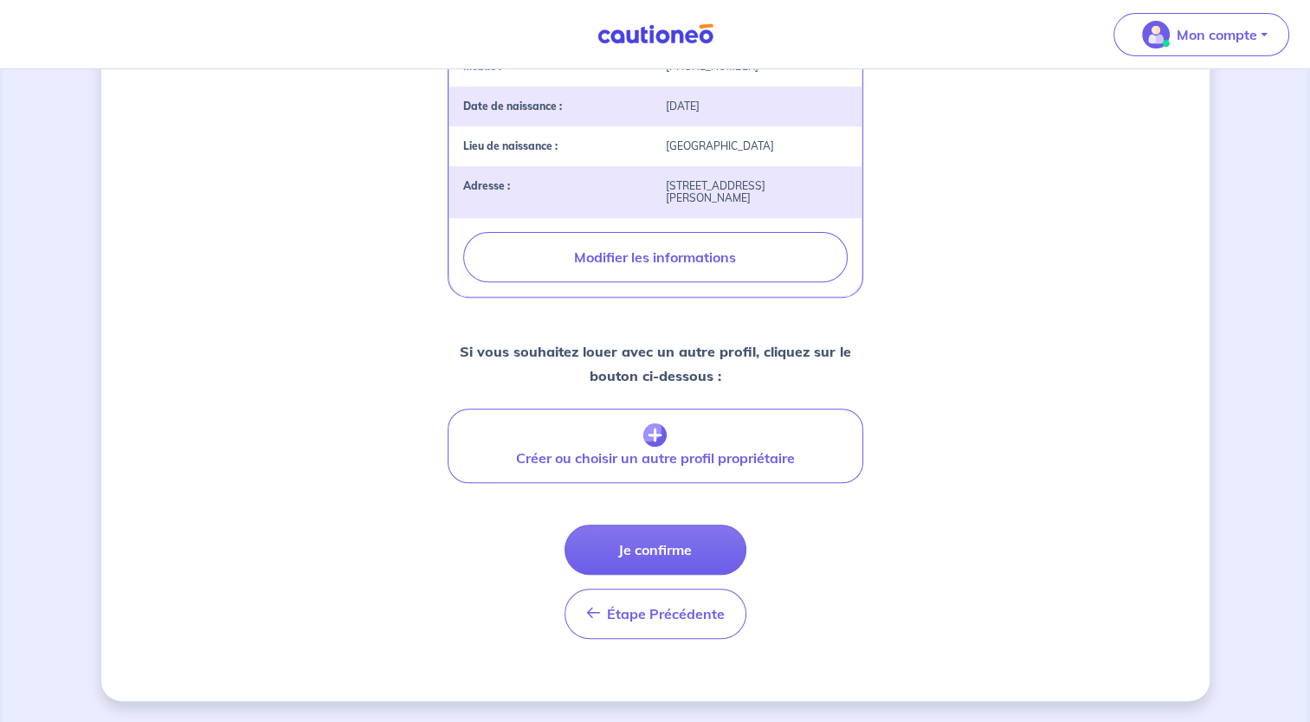
scroll to position [588, 0]
click at [657, 545] on button "Je confirme" at bounding box center [656, 550] width 182 height 50
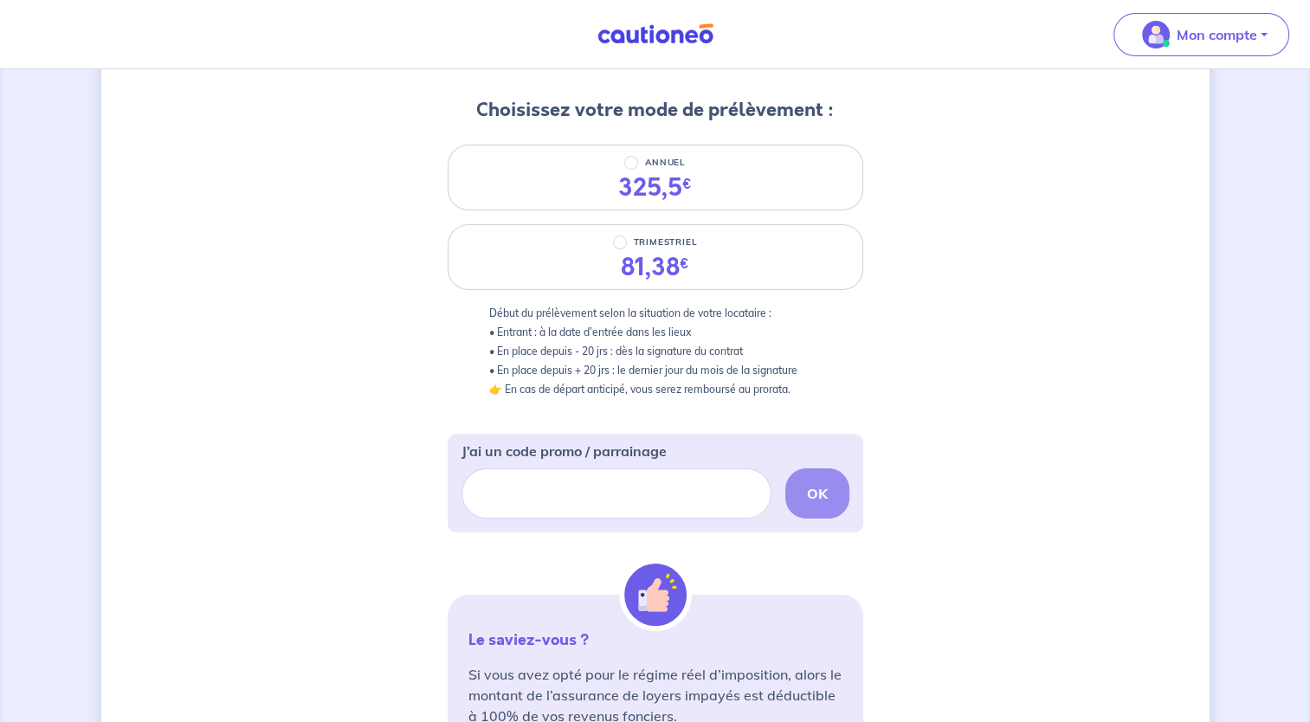
scroll to position [173, 0]
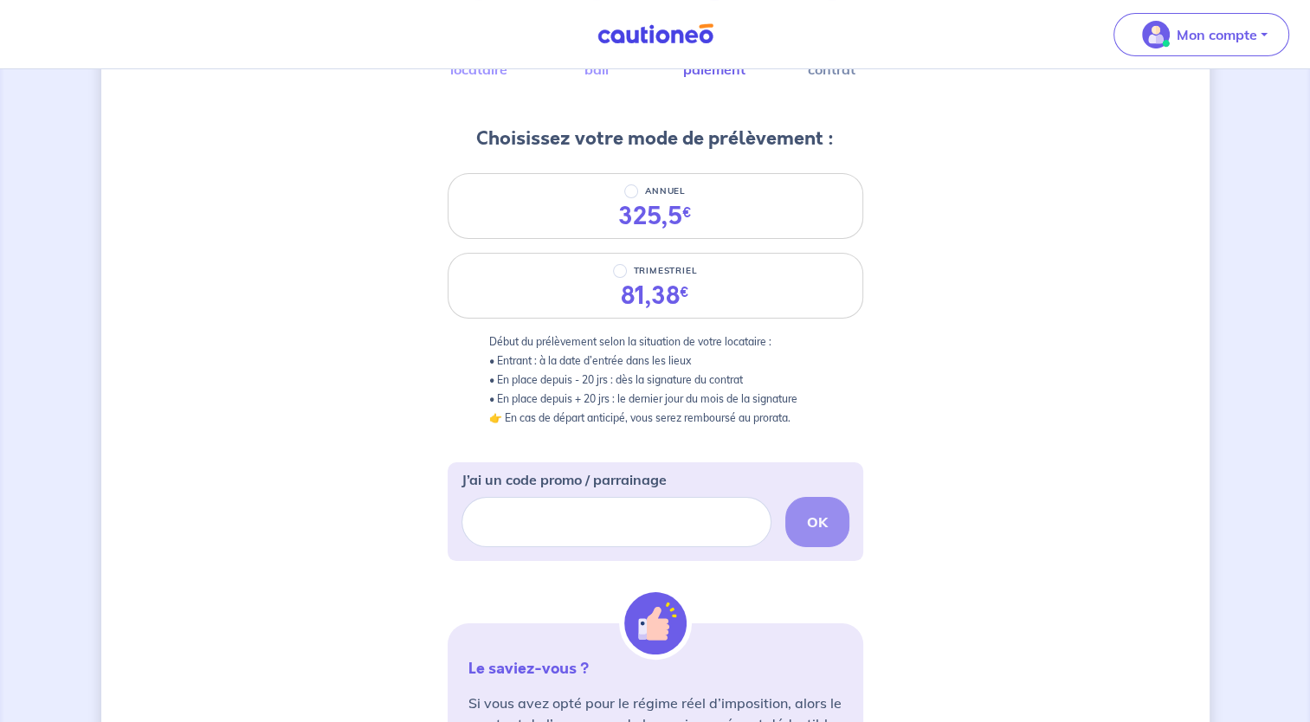
click at [495, 358] on p "Début du prélèvement selon la situation de votre locataire : • Entrant : à la d…" at bounding box center [655, 380] width 333 height 95
drag, startPoint x: 494, startPoint y: 390, endPoint x: 804, endPoint y: 400, distance: 310.2
click at [804, 400] on p "Début du prélèvement selon la situation de votre locataire : • Entrant : à la d…" at bounding box center [655, 380] width 333 height 95
click at [778, 408] on p "Début du prélèvement selon la situation de votre locataire : • Entrant : à la d…" at bounding box center [655, 380] width 333 height 95
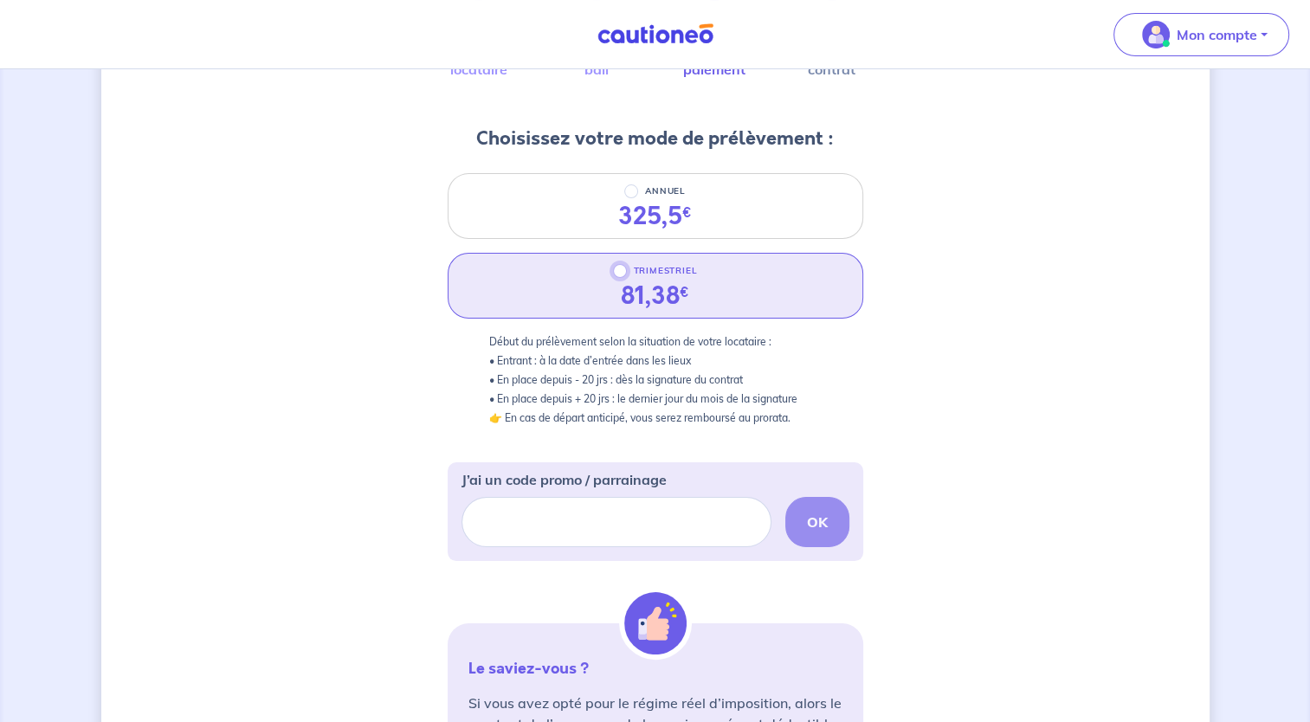
click at [617, 269] on input "TRIMESTRIEL" at bounding box center [620, 271] width 14 height 14
radio input "true"
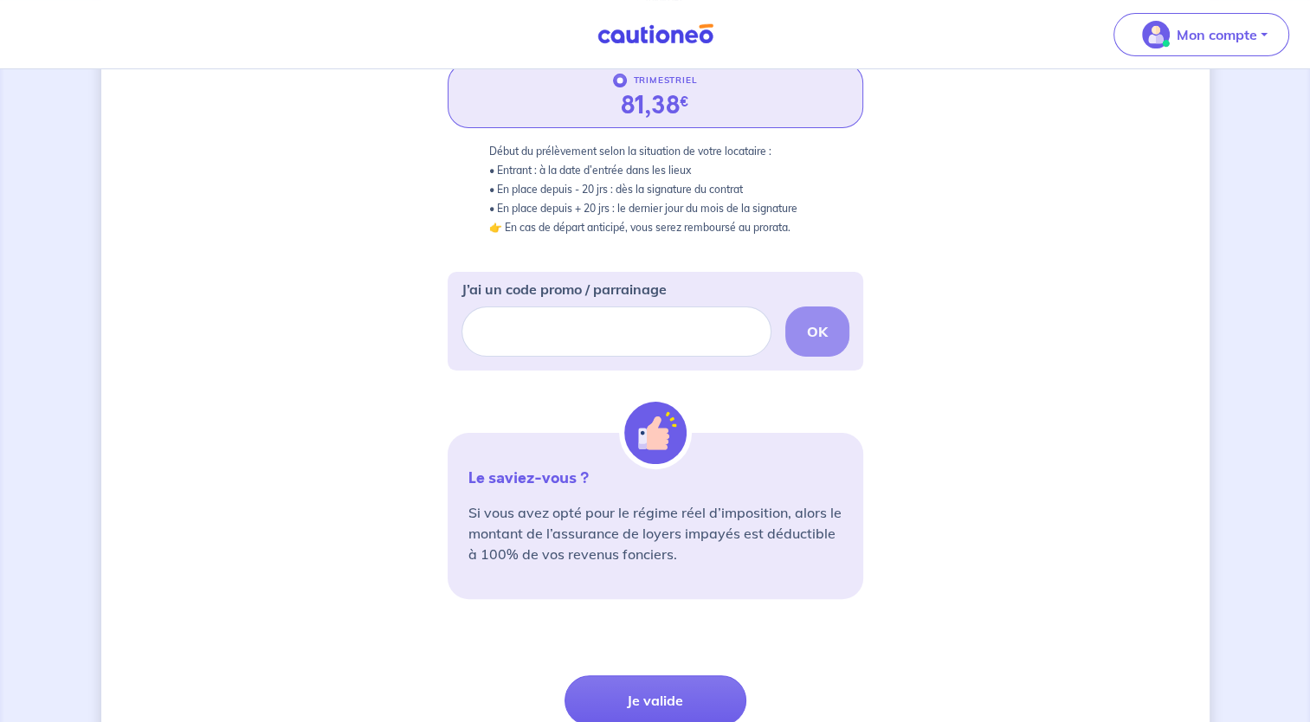
scroll to position [513, 0]
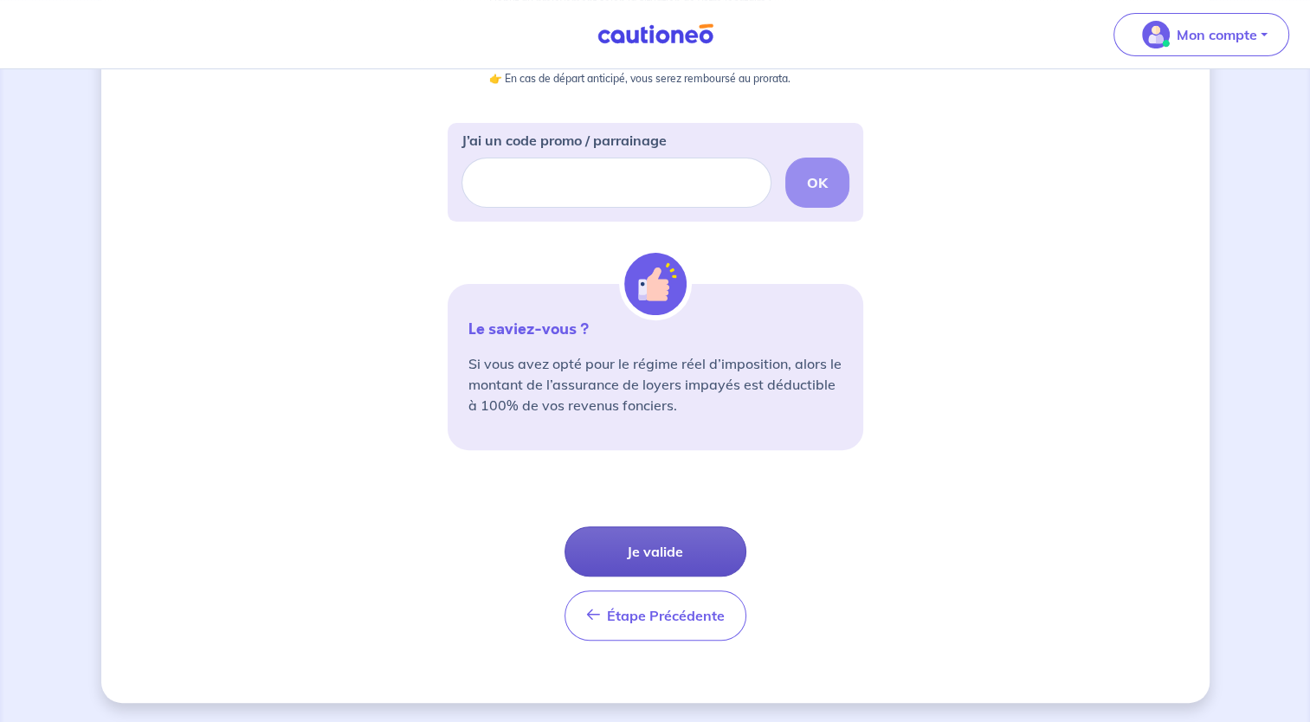
click at [622, 546] on button "Je valide" at bounding box center [656, 551] width 182 height 50
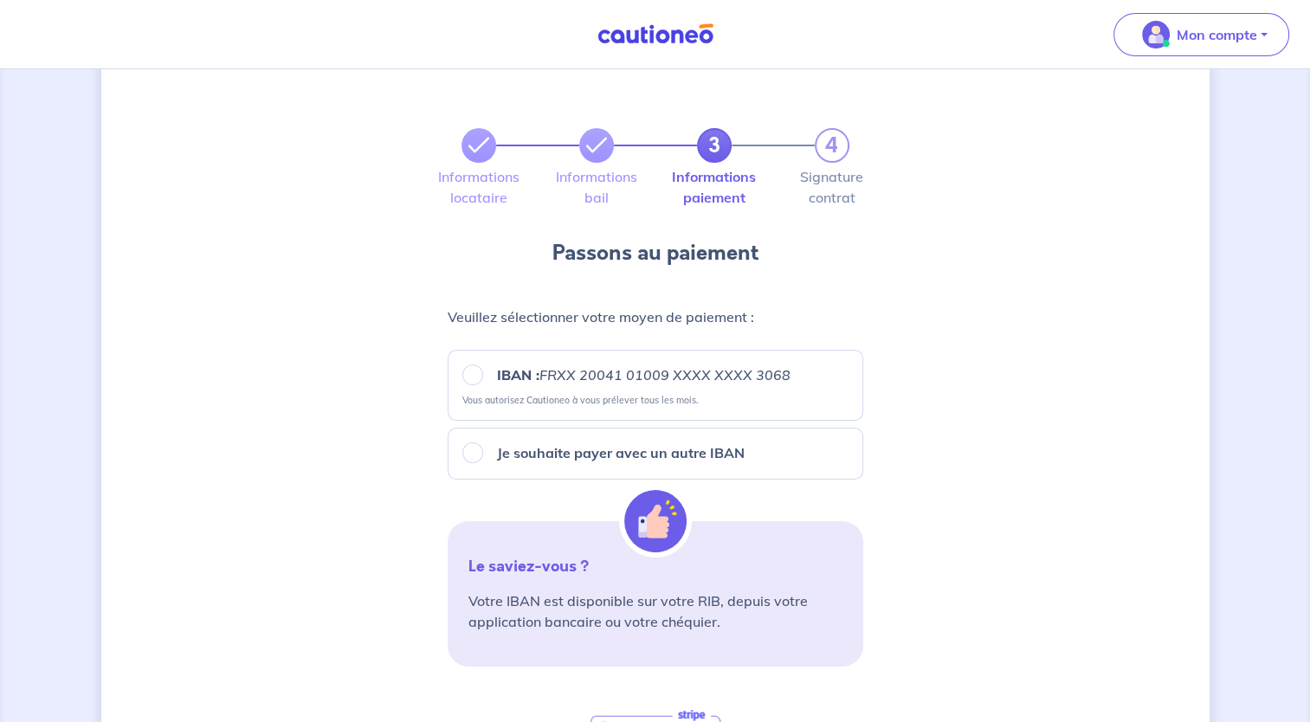
scroll to position [87, 0]
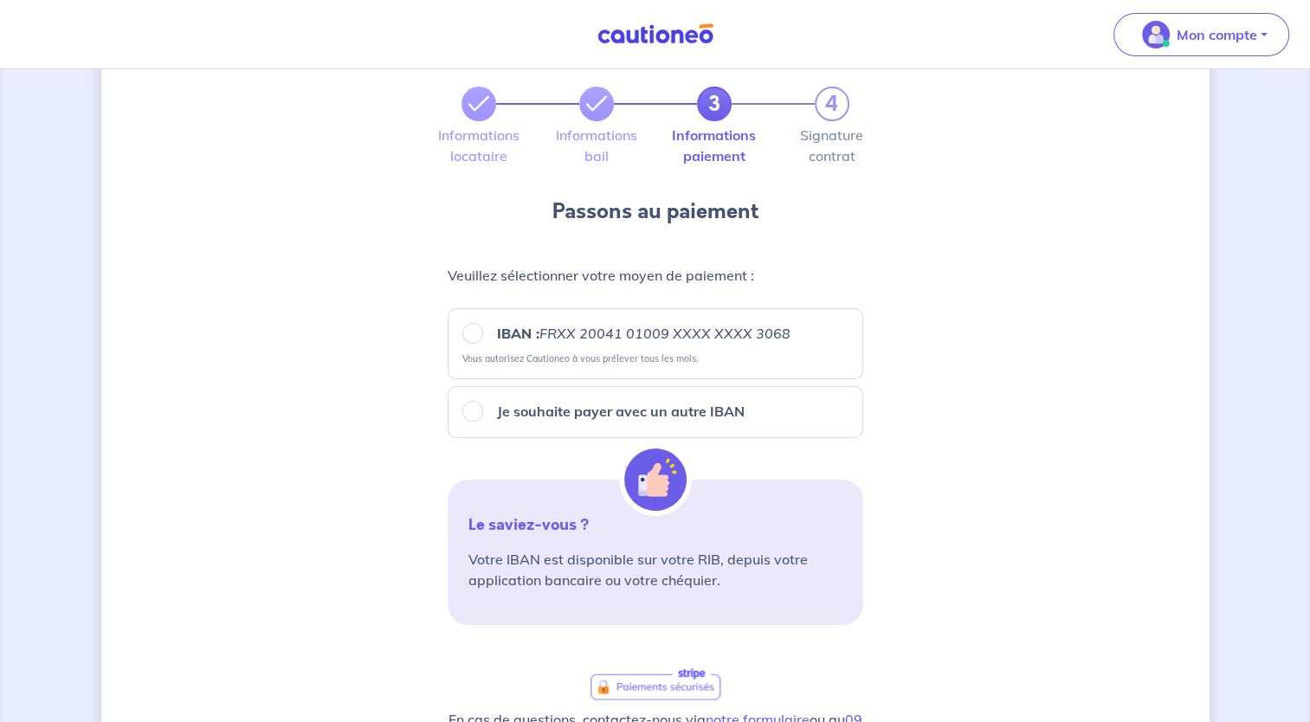
click at [472, 346] on small "Vous autorisez Cautioneo à vous prélever tous les mois." at bounding box center [655, 355] width 386 height 19
click at [471, 334] on input "IBAN : FRXX [FINANCIAL_ID] XXXX XXXX 3068" at bounding box center [472, 333] width 21 height 21
radio input "true"
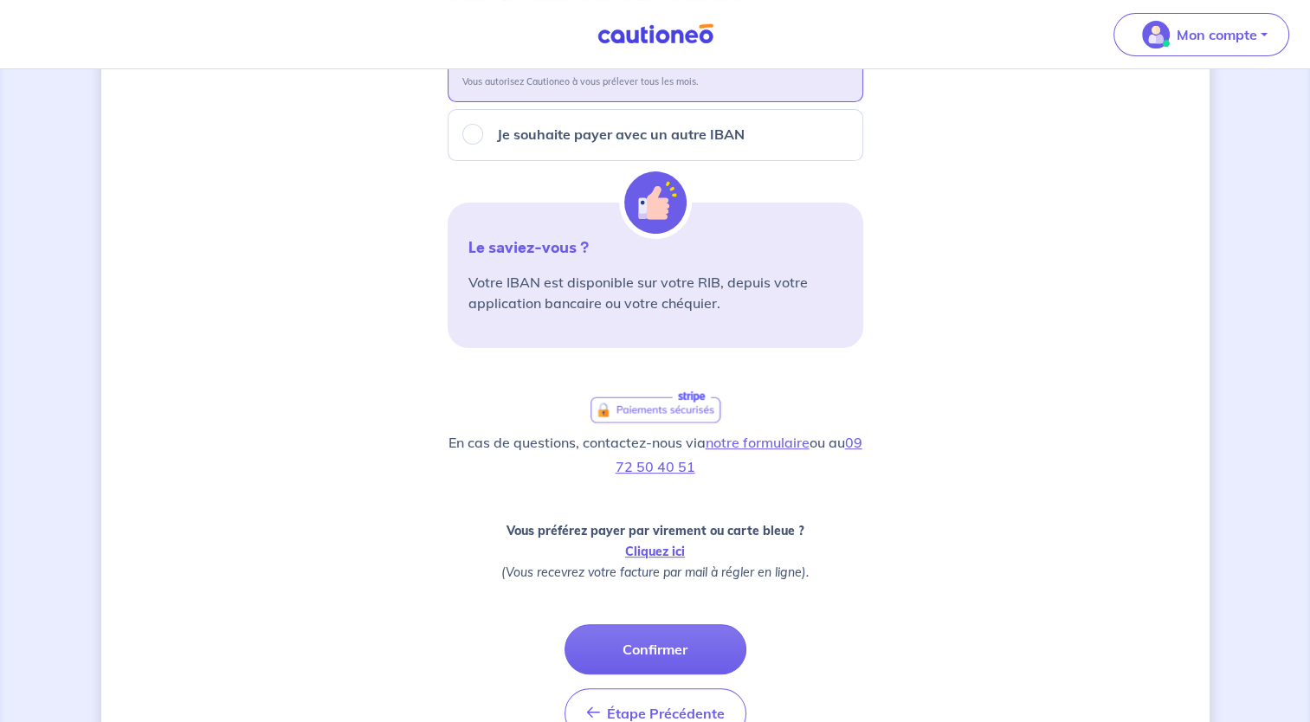
scroll to position [374, 0]
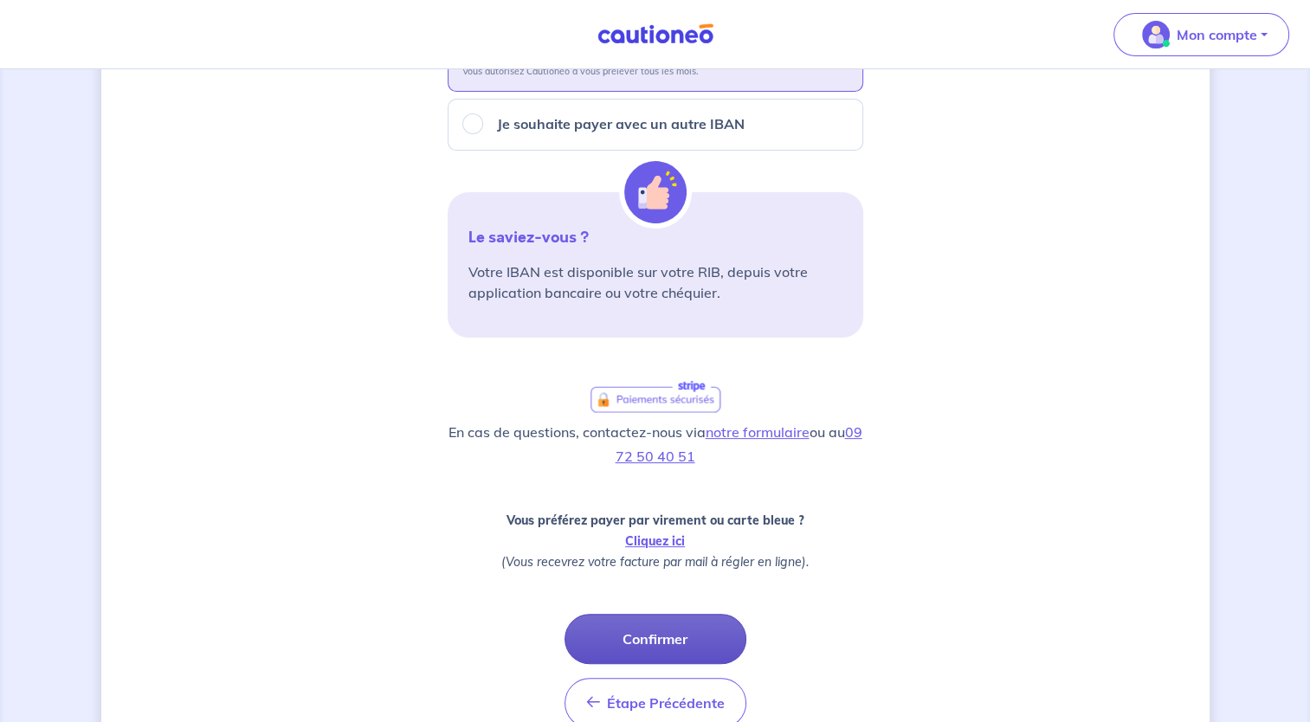
drag, startPoint x: 670, startPoint y: 629, endPoint x: 623, endPoint y: 629, distance: 47.6
click at [670, 629] on button "Confirmer" at bounding box center [656, 639] width 182 height 50
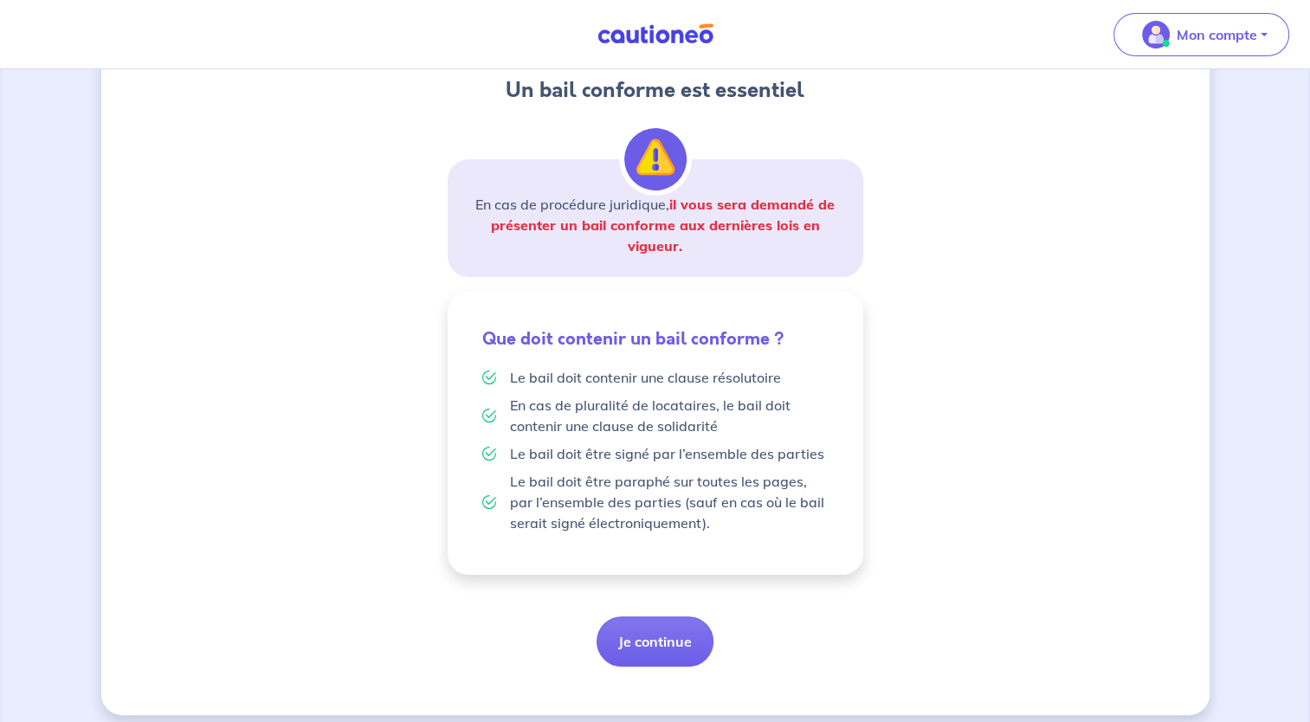
scroll to position [228, 0]
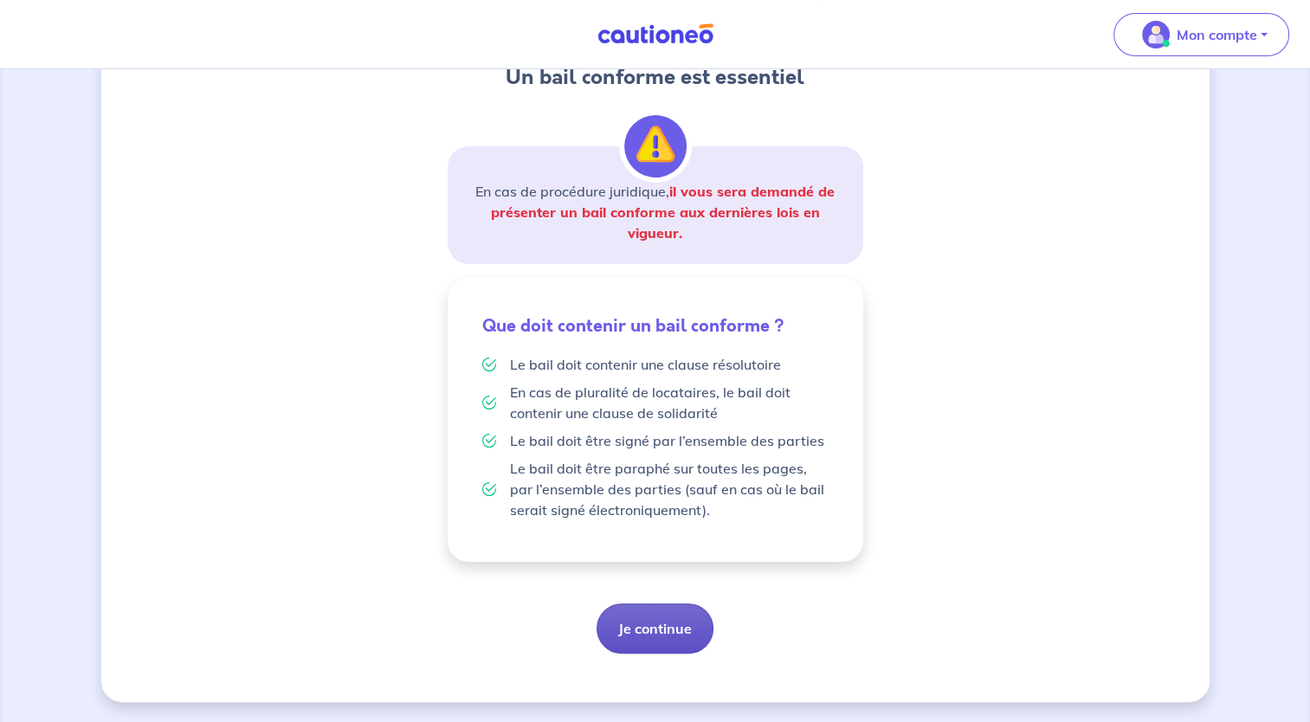
click at [685, 628] on button "Je continue" at bounding box center [655, 629] width 117 height 50
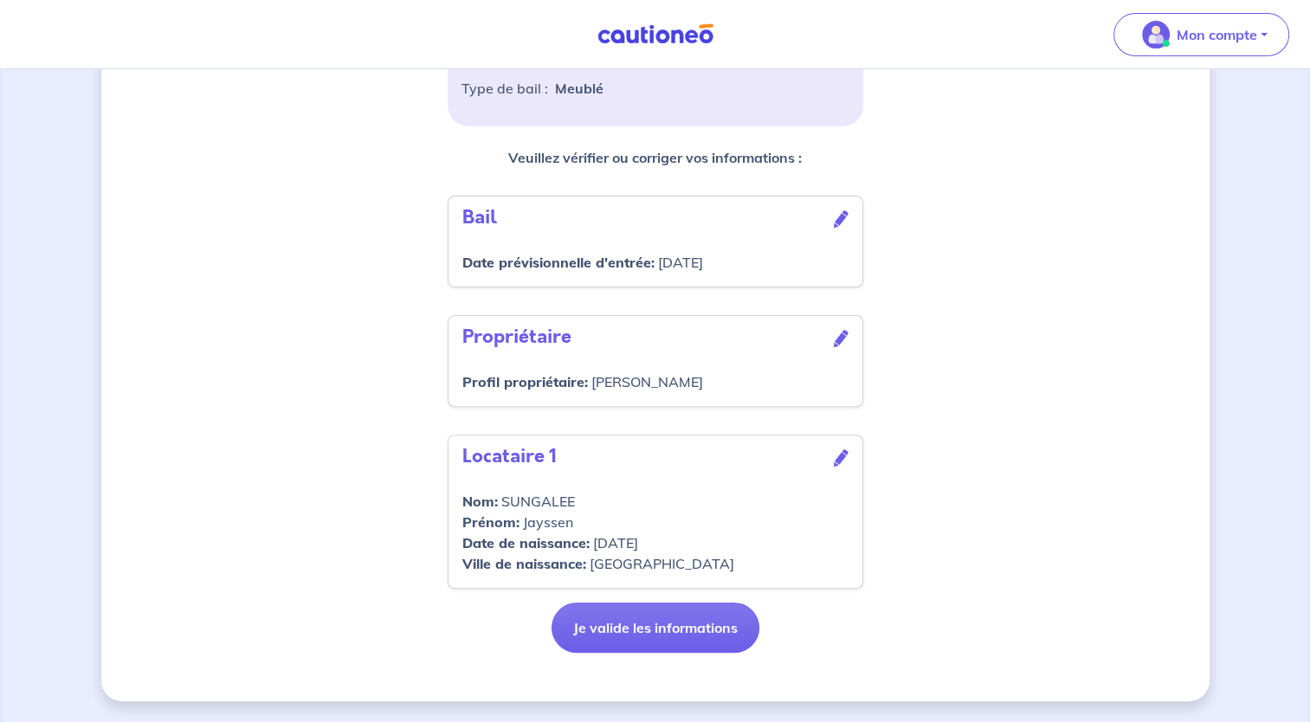
scroll to position [475, 0]
click at [657, 636] on button "Je valide les informations" at bounding box center [656, 628] width 208 height 50
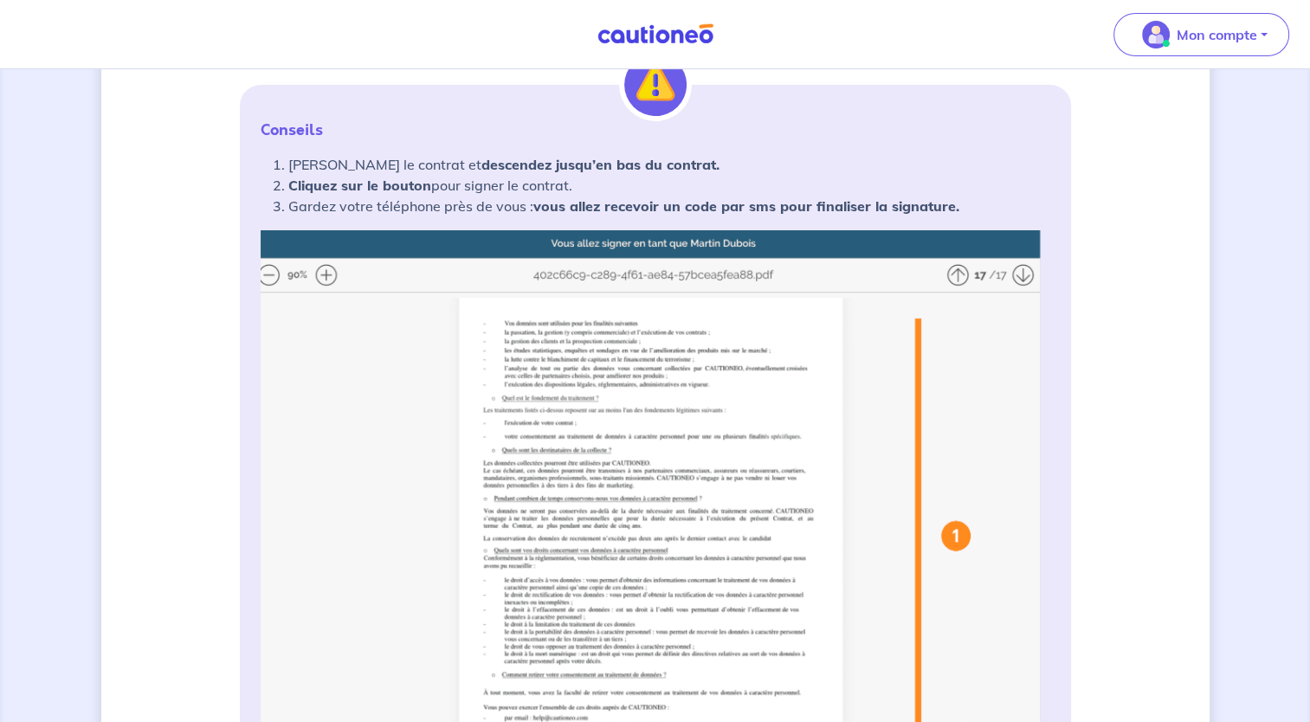
scroll to position [520, 0]
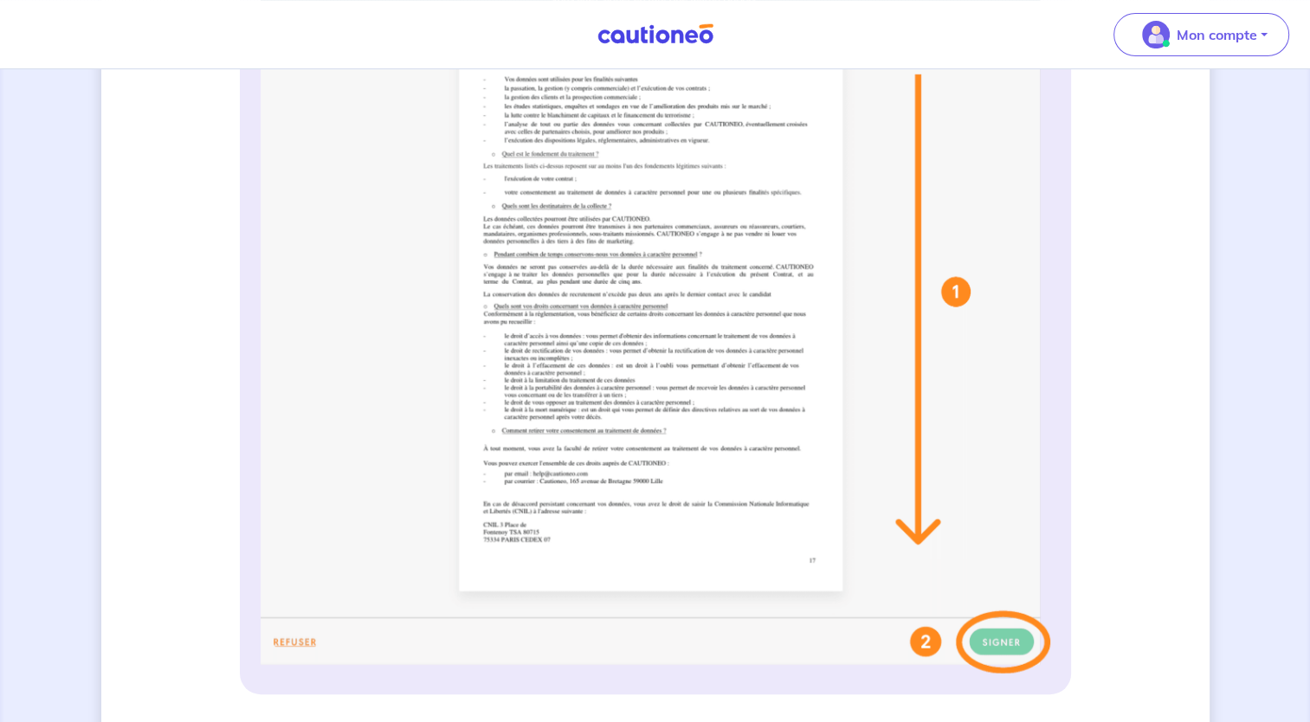
click at [985, 644] on img at bounding box center [656, 330] width 790 height 688
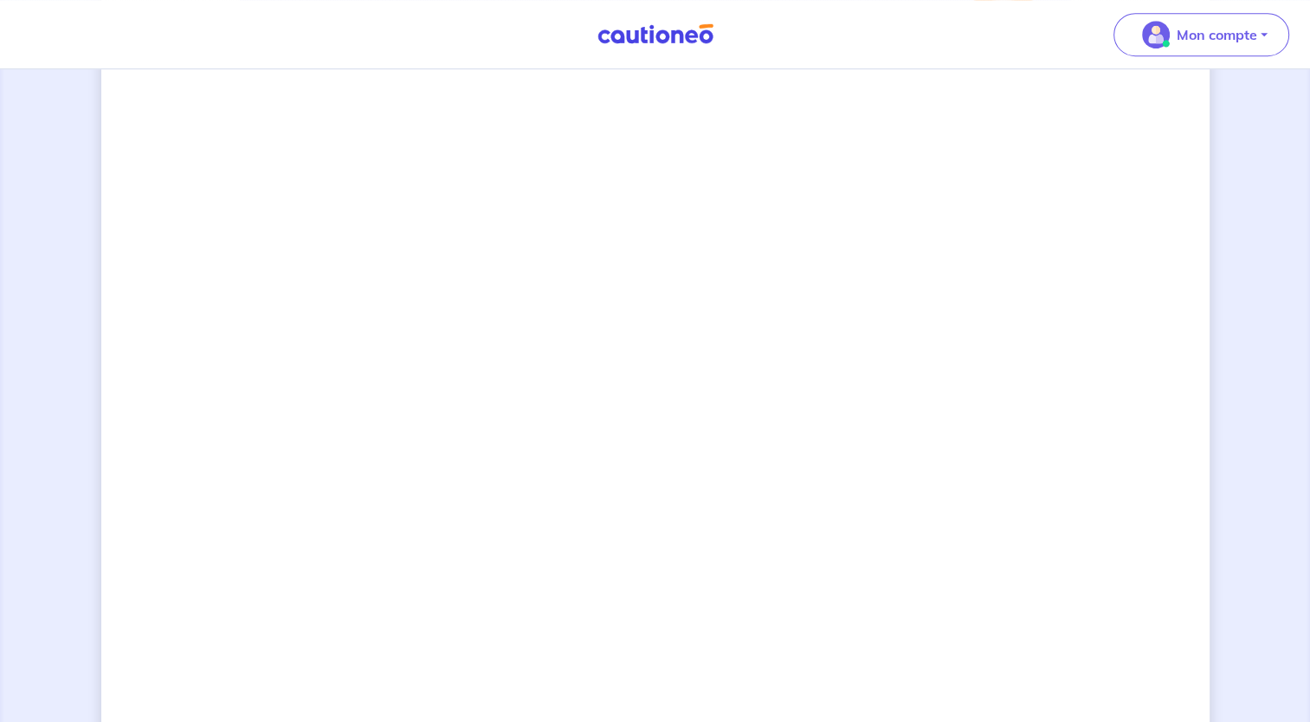
scroll to position [1185, 0]
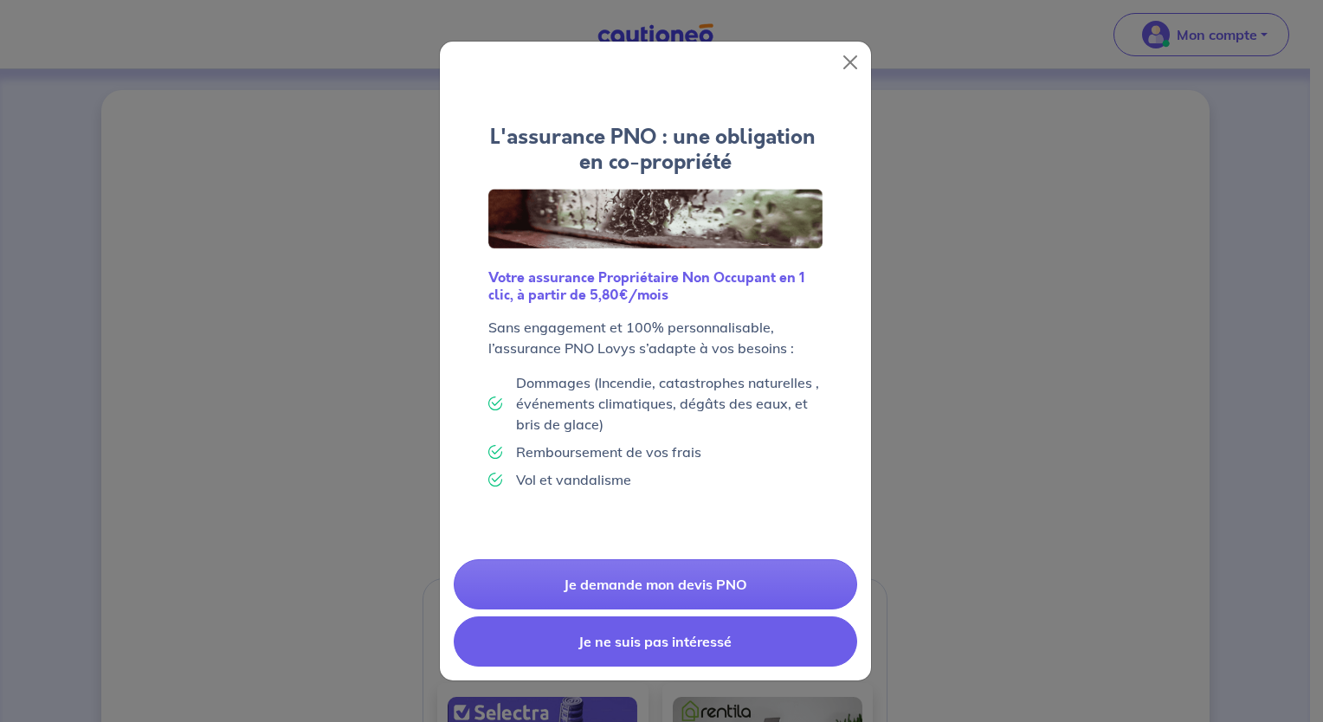
click at [726, 644] on button "Je ne suis pas intéressé" at bounding box center [656, 642] width 404 height 50
